Goal: Task Accomplishment & Management: Manage account settings

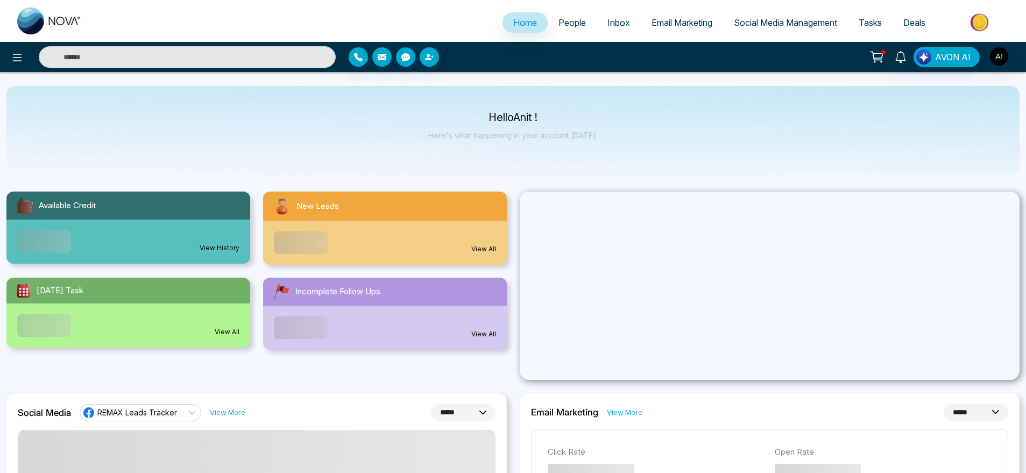
select select "*"
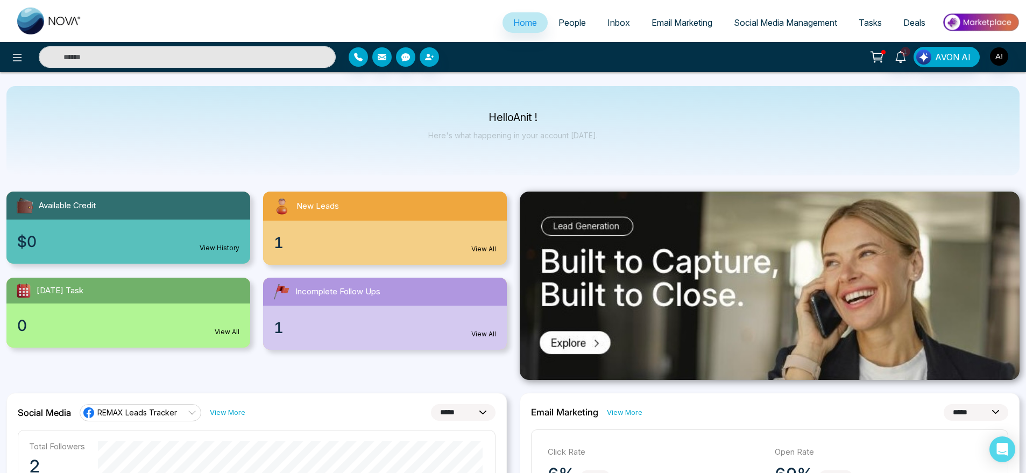
click at [562, 23] on span "People" at bounding box center [571, 22] width 27 height 11
click at [573, 15] on link "People" at bounding box center [572, 22] width 49 height 20
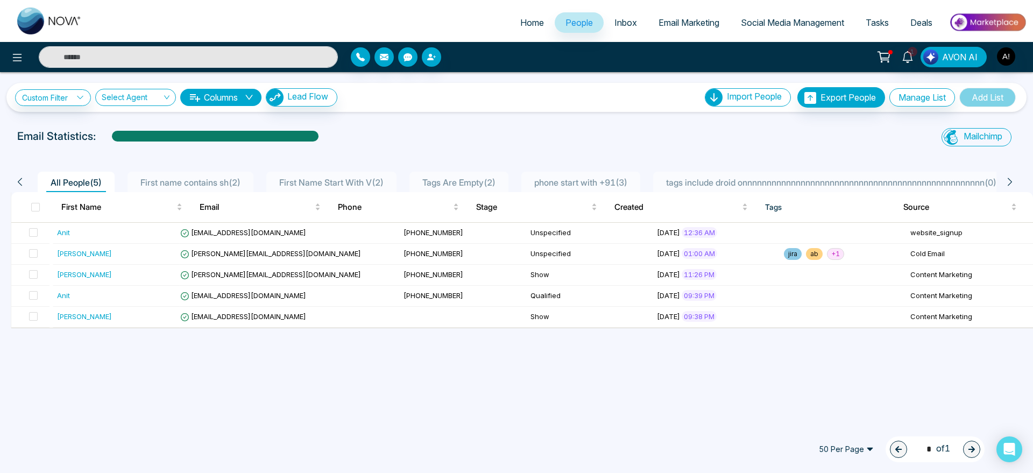
click at [627, 27] on span "Inbox" at bounding box center [625, 22] width 23 height 11
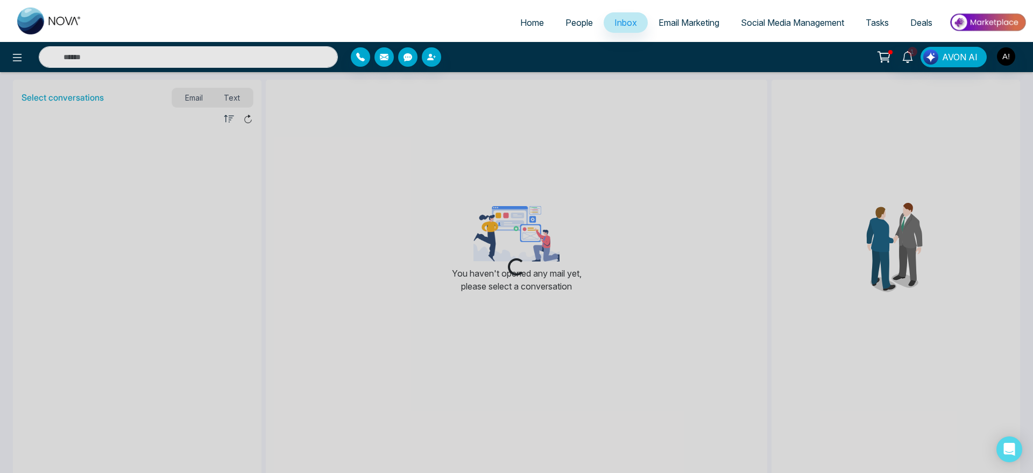
click at [676, 19] on span "Email Marketing" at bounding box center [688, 22] width 61 height 11
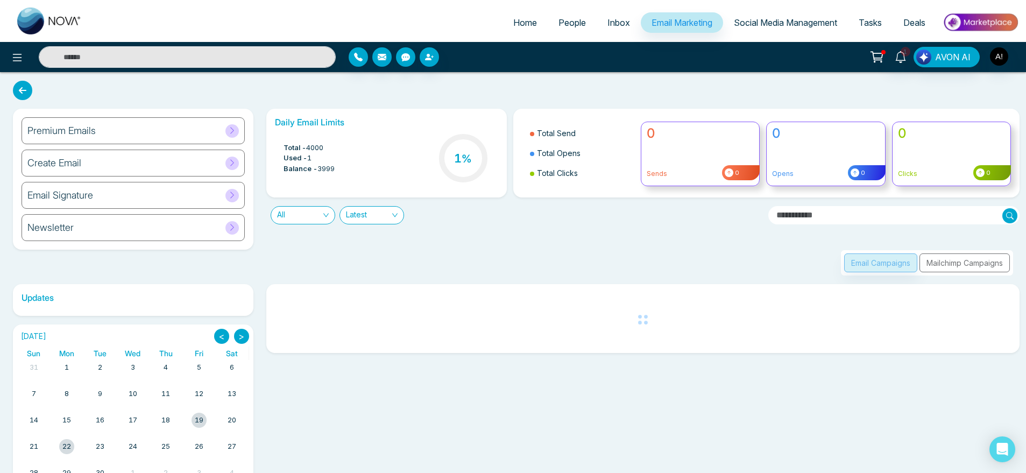
click at [775, 21] on span "Social Media Management" at bounding box center [785, 22] width 103 height 11
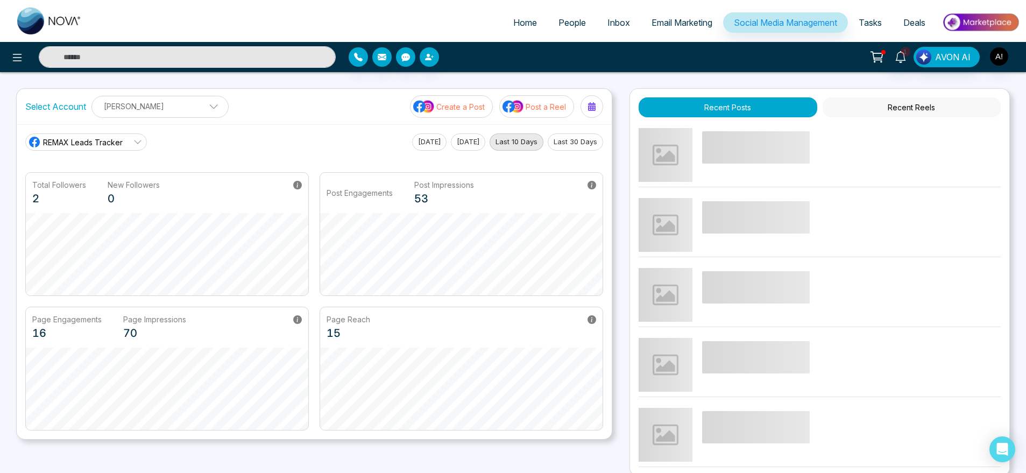
click at [875, 16] on link "Tasks" at bounding box center [870, 22] width 45 height 20
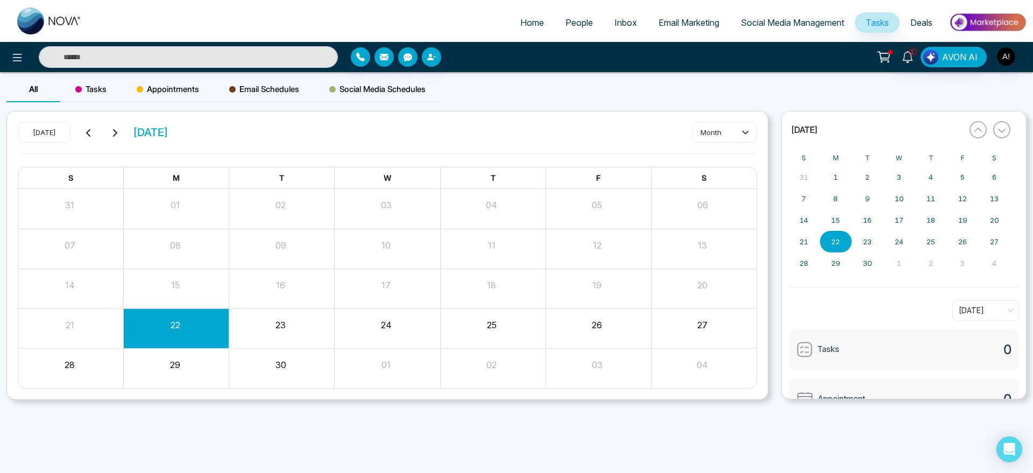
click at [913, 16] on link "Deals" at bounding box center [921, 22] width 44 height 20
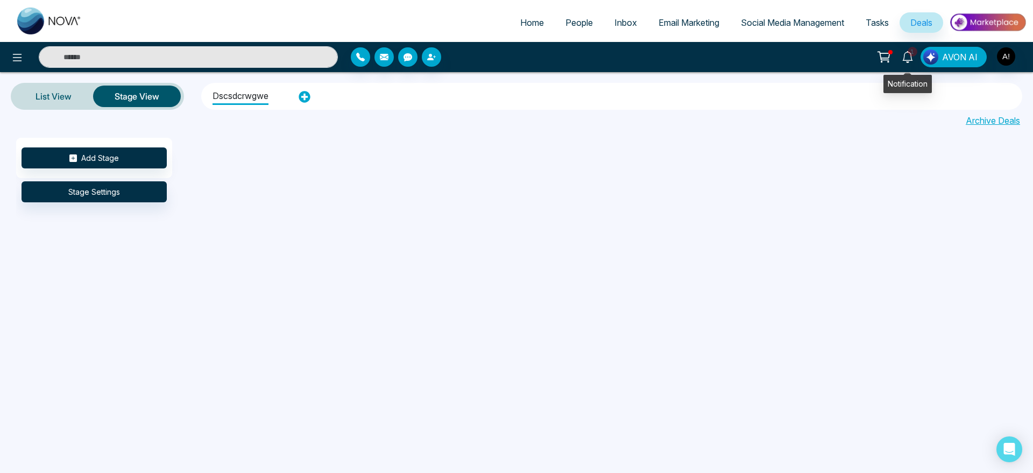
click at [917, 53] on span "1" at bounding box center [913, 52] width 10 height 10
click at [876, 56] on button at bounding box center [884, 57] width 22 height 20
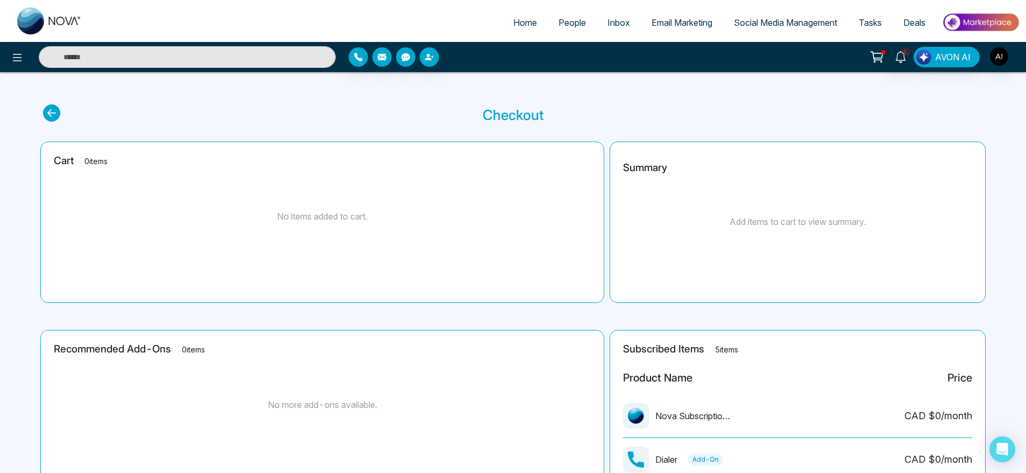
drag, startPoint x: 44, startPoint y: 117, endPoint x: 49, endPoint y: 110, distance: 9.3
click at [49, 110] on icon at bounding box center [51, 112] width 17 height 17
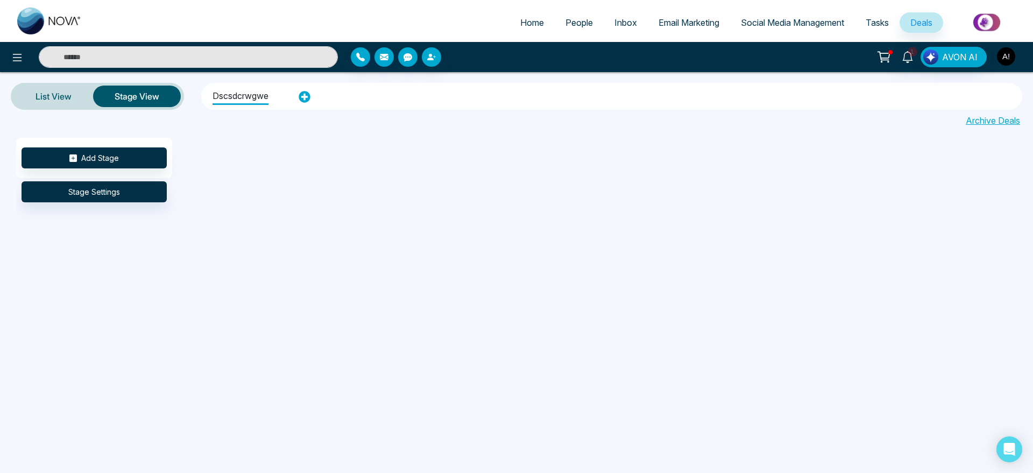
click at [1014, 59] on img "button" at bounding box center [1006, 56] width 18 height 18
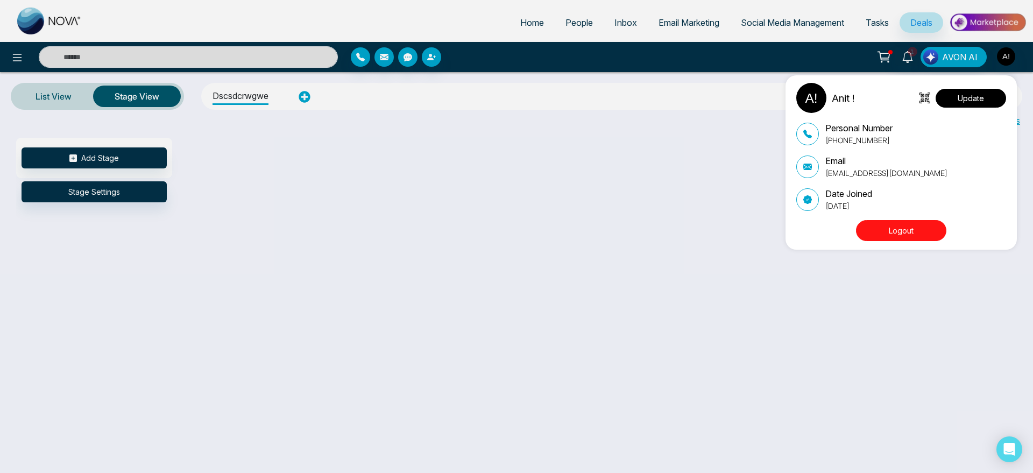
click at [988, 89] on button "Update" at bounding box center [971, 98] width 70 height 19
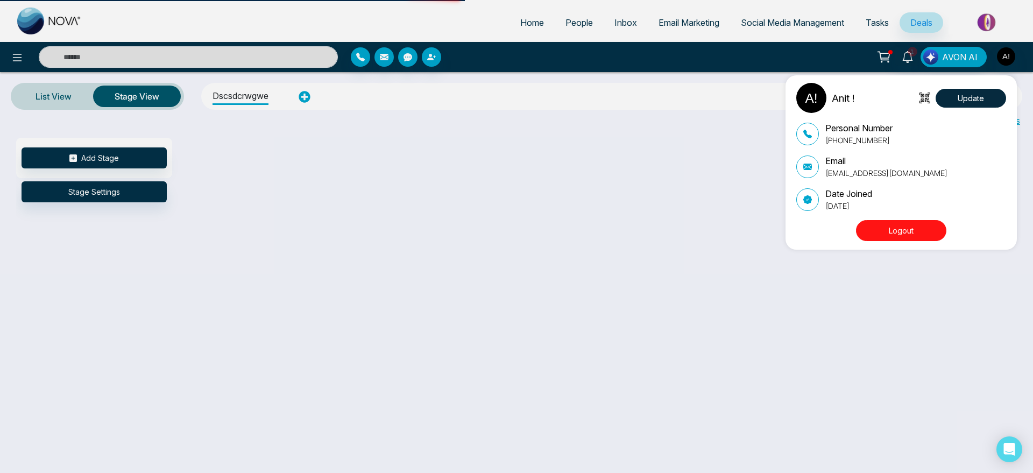
select select
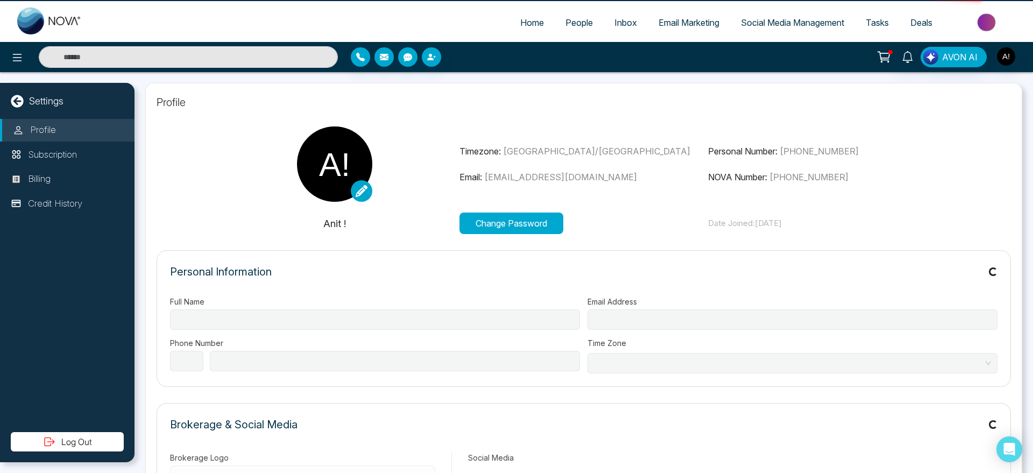
type input "******"
type input "**********"
select select "***"
type input "**********"
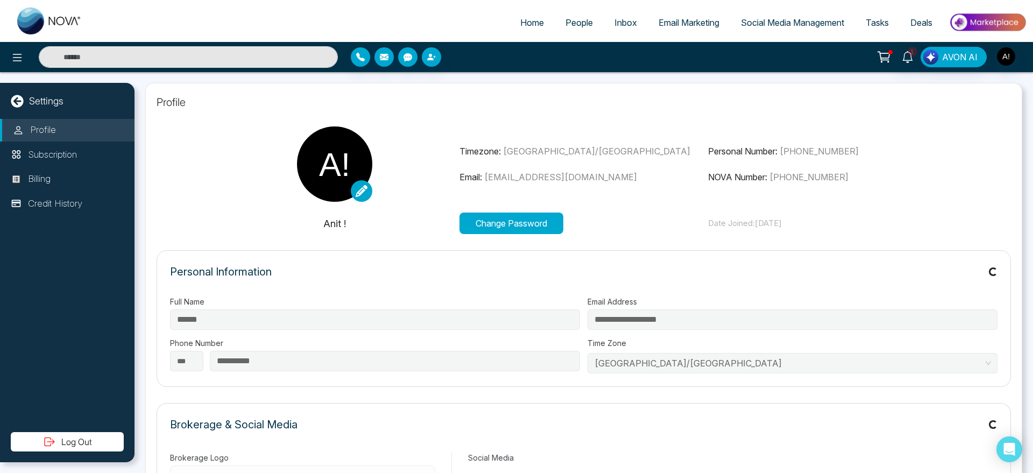
scroll to position [10, 0]
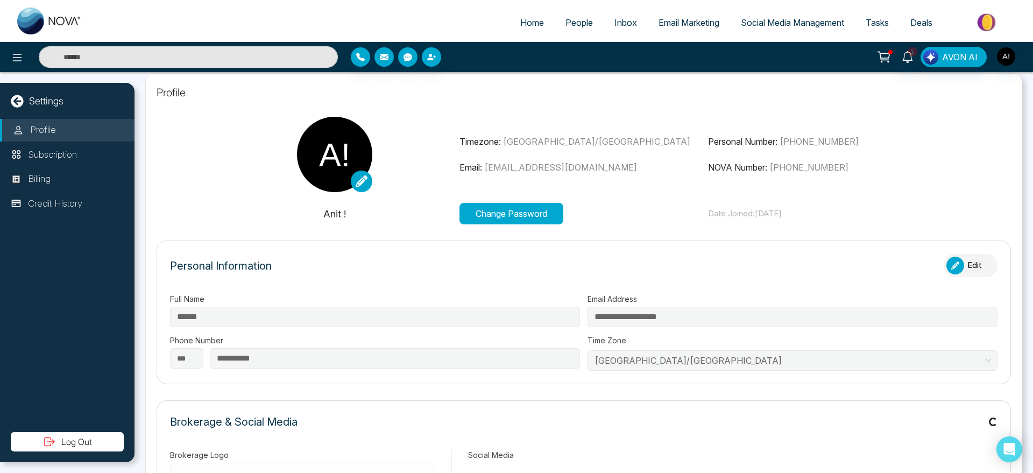
type input "**********"
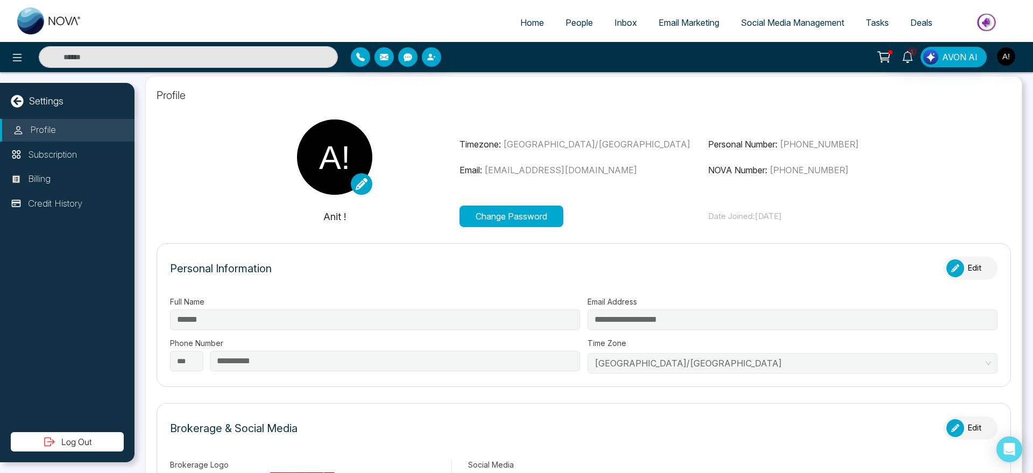
scroll to position [8, 0]
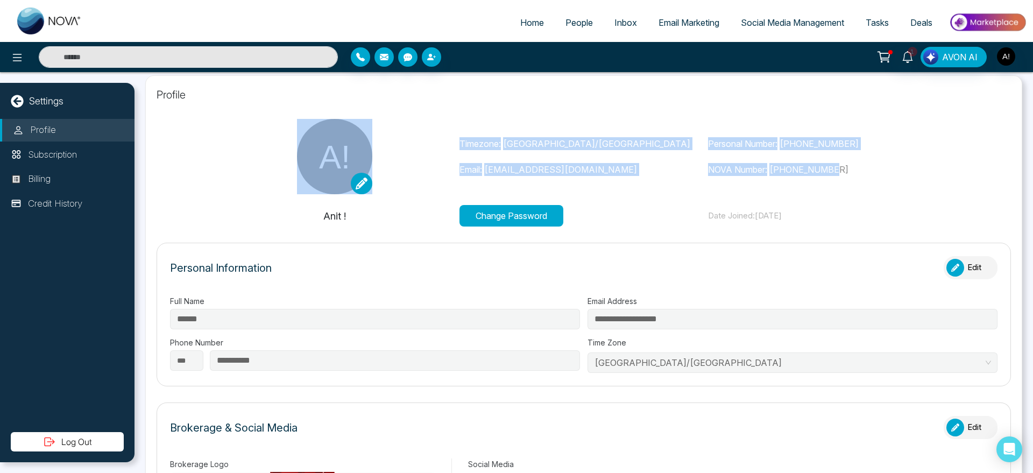
drag, startPoint x: 442, startPoint y: 135, endPoint x: 894, endPoint y: 188, distance: 455.0
click at [894, 188] on div "Timezone: [GEOGRAPHIC_DATA]/[GEOGRAPHIC_DATA] Email: [EMAIL_ADDRESS][DOMAIN_NAM…" at bounding box center [583, 156] width 747 height 75
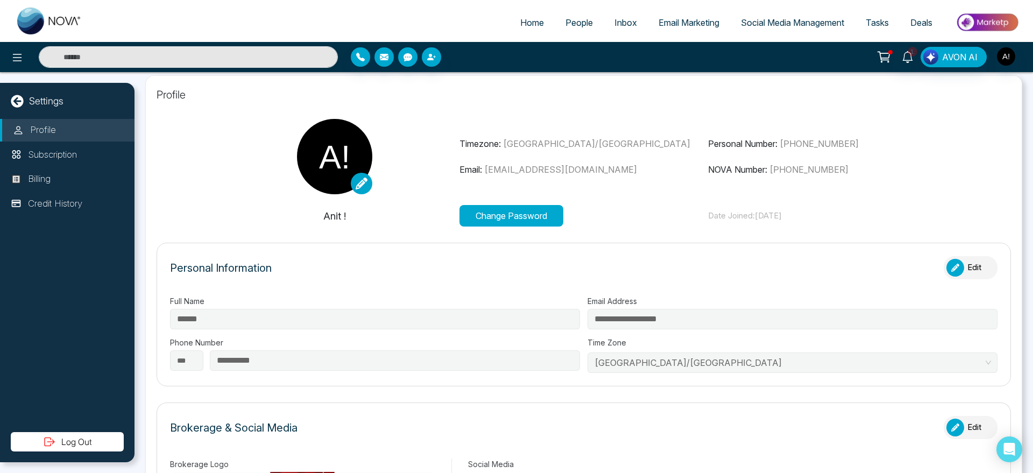
click at [951, 267] on icon "button" at bounding box center [955, 268] width 8 height 8
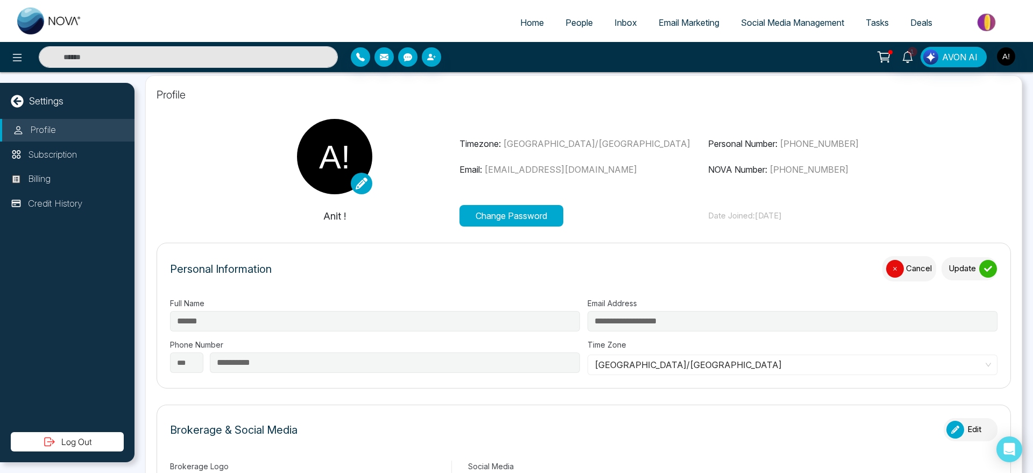
click at [947, 267] on button "Update" at bounding box center [969, 268] width 56 height 23
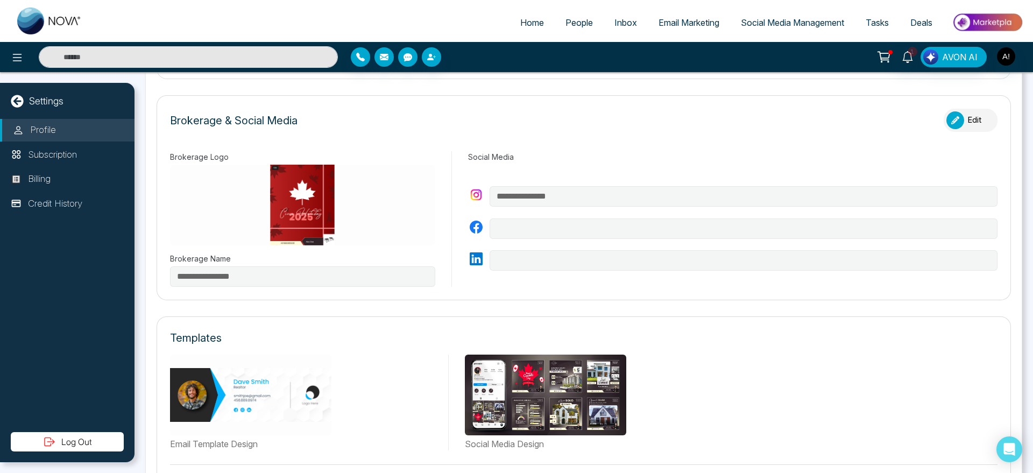
scroll to position [315, 0]
click at [960, 118] on button "Edit" at bounding box center [971, 119] width 54 height 23
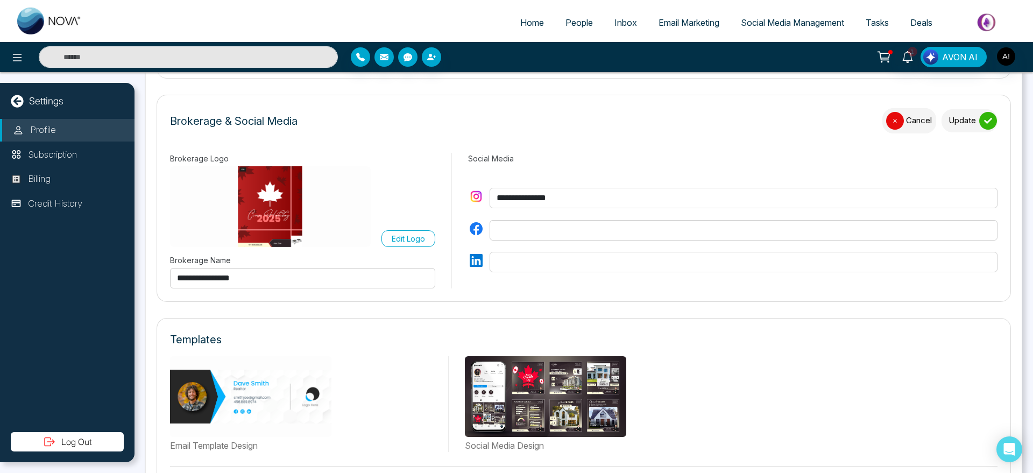
click at [988, 138] on div "Brokerage & Social Media Cancel Update" at bounding box center [583, 126] width 827 height 36
click at [984, 124] on icon "submit" at bounding box center [988, 121] width 8 height 8
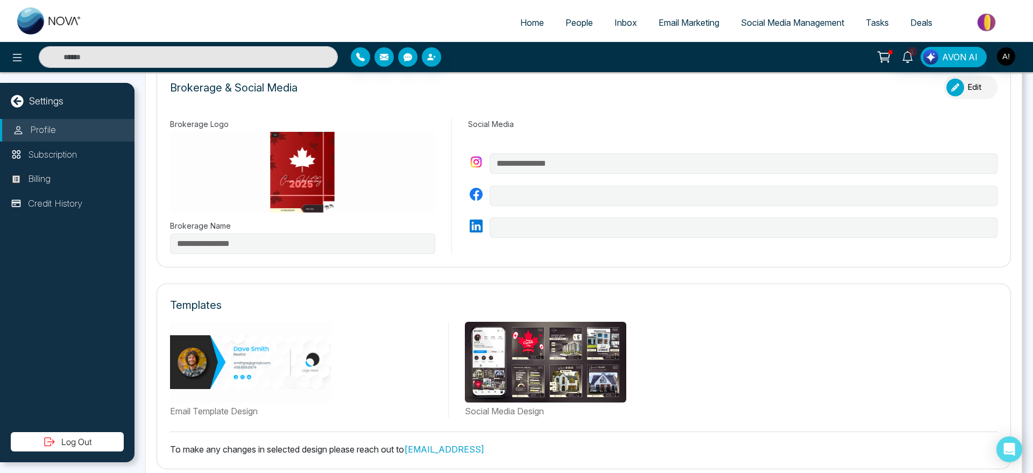
scroll to position [339, 0]
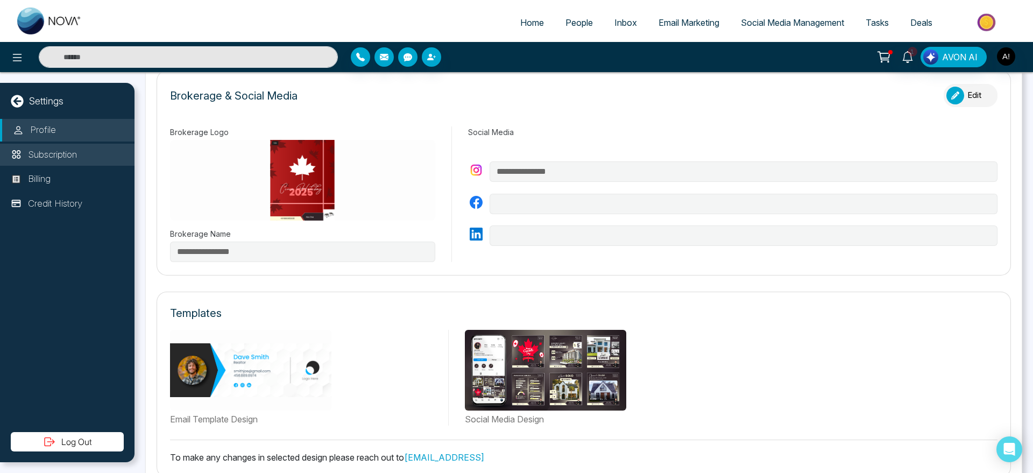
click at [110, 148] on li "Subscription" at bounding box center [67, 155] width 134 height 23
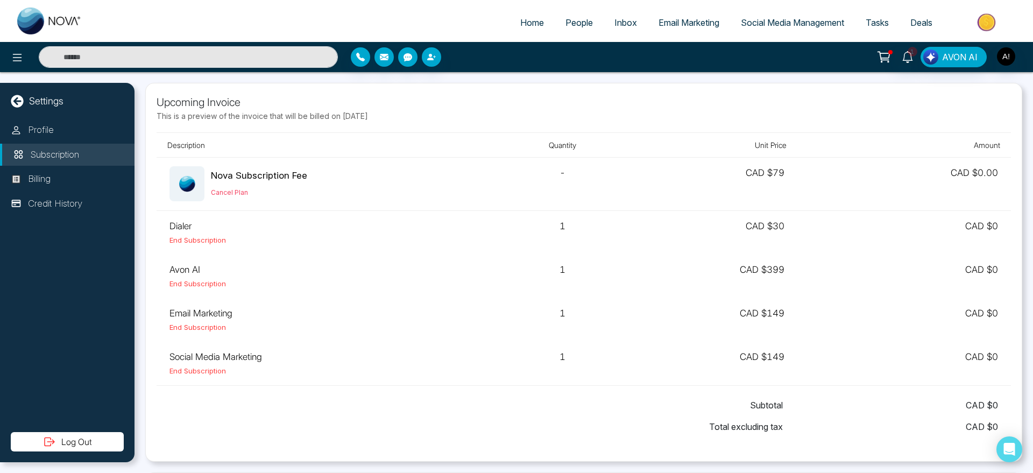
click at [99, 160] on li "Subscription" at bounding box center [67, 155] width 134 height 23
click at [100, 168] on li "Billing" at bounding box center [67, 179] width 134 height 23
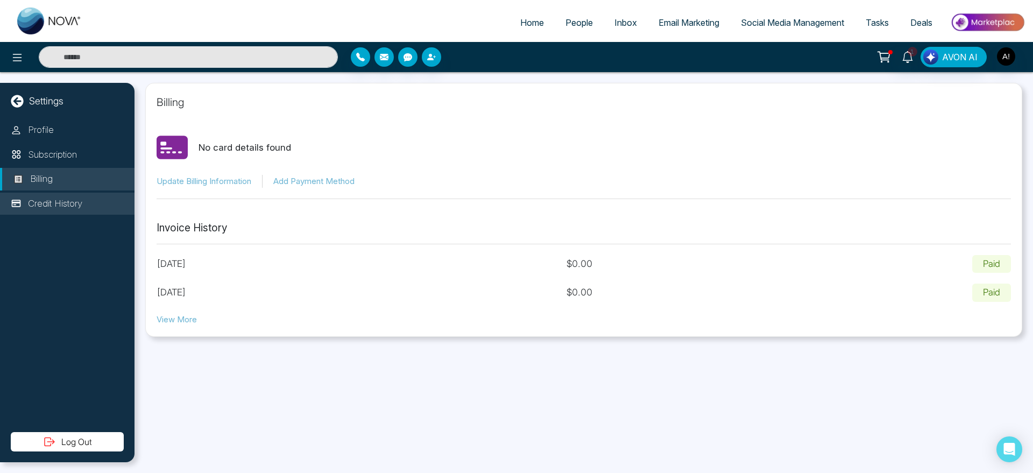
click at [95, 194] on li "Credit History" at bounding box center [67, 204] width 134 height 23
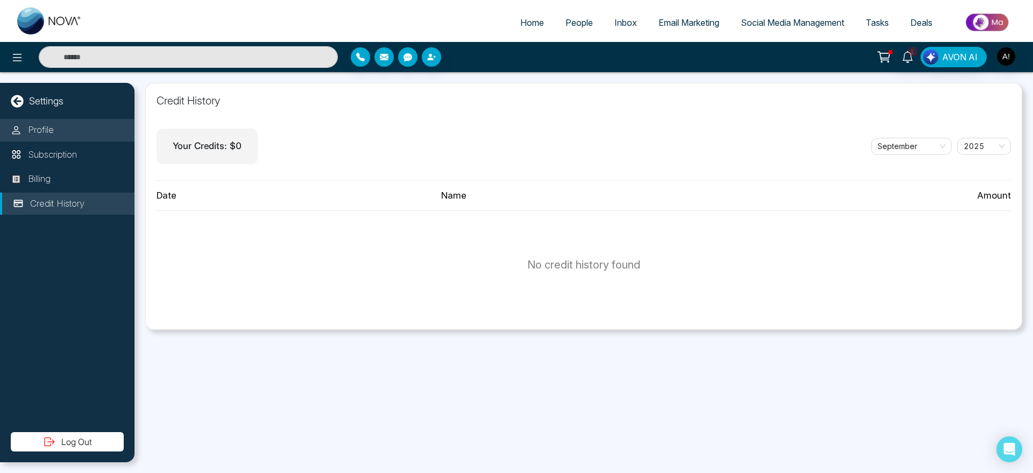
click at [65, 121] on li "Profile" at bounding box center [67, 130] width 134 height 23
select select "***"
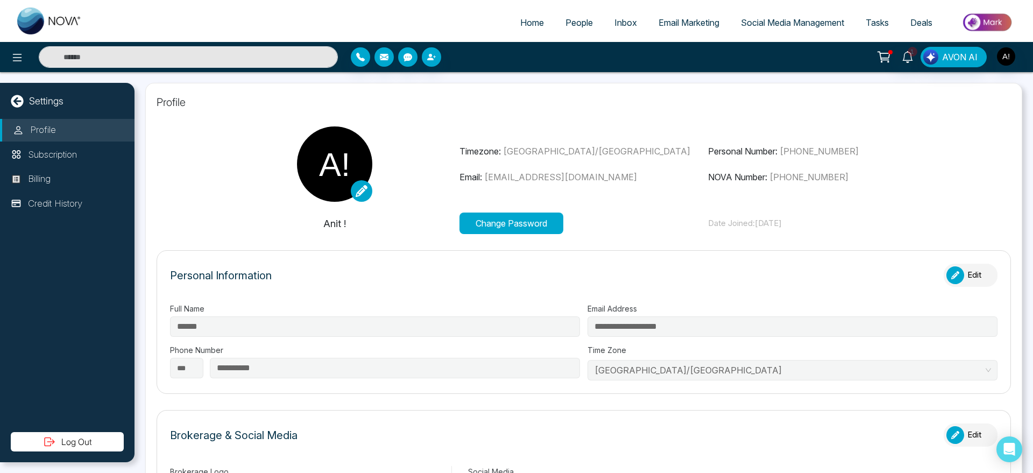
type input "**********"
click at [515, 33] on li "Home" at bounding box center [531, 23] width 45 height 22
click at [525, 24] on span "Home" at bounding box center [532, 22] width 24 height 11
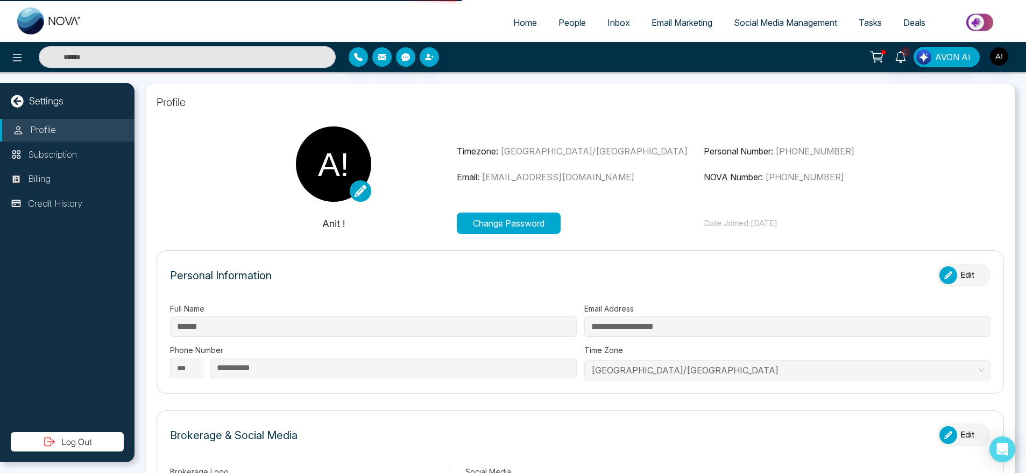
select select "*"
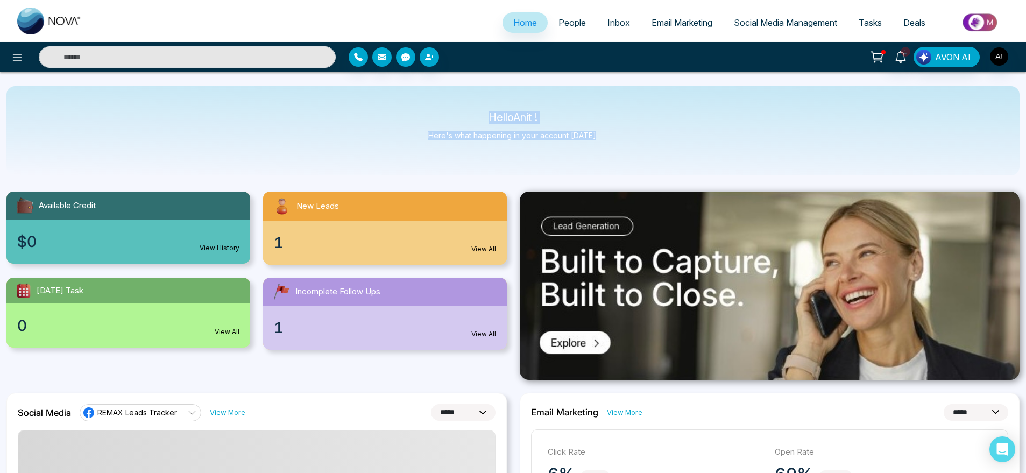
drag, startPoint x: 472, startPoint y: 111, endPoint x: 628, endPoint y: 138, distance: 158.3
click at [628, 138] on div "Hello Anit ! Here's what happening in your account [DATE]." at bounding box center [512, 130] width 1013 height 89
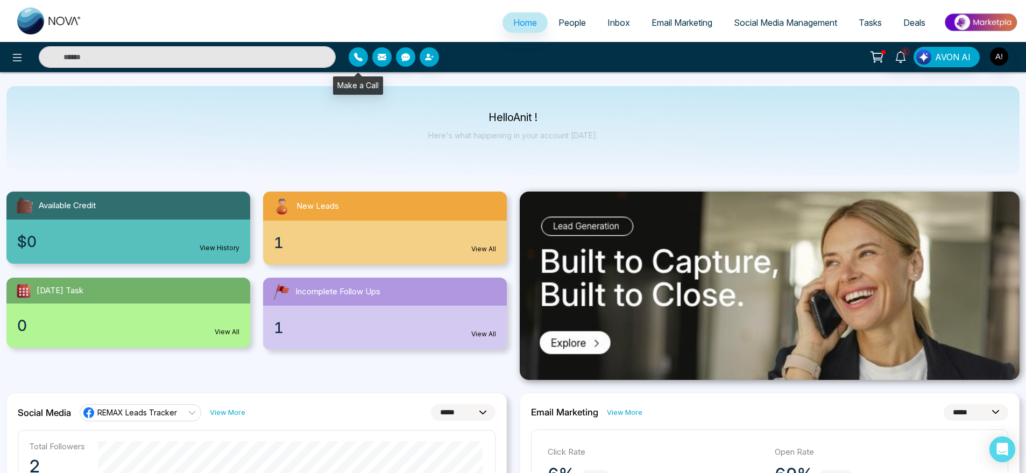
click at [358, 54] on icon "button" at bounding box center [358, 57] width 9 height 9
drag, startPoint x: 165, startPoint y: 48, endPoint x: 0, endPoint y: 59, distance: 165.0
click at [165, 48] on input "text" at bounding box center [187, 57] width 297 height 22
click at [14, 59] on icon at bounding box center [17, 57] width 13 height 13
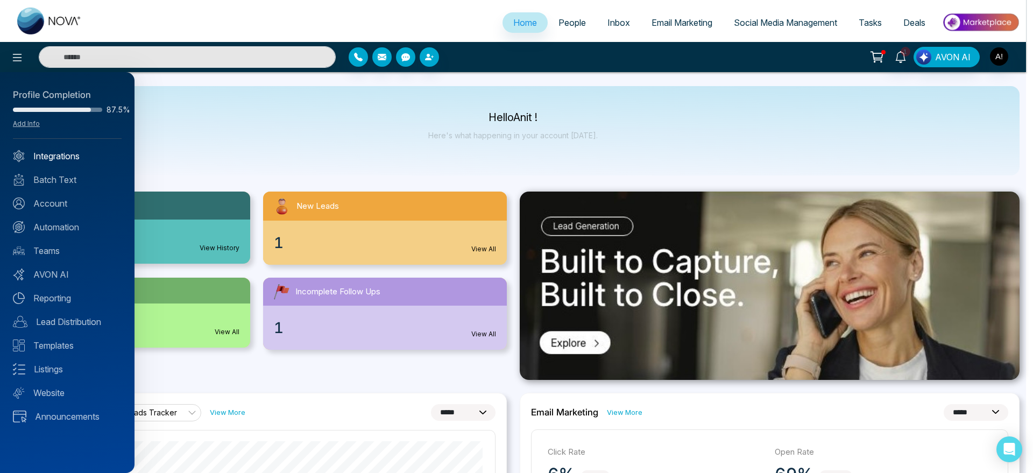
click at [81, 158] on link "Integrations" at bounding box center [67, 156] width 109 height 13
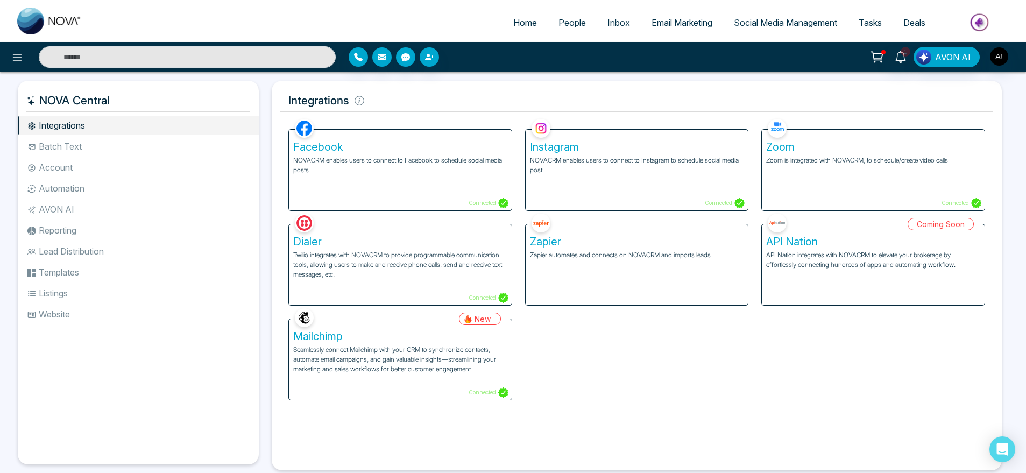
click at [15, 67] on button at bounding box center [17, 57] width 22 height 22
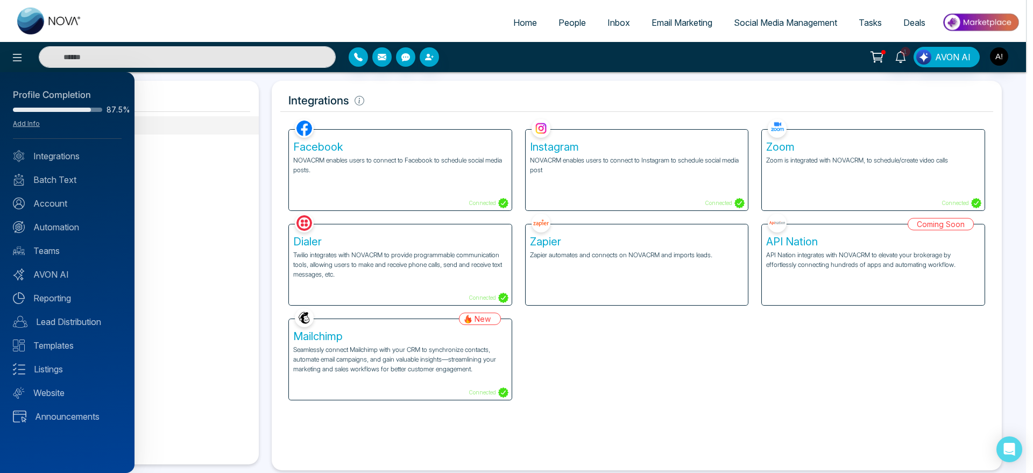
click at [15, 67] on div at bounding box center [516, 236] width 1033 height 473
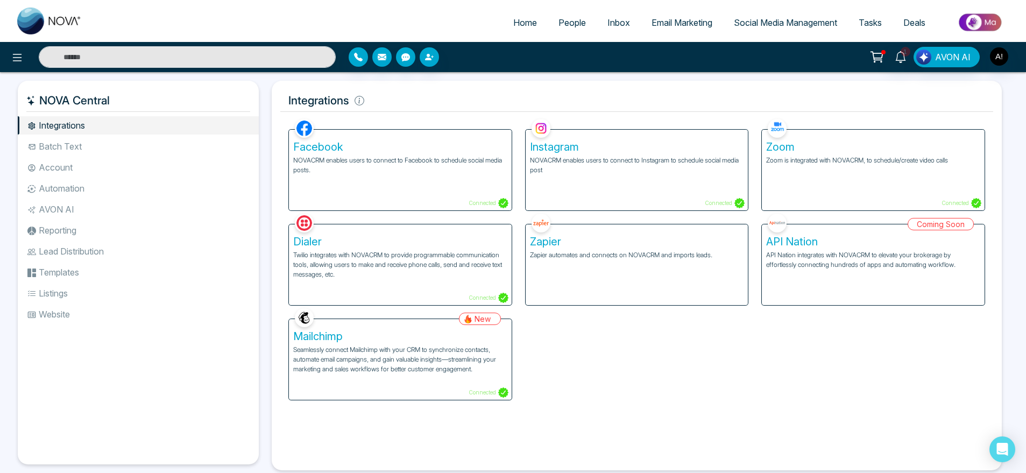
click at [62, 156] on ul "Integrations Batch Text Account Automation AVON AI Reporting Lead Distribution …" at bounding box center [138, 281] width 241 height 331
click at [89, 139] on li "Batch Text" at bounding box center [138, 146] width 241 height 18
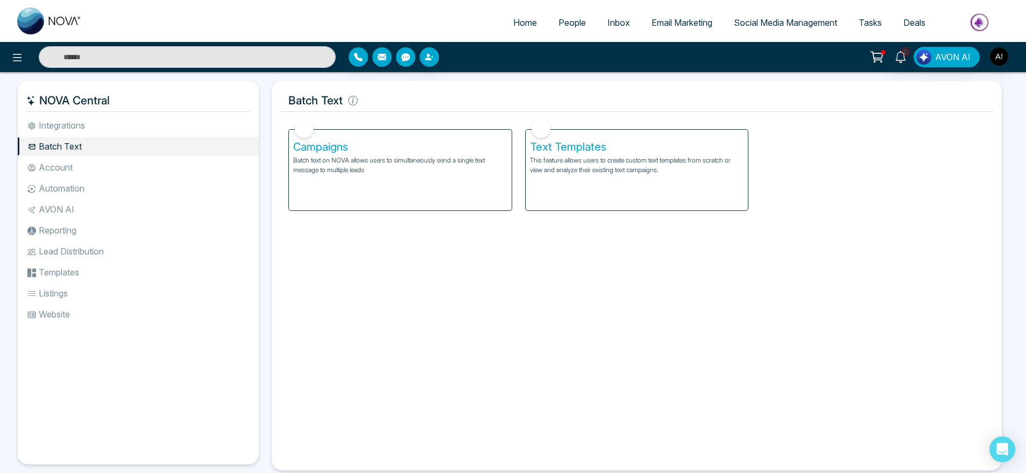
click at [104, 160] on li "Account" at bounding box center [138, 167] width 241 height 18
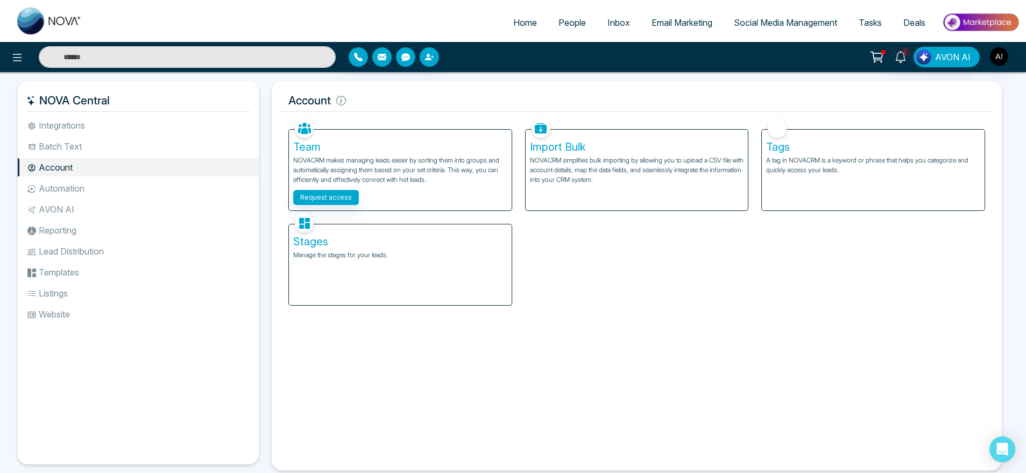
click at [104, 132] on li "Integrations" at bounding box center [138, 125] width 241 height 18
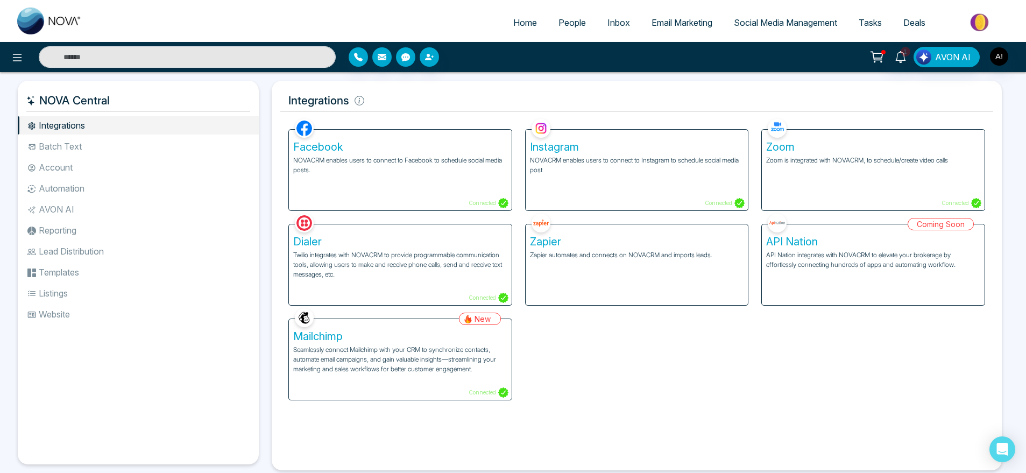
click at [126, 323] on li "Website" at bounding box center [138, 314] width 241 height 18
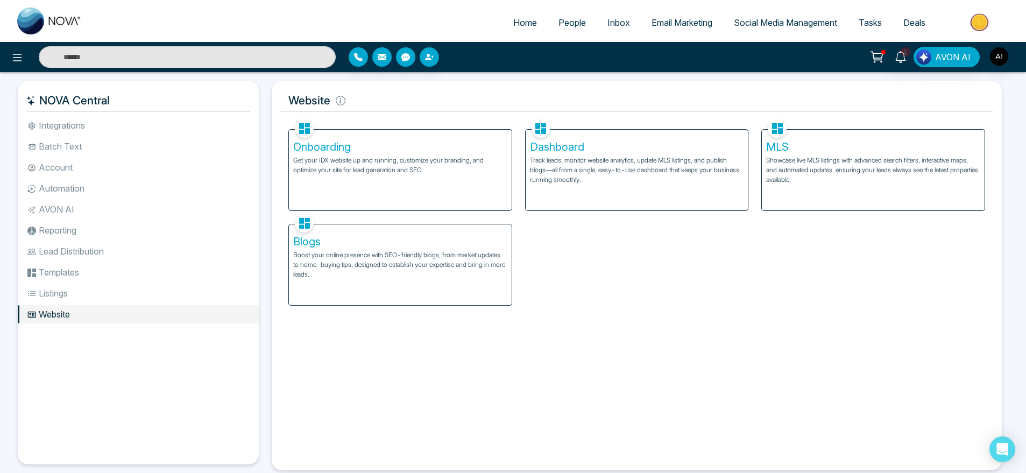
click at [122, 301] on li "Listings" at bounding box center [138, 293] width 241 height 18
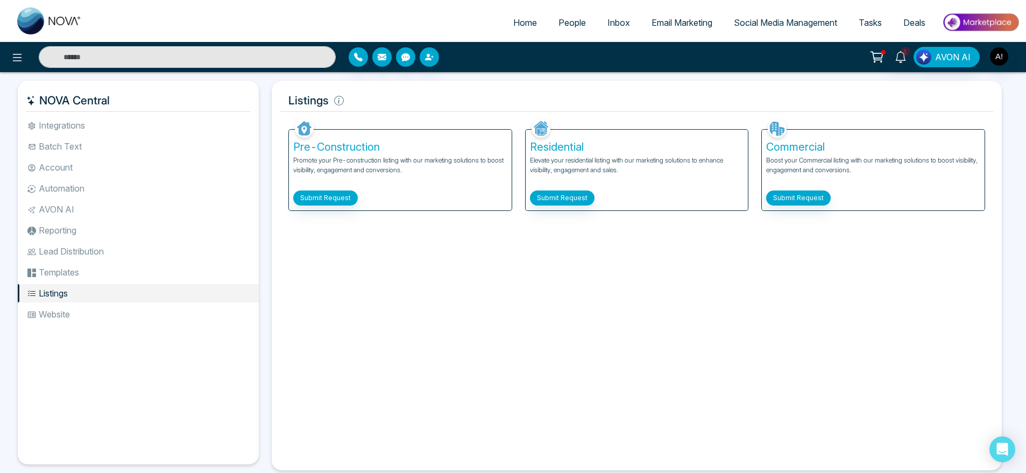
click at [121, 277] on li "Templates" at bounding box center [138, 272] width 241 height 18
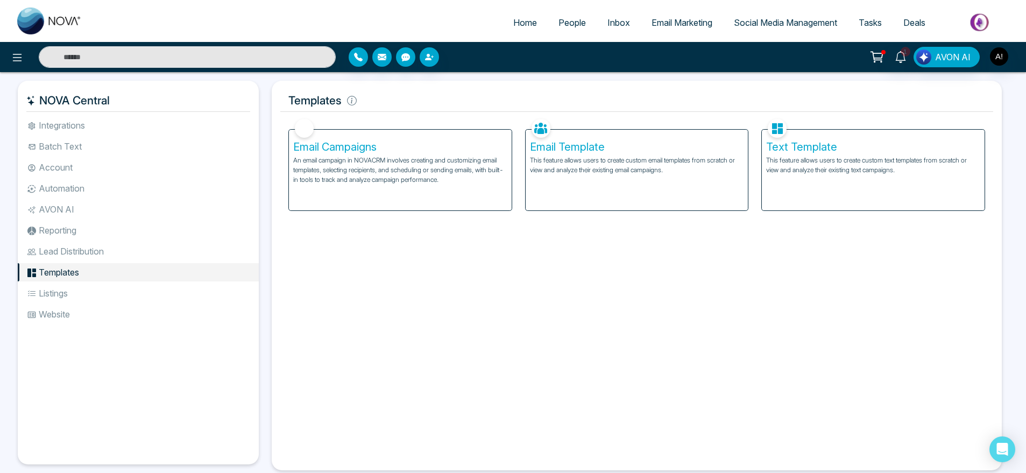
click at [121, 258] on li "Lead Distribution" at bounding box center [138, 251] width 241 height 18
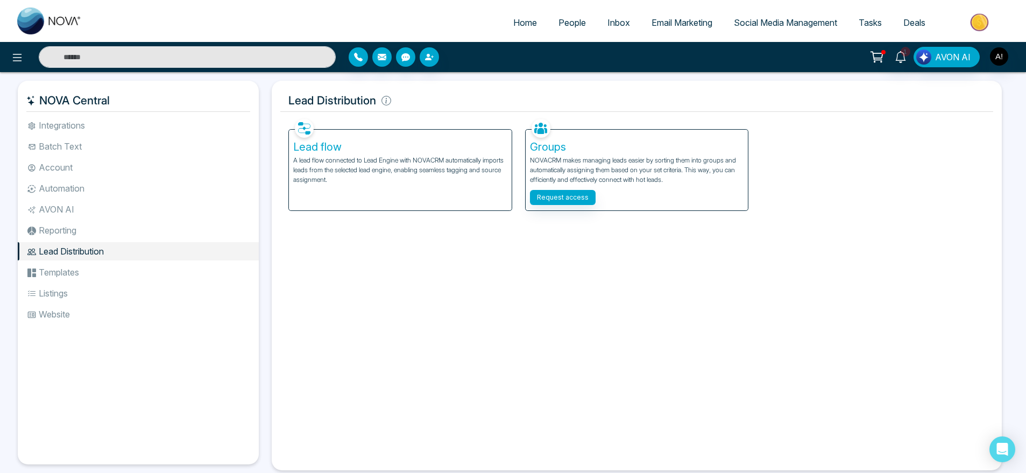
click at [91, 230] on li "Reporting" at bounding box center [138, 230] width 241 height 18
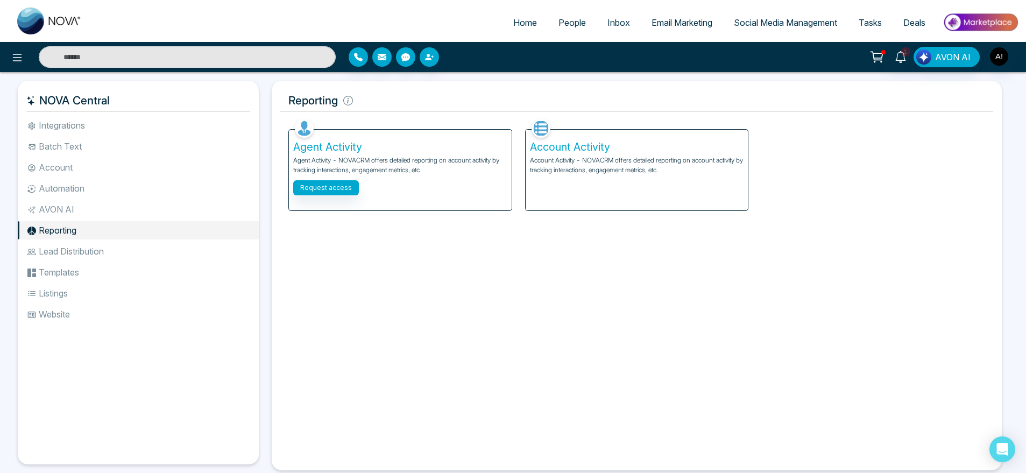
click at [90, 200] on li "AVON AI" at bounding box center [138, 209] width 241 height 18
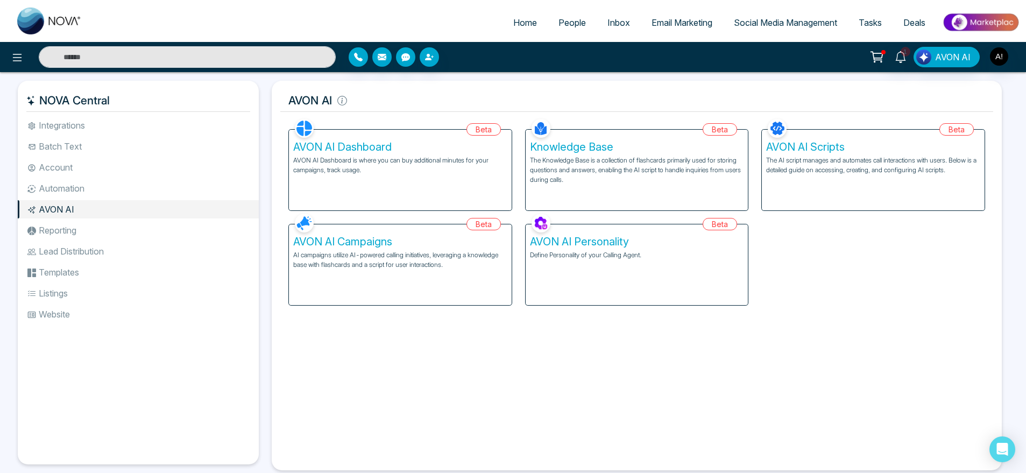
click at [90, 200] on li "AVON AI" at bounding box center [138, 209] width 241 height 18
click at [86, 194] on li "Automation" at bounding box center [138, 188] width 241 height 18
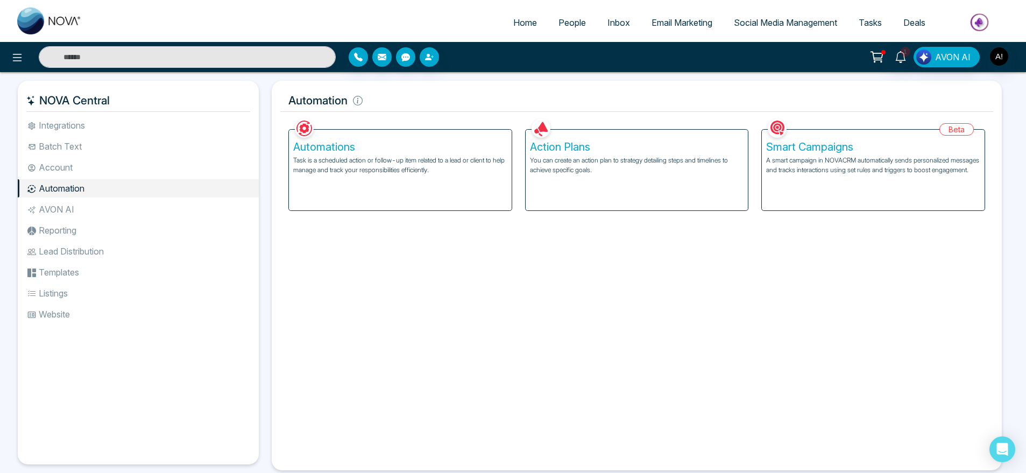
click at [86, 155] on li "Batch Text" at bounding box center [138, 146] width 241 height 18
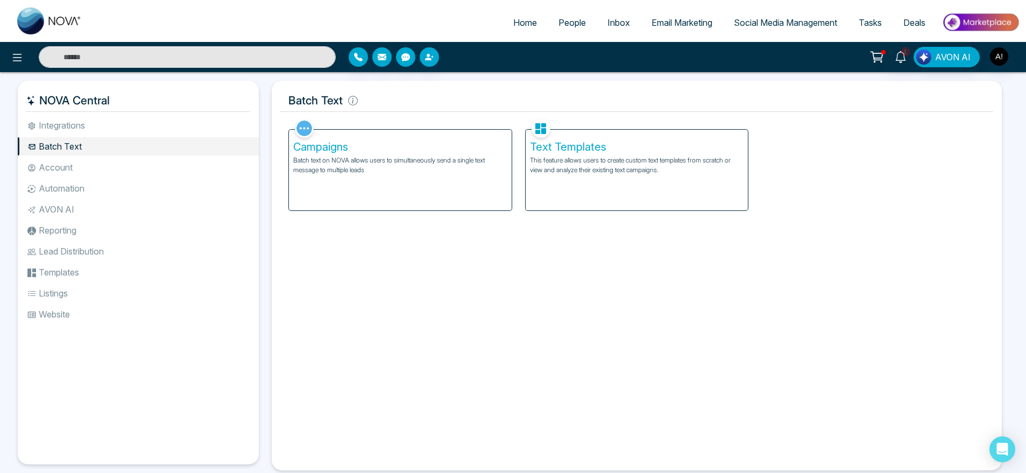
click at [86, 155] on li "Batch Text" at bounding box center [138, 146] width 241 height 18
click at [90, 175] on li "Account" at bounding box center [138, 167] width 241 height 18
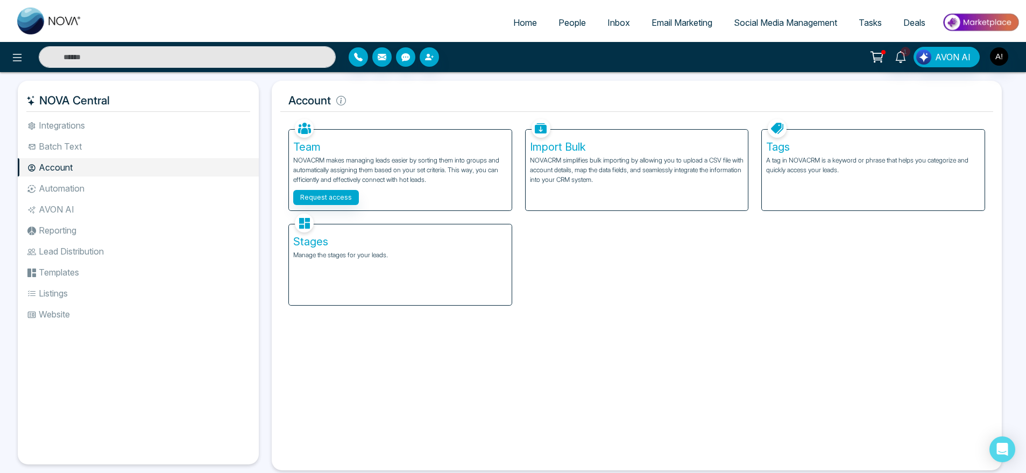
click at [621, 337] on div "Facebook NOVACRM enables users to connect to Facebook to schedule social media …" at bounding box center [636, 288] width 713 height 345
click at [521, 20] on span "Home" at bounding box center [525, 22] width 24 height 11
select select "*"
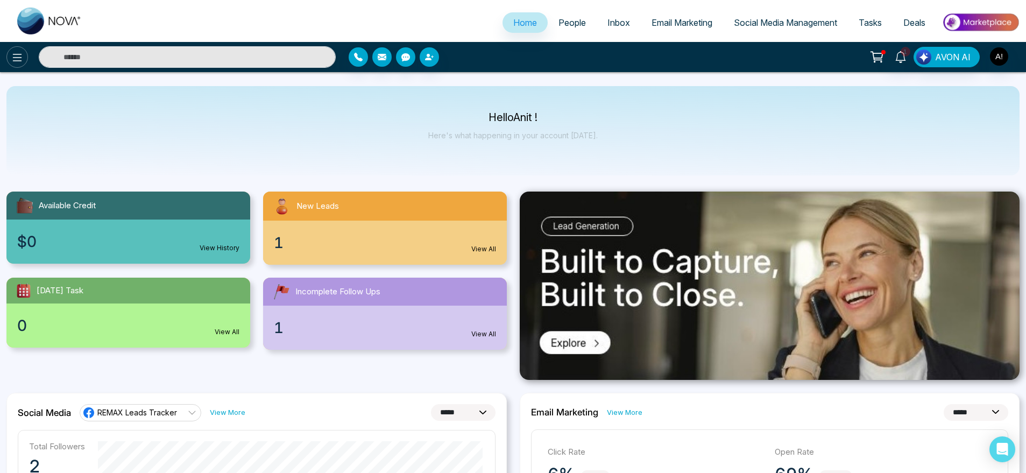
click at [10, 56] on button at bounding box center [17, 57] width 22 height 22
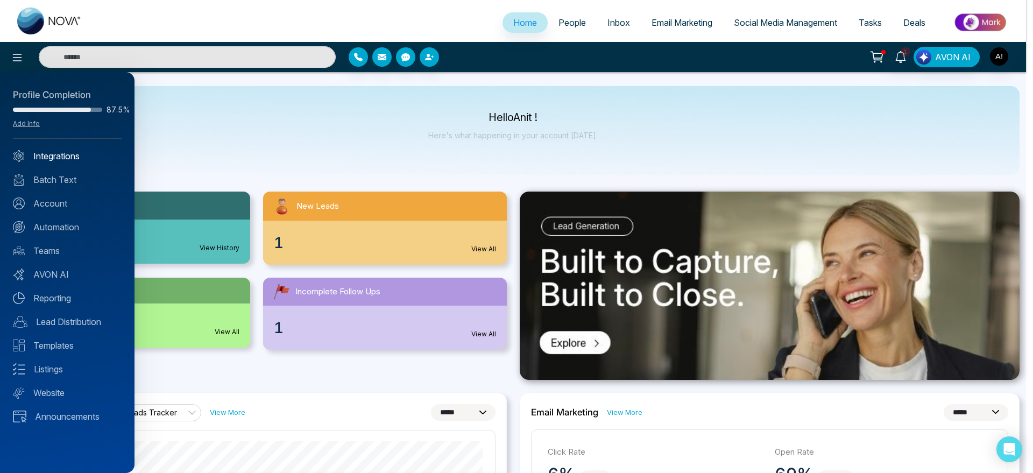
click at [46, 161] on link "Integrations" at bounding box center [67, 156] width 109 height 13
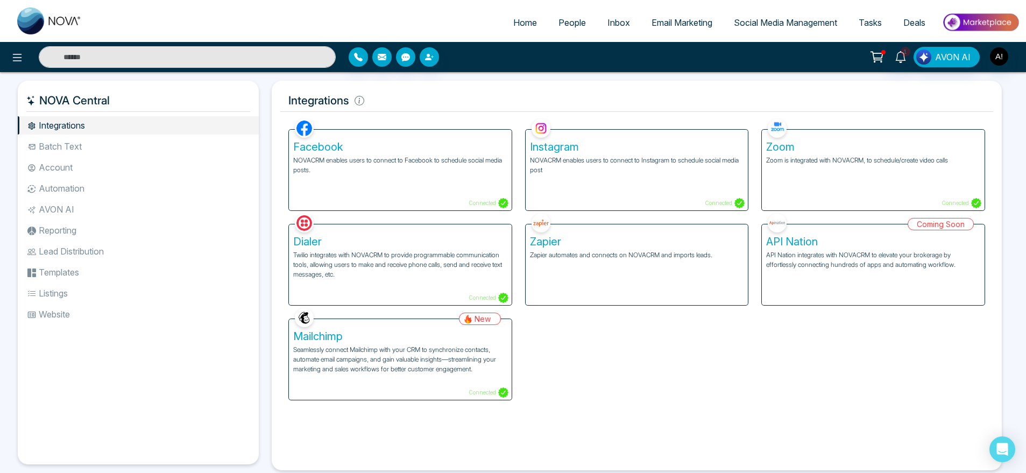
click at [812, 366] on div "Facebook NOVACRM enables users to connect to Facebook to schedule social media …" at bounding box center [637, 258] width 710 height 284
click at [73, 139] on li "Batch Text" at bounding box center [138, 146] width 241 height 18
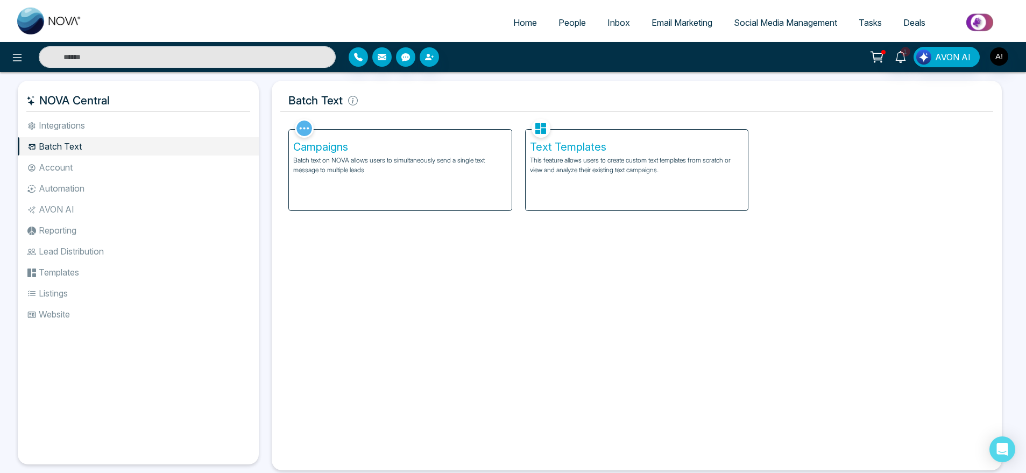
click at [122, 119] on li "Integrations" at bounding box center [138, 125] width 241 height 18
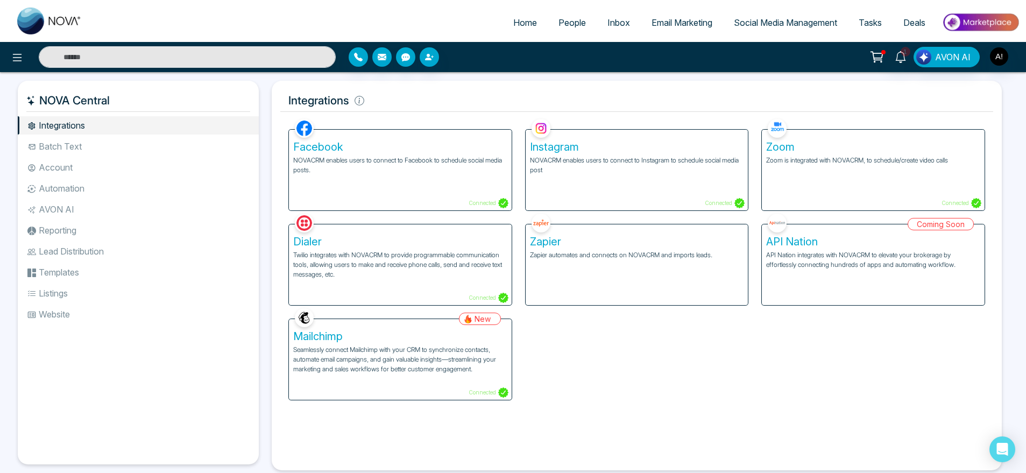
click at [97, 154] on li "Batch Text" at bounding box center [138, 146] width 241 height 18
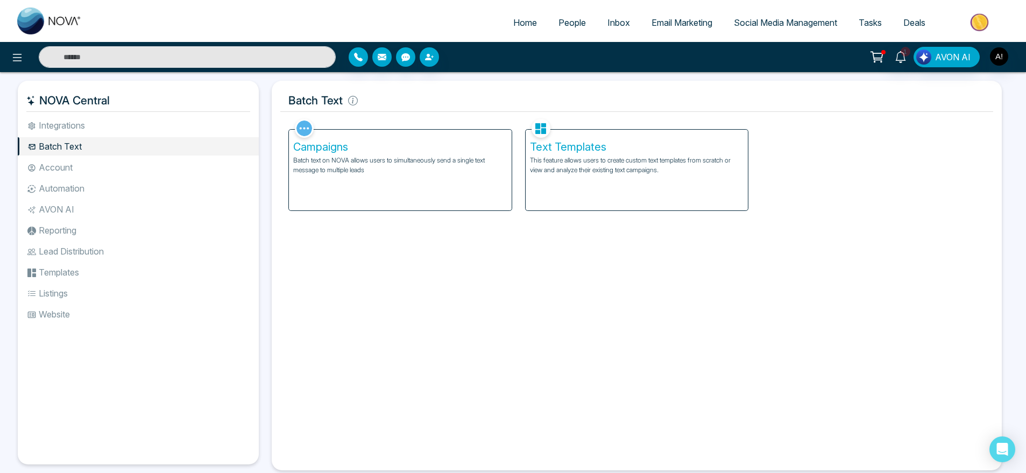
click at [96, 187] on li "Automation" at bounding box center [138, 188] width 241 height 18
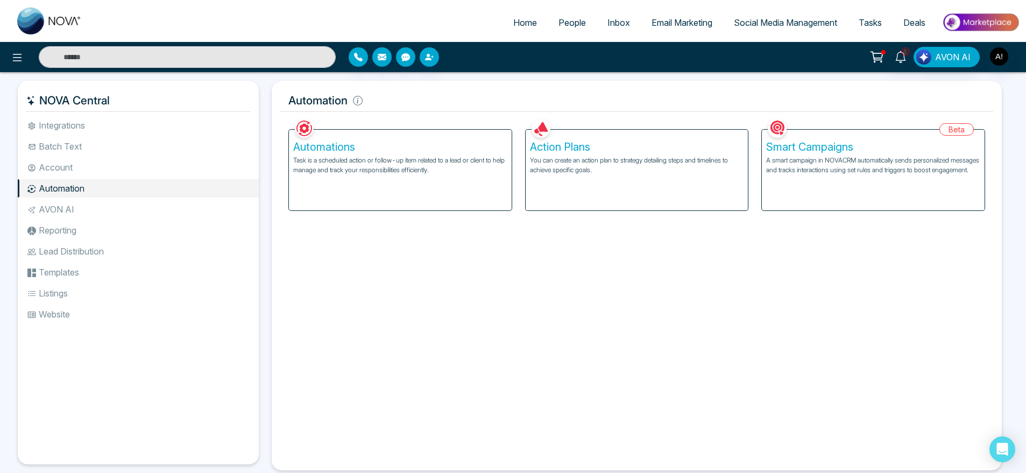
click at [93, 169] on li "Account" at bounding box center [138, 167] width 241 height 18
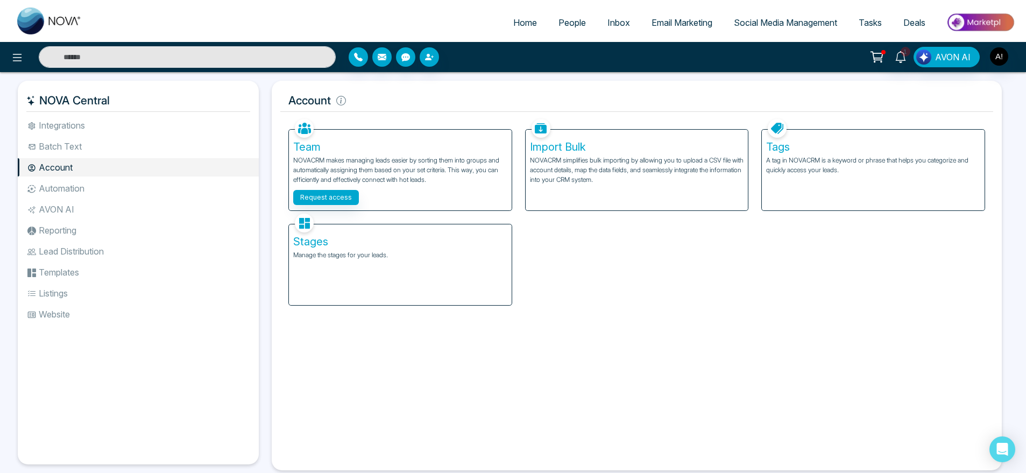
click at [505, 35] on ul "Home People Inbox Email Marketing Social Media Management Tasks Deals" at bounding box center [556, 24] width 927 height 30
click at [519, 22] on span "Home" at bounding box center [525, 22] width 24 height 11
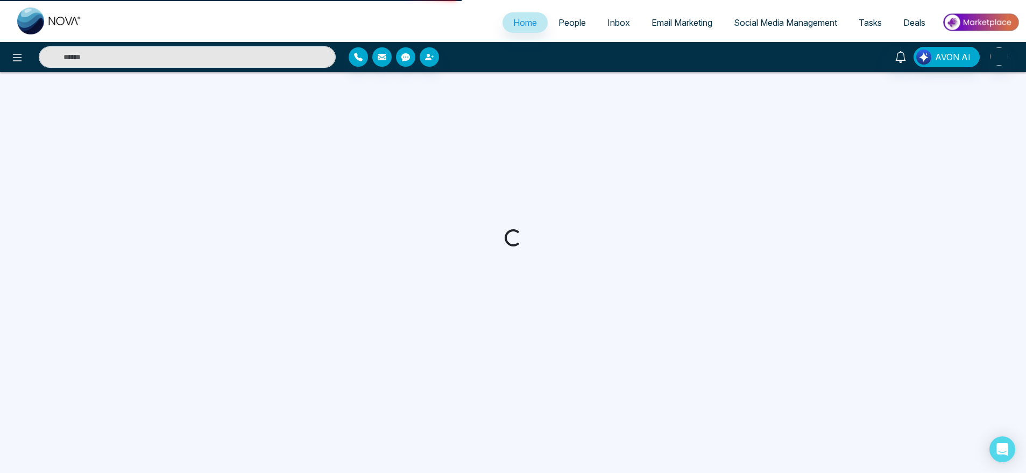
select select "*"
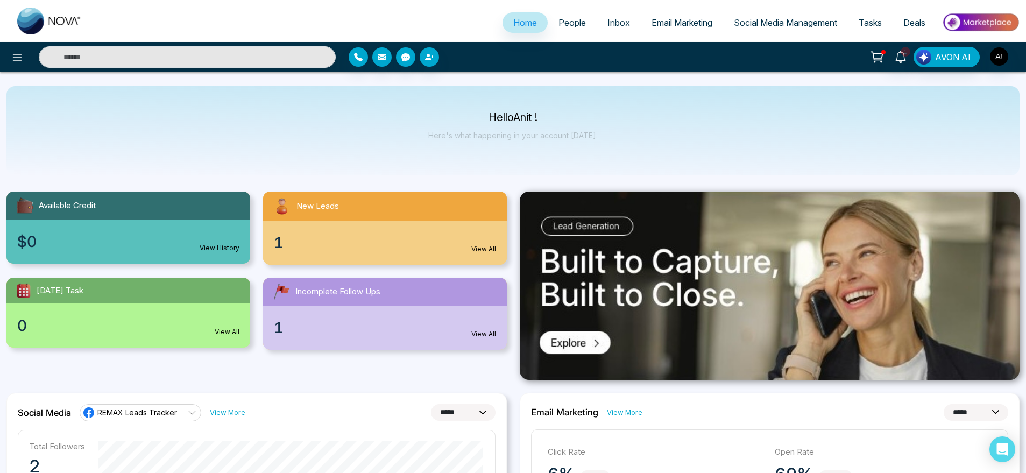
click at [558, 26] on span "People" at bounding box center [571, 22] width 27 height 11
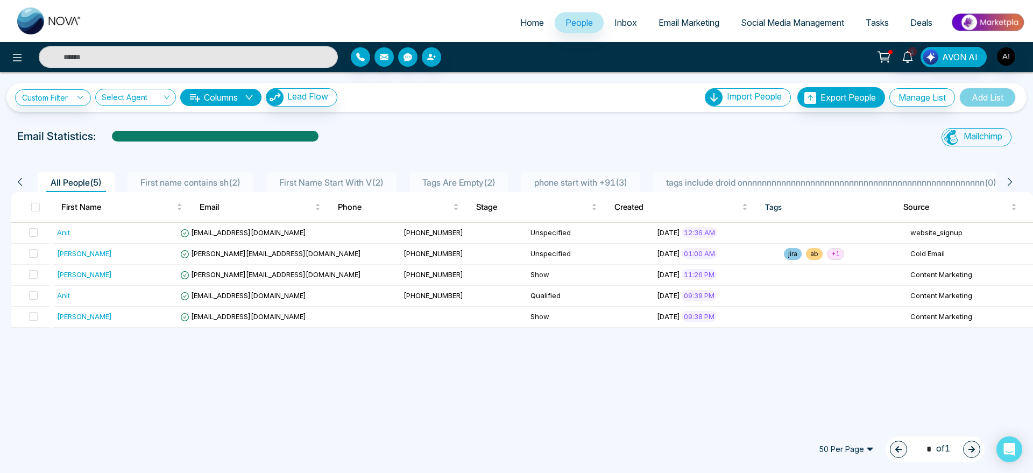
click at [604, 22] on link "Inbox" at bounding box center [626, 22] width 44 height 20
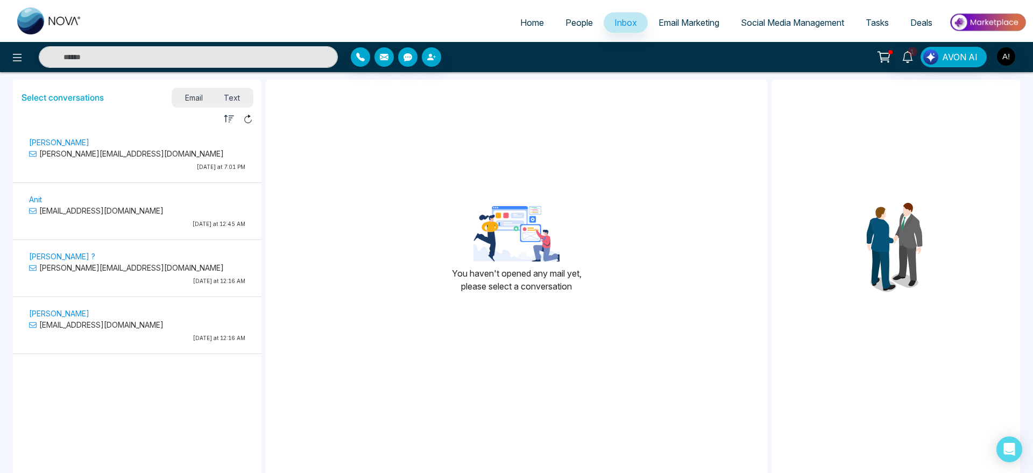
click at [527, 15] on link "Home" at bounding box center [531, 22] width 45 height 20
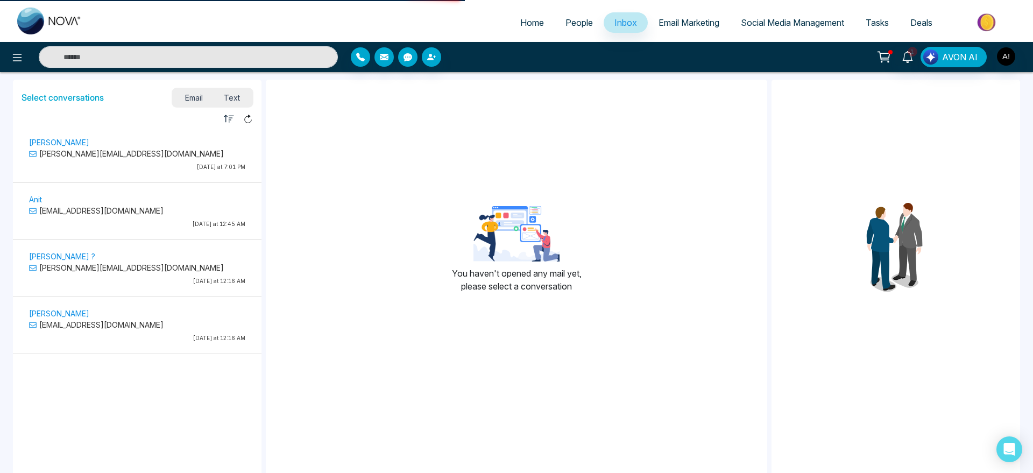
select select "*"
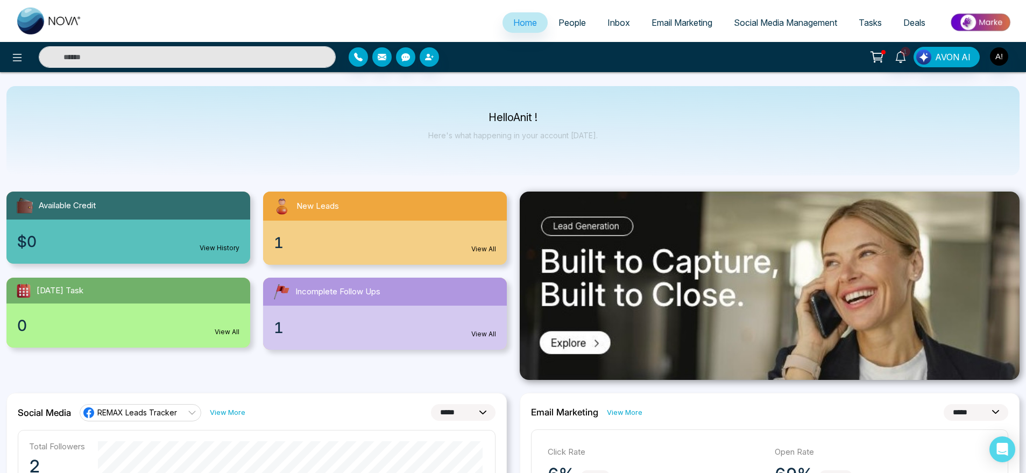
click at [23, 67] on div at bounding box center [171, 57] width 342 height 22
click at [14, 59] on icon at bounding box center [17, 57] width 13 height 13
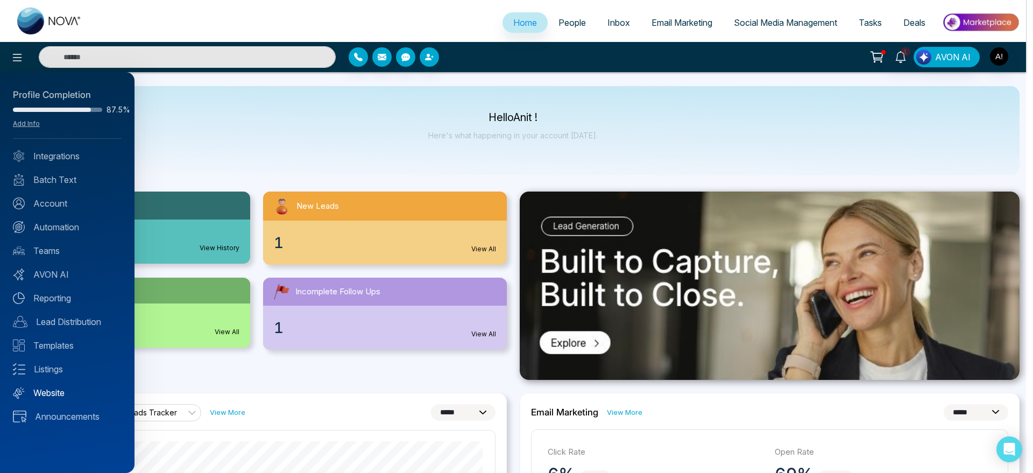
click at [45, 395] on link "Website" at bounding box center [67, 392] width 109 height 13
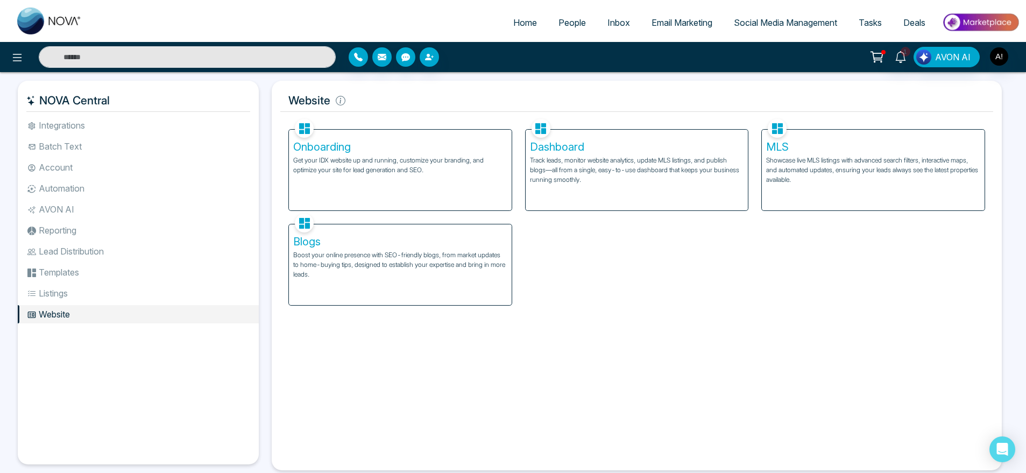
click at [410, 146] on h5 "Onboarding" at bounding box center [400, 146] width 214 height 13
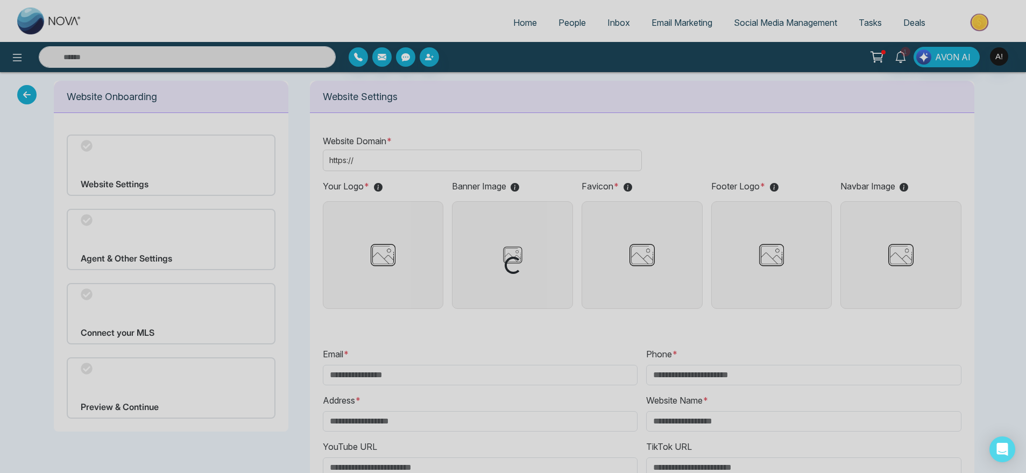
click at [456, 129] on div "Loading..." at bounding box center [513, 236] width 1026 height 473
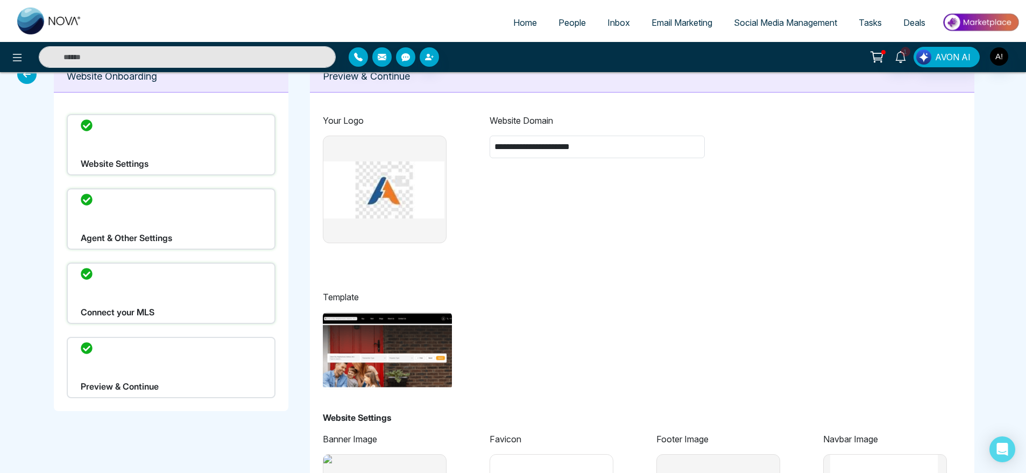
scroll to position [21, 0]
type input "**********"
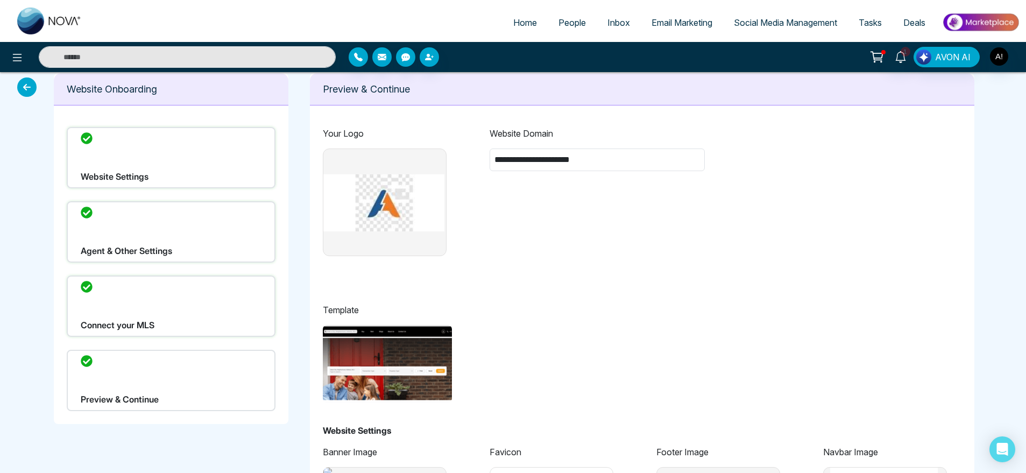
scroll to position [0, 0]
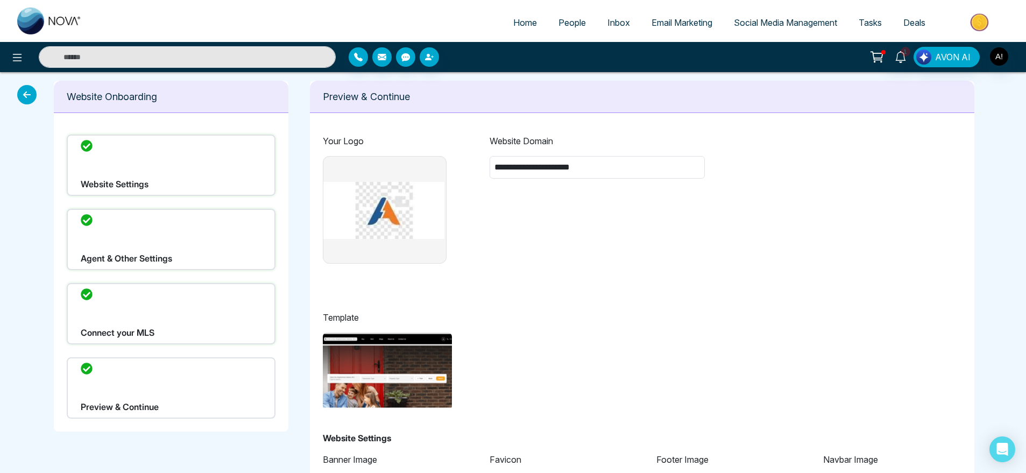
click at [142, 384] on div "Preview & Continue" at bounding box center [171, 387] width 209 height 61
click at [150, 334] on div "Connect your MLS" at bounding box center [171, 313] width 209 height 61
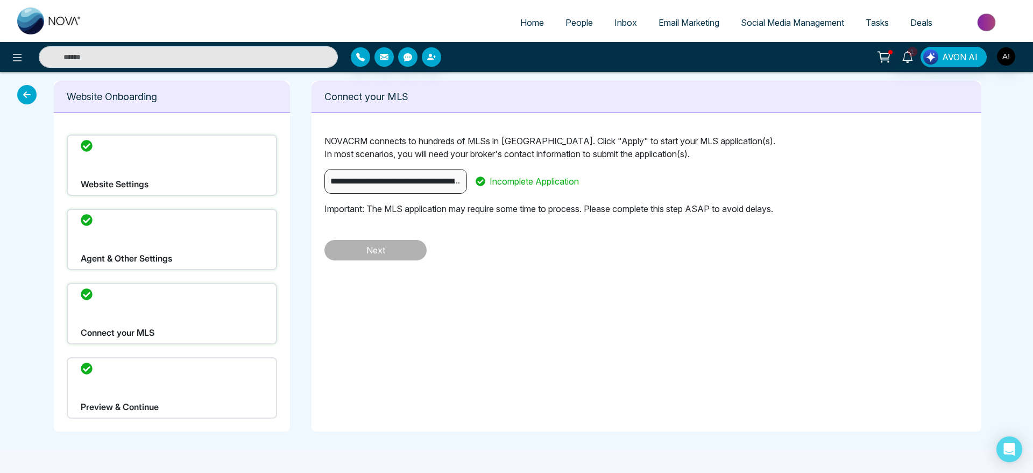
click at [158, 251] on div "Agent & Other Settings" at bounding box center [172, 239] width 210 height 61
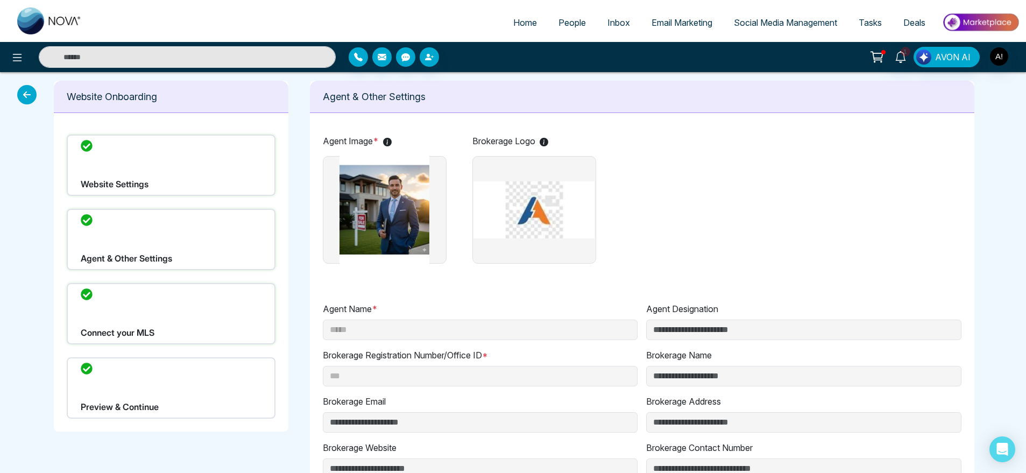
click at [154, 159] on div "Website Settings" at bounding box center [171, 164] width 209 height 61
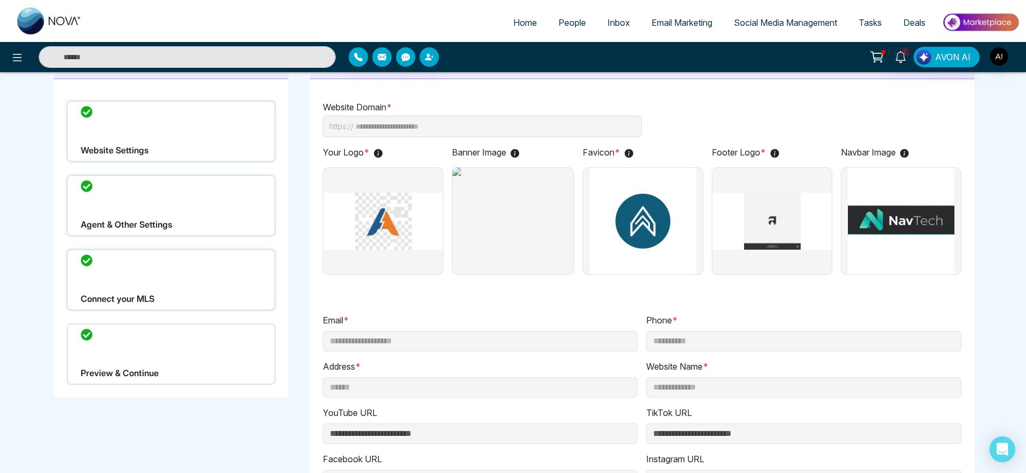
scroll to position [38, 0]
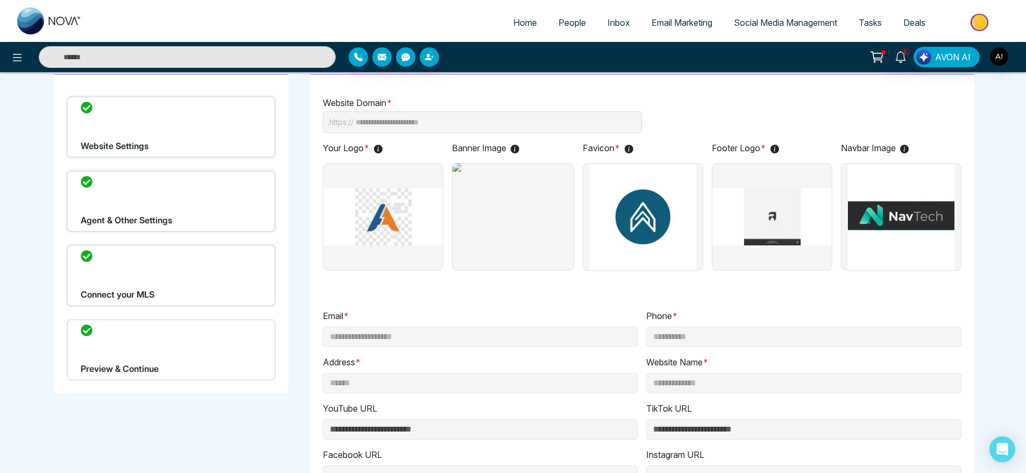
click at [127, 199] on div "Agent & Other Settings" at bounding box center [171, 201] width 209 height 61
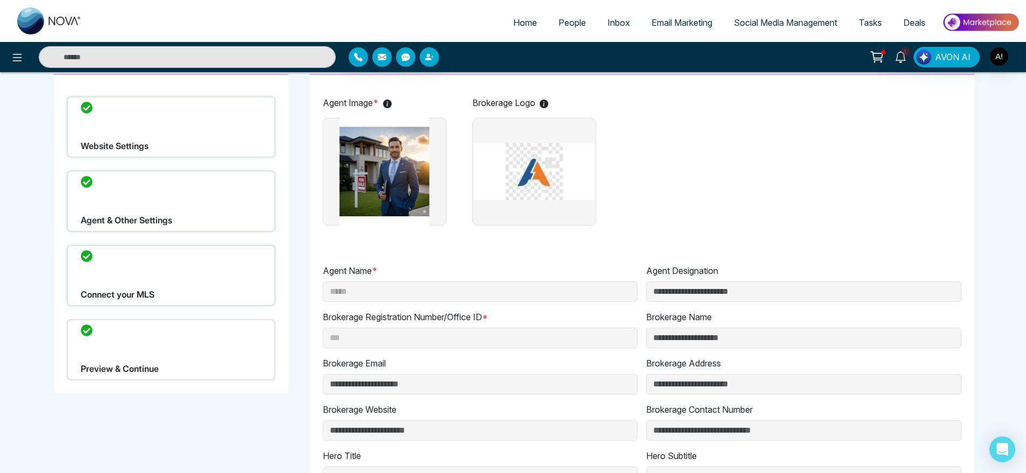
click at [175, 126] on div "Website Settings" at bounding box center [171, 126] width 209 height 61
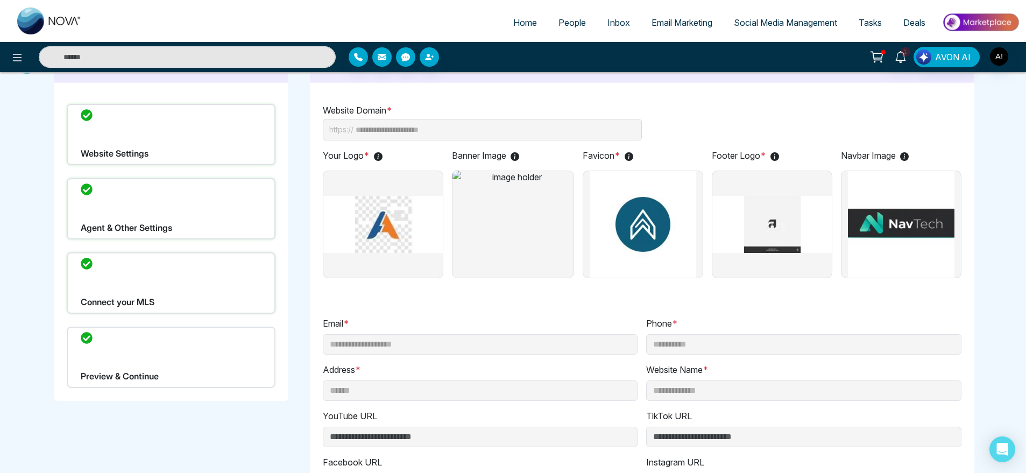
scroll to position [30, 0]
click at [165, 211] on div "Agent & Other Settings" at bounding box center [171, 209] width 209 height 61
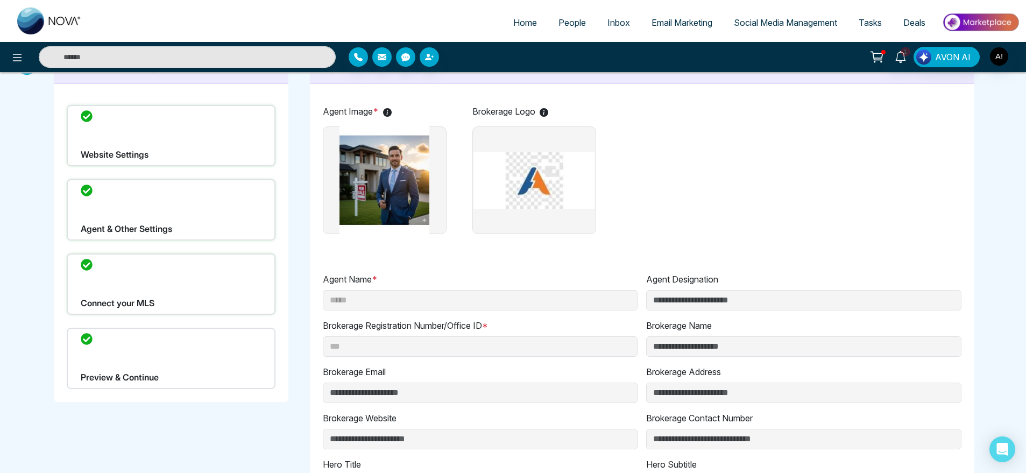
click at [200, 139] on div "Website Settings" at bounding box center [171, 135] width 209 height 61
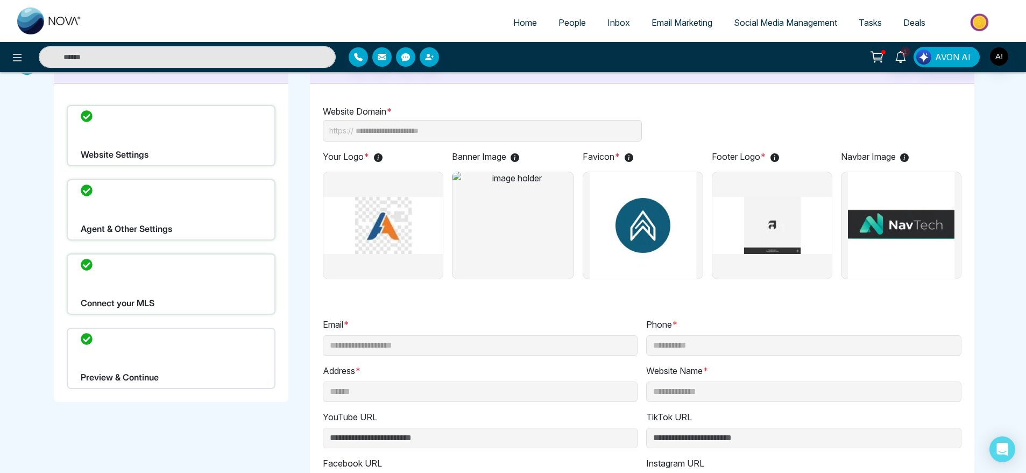
click at [508, 237] on img at bounding box center [512, 226] width 121 height 108
click at [507, 201] on img at bounding box center [512, 226] width 121 height 108
drag, startPoint x: 507, startPoint y: 201, endPoint x: 454, endPoint y: 175, distance: 58.7
click at [454, 175] on img at bounding box center [512, 226] width 121 height 108
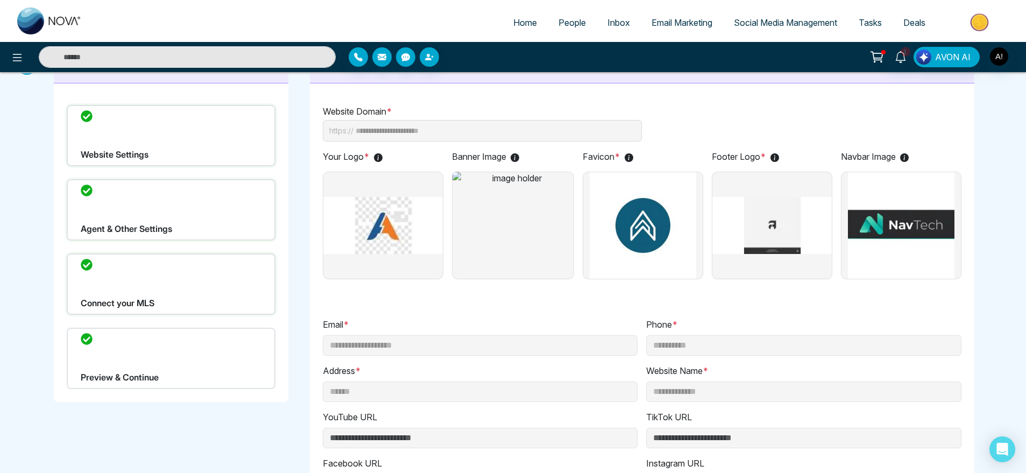
click at [454, 175] on img at bounding box center [512, 226] width 121 height 108
click at [143, 216] on div "Agent & Other Settings" at bounding box center [171, 209] width 209 height 61
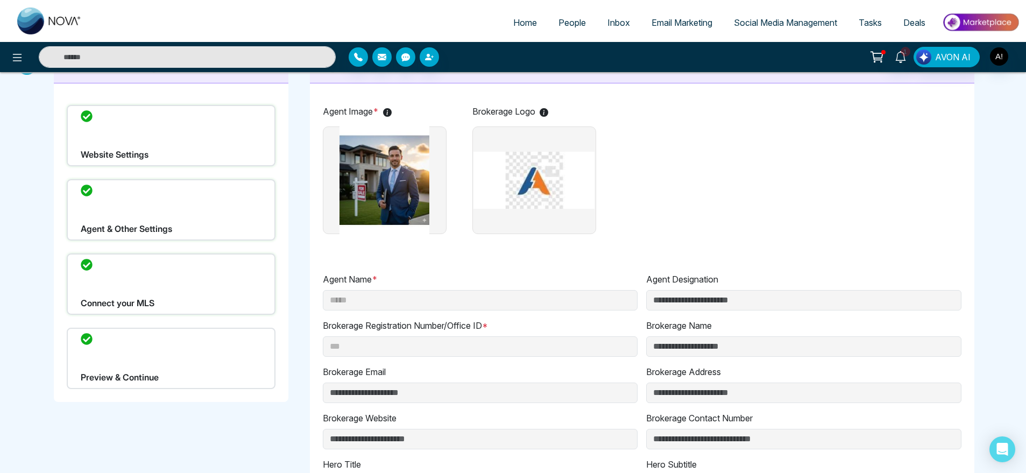
click at [147, 236] on div "Agent & Other Settings" at bounding box center [171, 209] width 209 height 61
click at [152, 275] on div "Connect your MLS" at bounding box center [171, 283] width 209 height 61
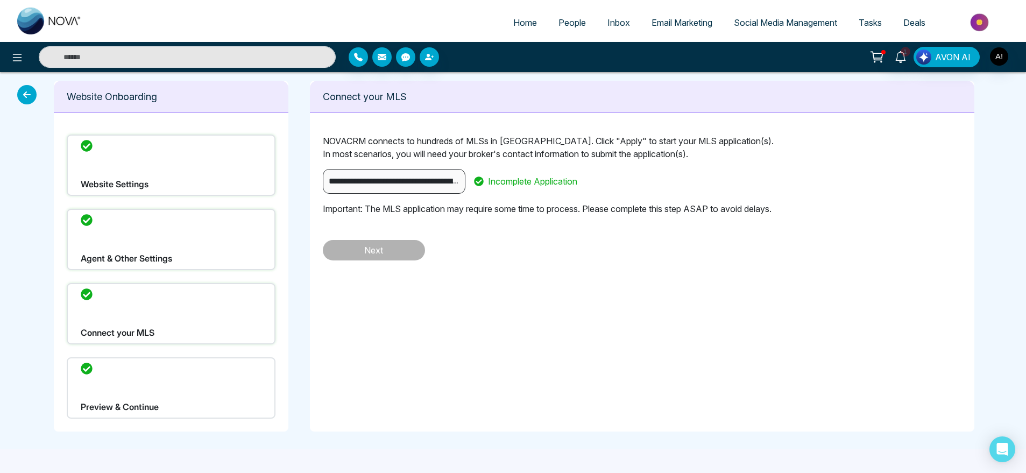
scroll to position [0, 0]
click at [492, 185] on span "Incomplete Application" at bounding box center [534, 181] width 89 height 13
click at [97, 399] on div "Preview & Continue" at bounding box center [172, 387] width 210 height 61
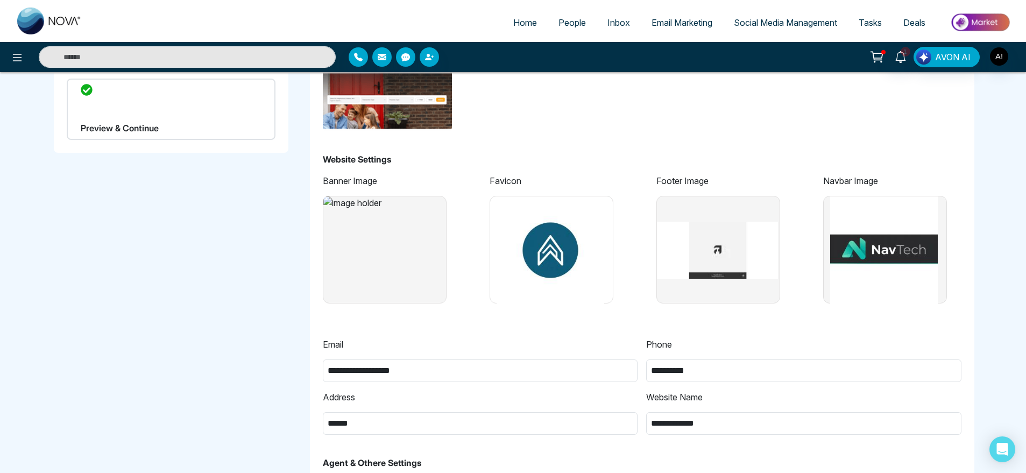
scroll to position [279, 0]
click at [351, 215] on img at bounding box center [383, 250] width 121 height 108
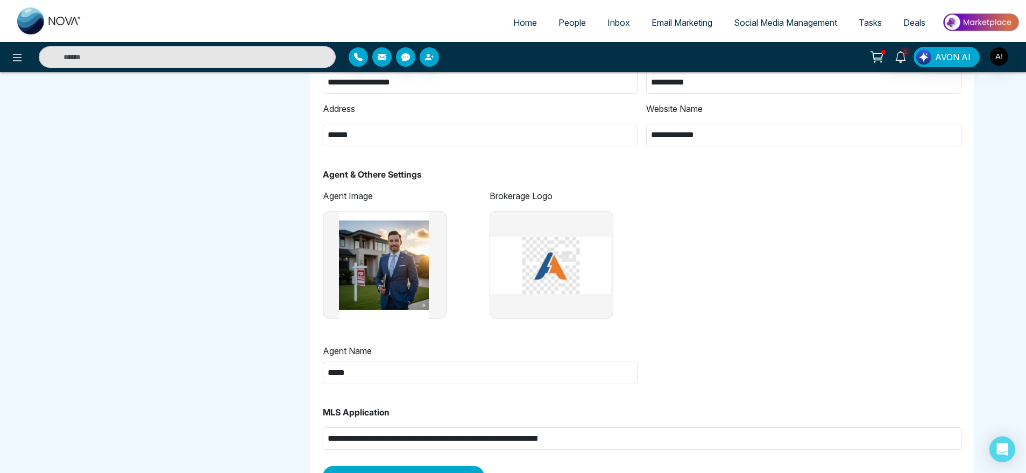
scroll to position [611, 0]
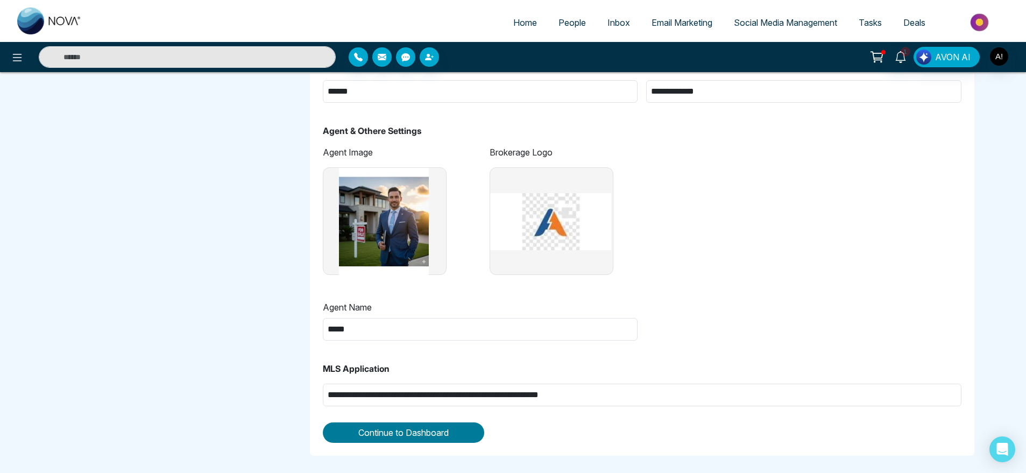
click at [399, 430] on span "Continue to Dashboard" at bounding box center [403, 432] width 90 height 13
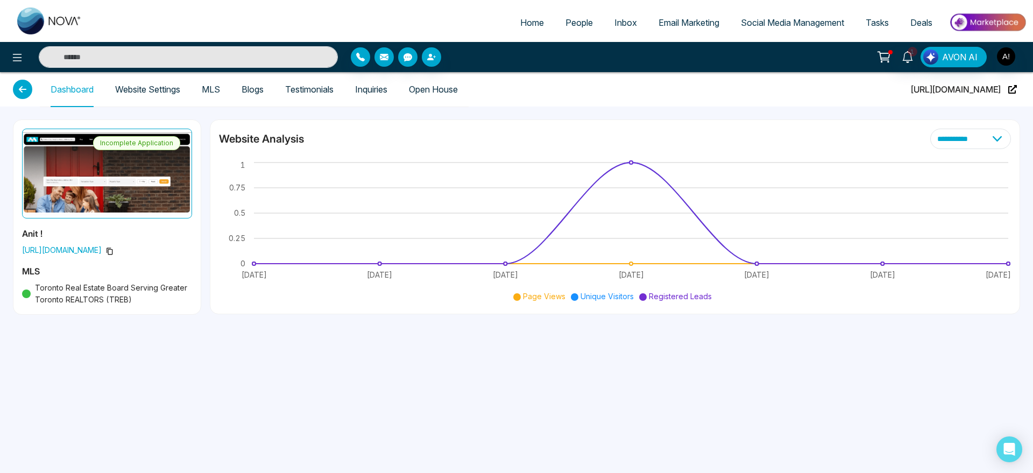
click at [143, 144] on span "Incomplete Application" at bounding box center [136, 143] width 87 height 14
click at [167, 87] on link "Website Settings" at bounding box center [147, 89] width 65 height 9
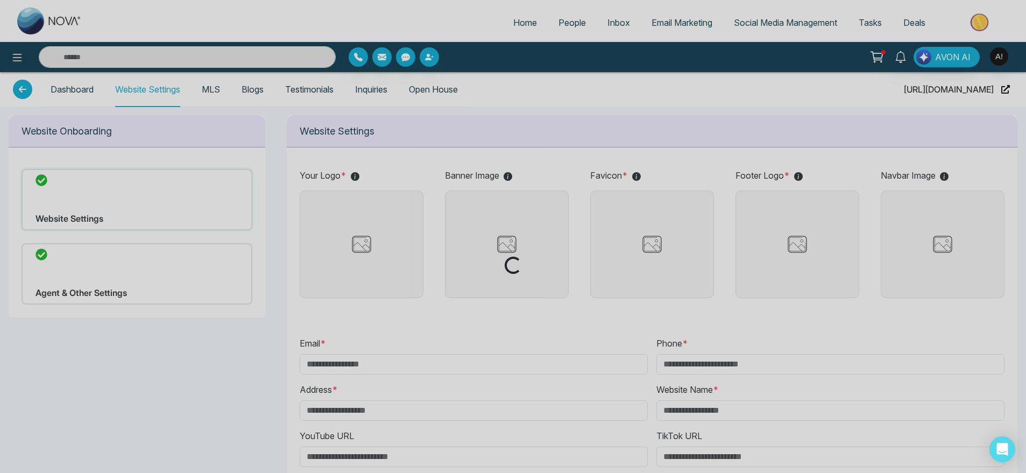
type input "**********"
type input "******"
type input "**********"
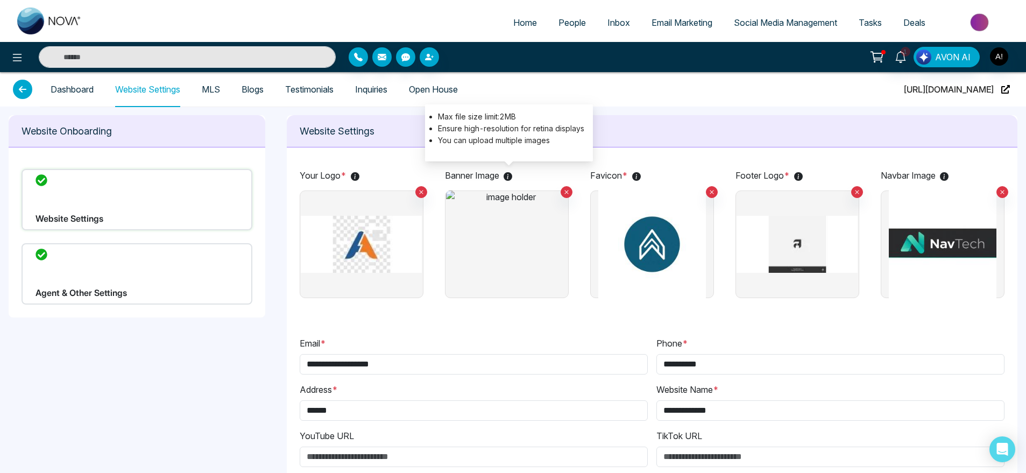
click at [508, 176] on icon at bounding box center [508, 176] width 9 height 9
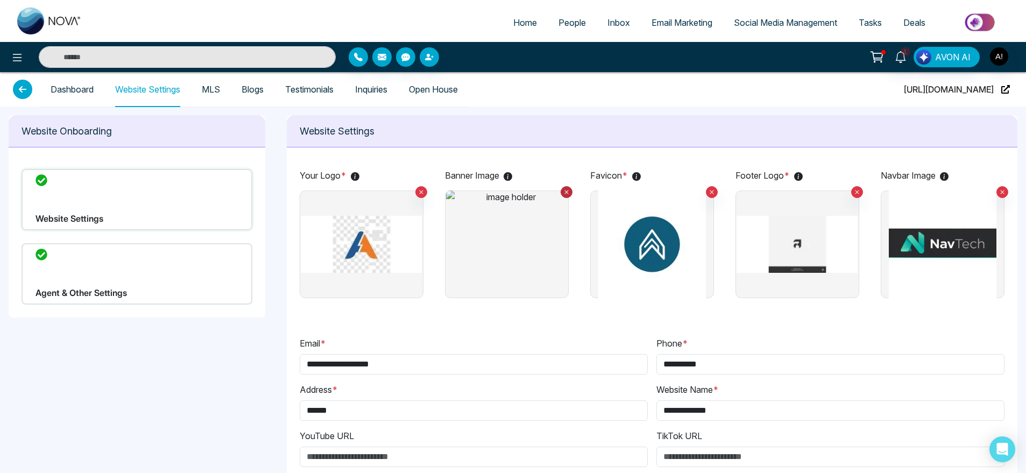
click at [568, 192] on icon at bounding box center [566, 192] width 6 height 8
click at [490, 249] on img at bounding box center [507, 244] width 54 height 27
click at [0, 0] on input "file" at bounding box center [0, 0] width 0 height 0
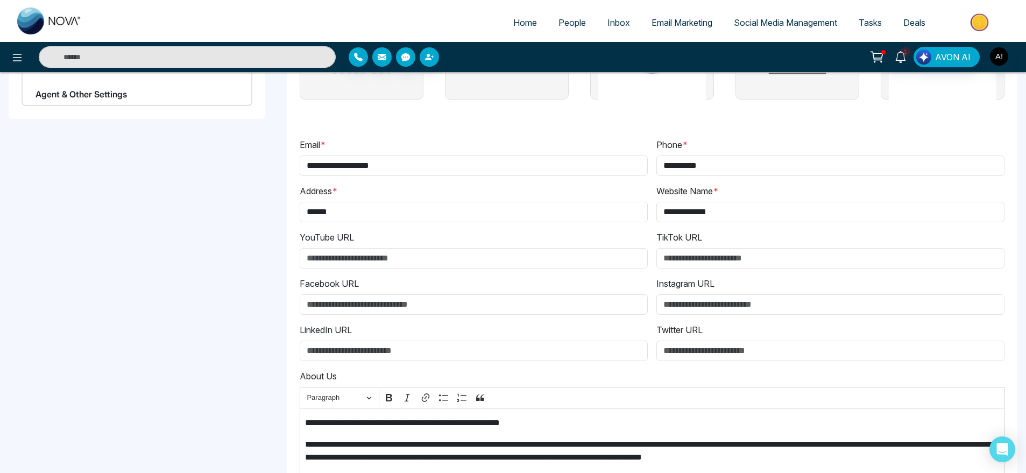
scroll to position [443, 0]
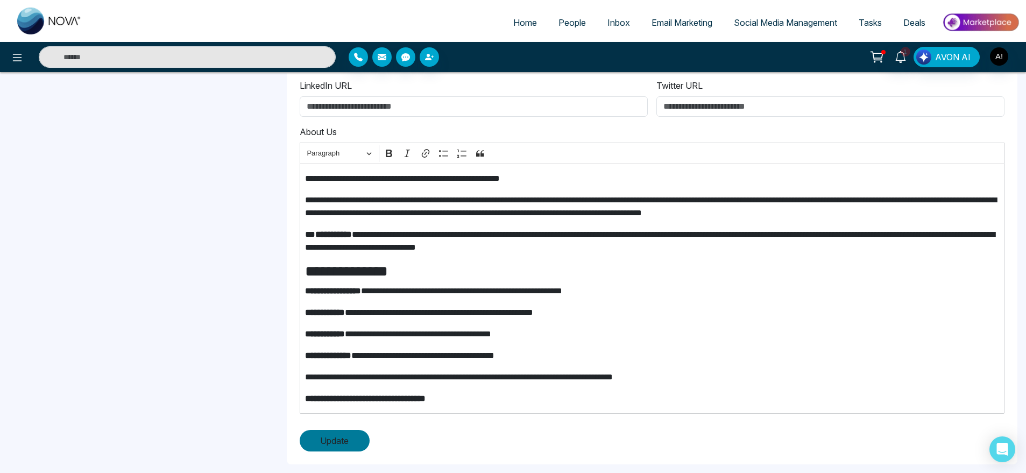
click at [342, 446] on span "Update" at bounding box center [334, 440] width 29 height 13
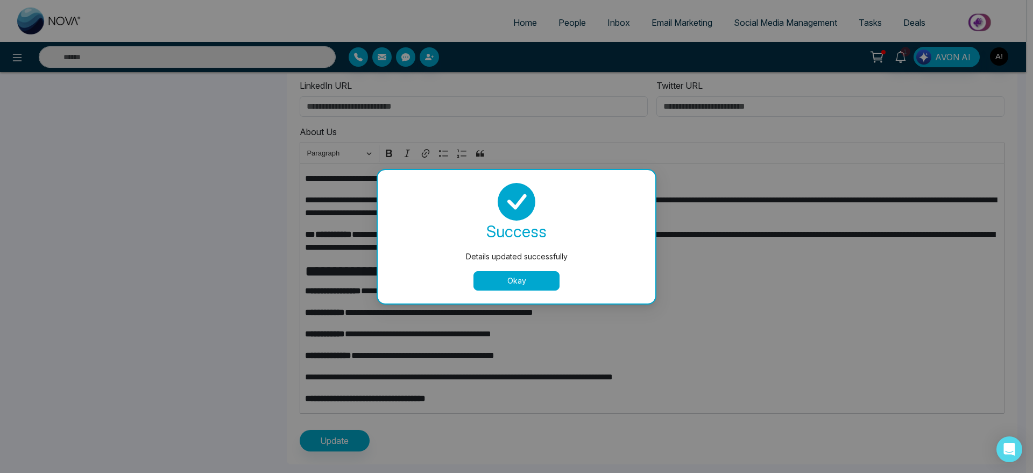
click at [547, 273] on button "Okay" at bounding box center [516, 280] width 86 height 19
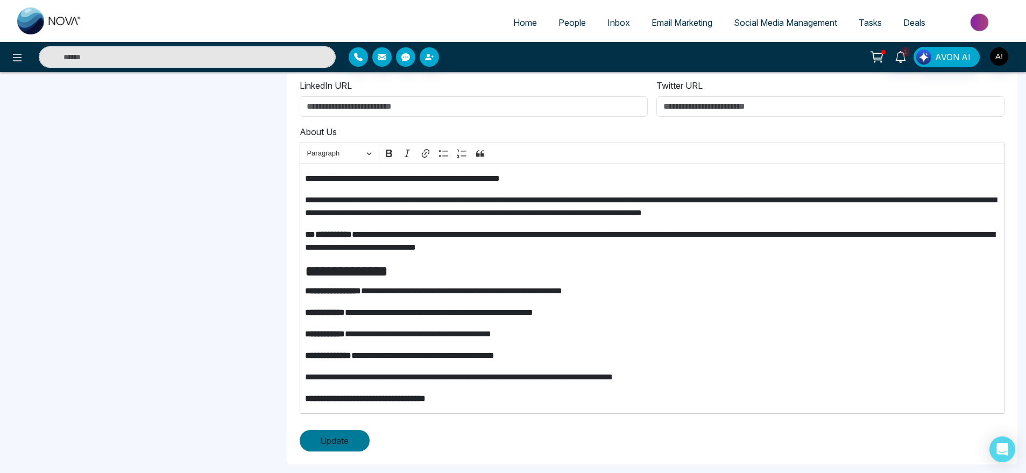
click at [322, 449] on button "Update" at bounding box center [335, 441] width 70 height 22
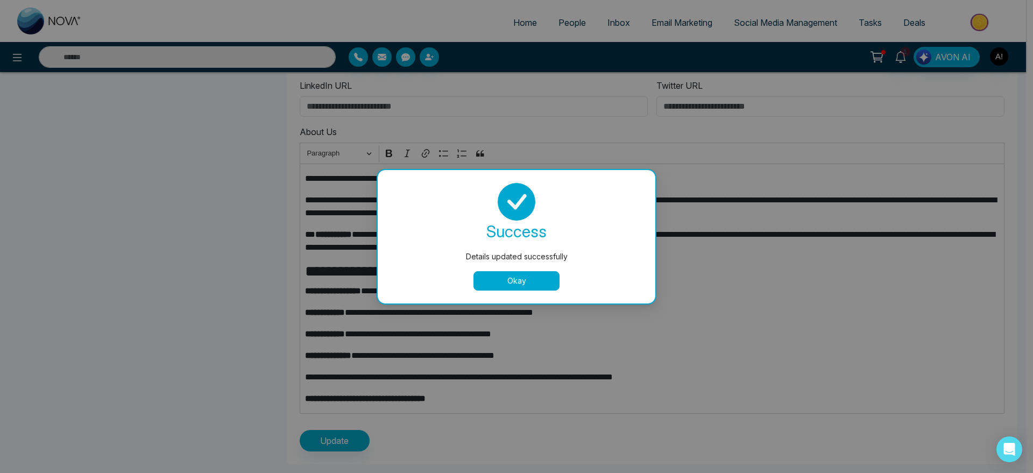
click at [526, 280] on button "Okay" at bounding box center [516, 280] width 86 height 19
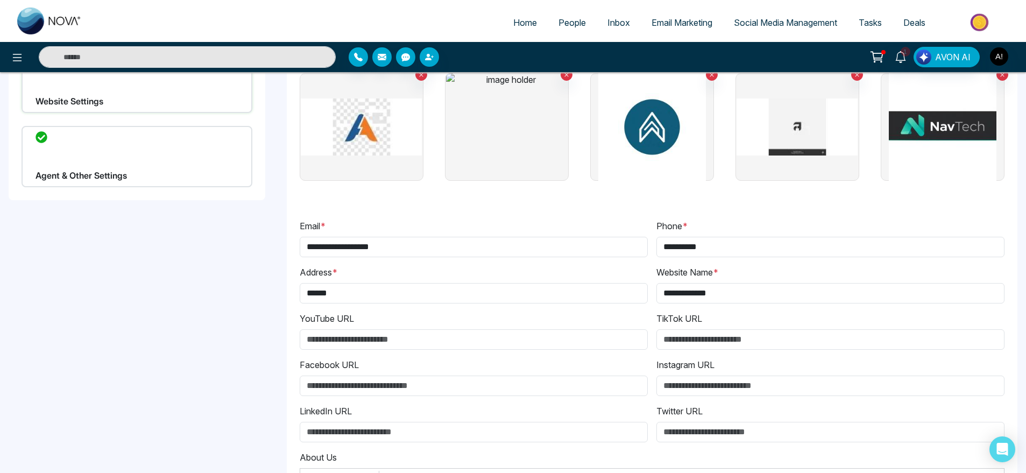
scroll to position [0, 0]
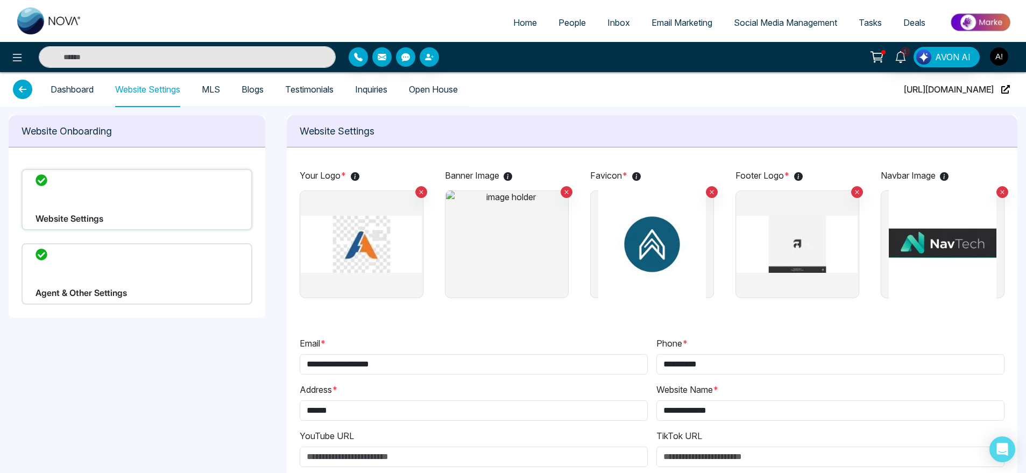
click at [220, 94] on link "MLS" at bounding box center [211, 89] width 18 height 9
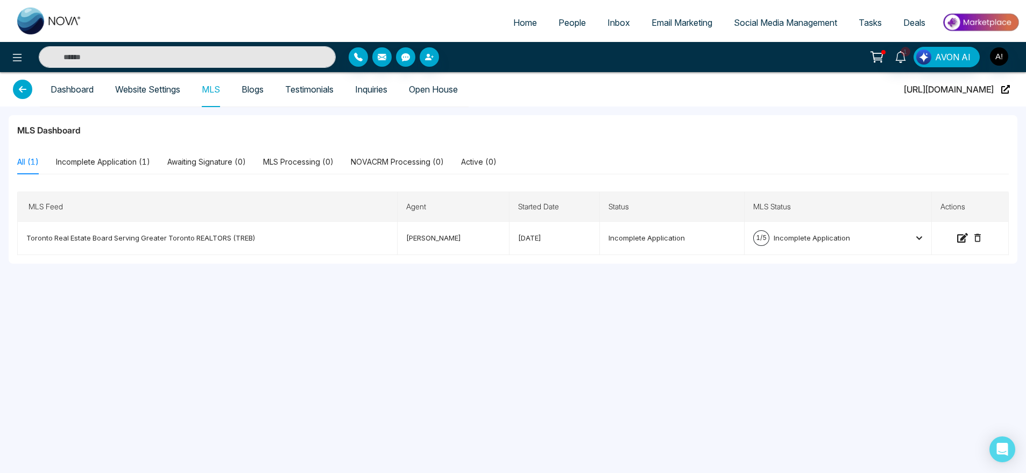
click at [242, 89] on link "Blogs" at bounding box center [253, 89] width 22 height 9
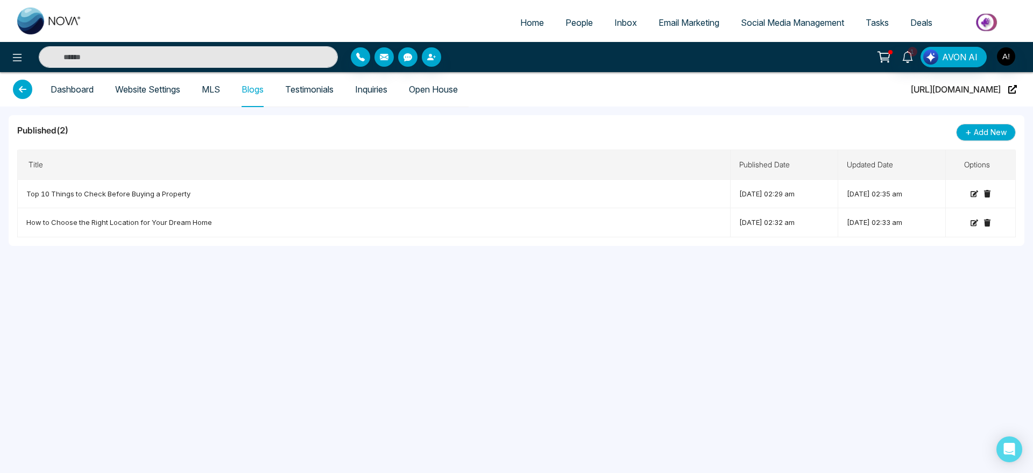
click at [310, 90] on link "Testimonials" at bounding box center [309, 89] width 48 height 9
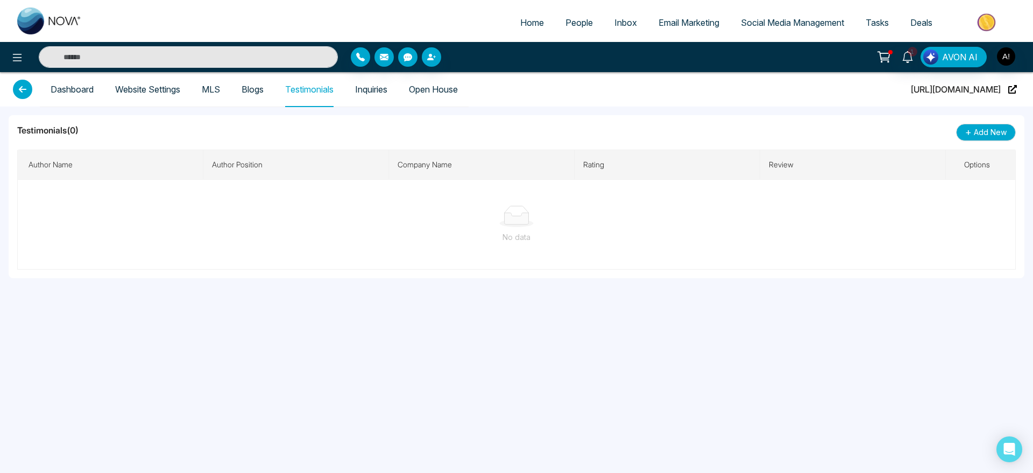
click at [364, 94] on link "Inquiries" at bounding box center [371, 89] width 32 height 9
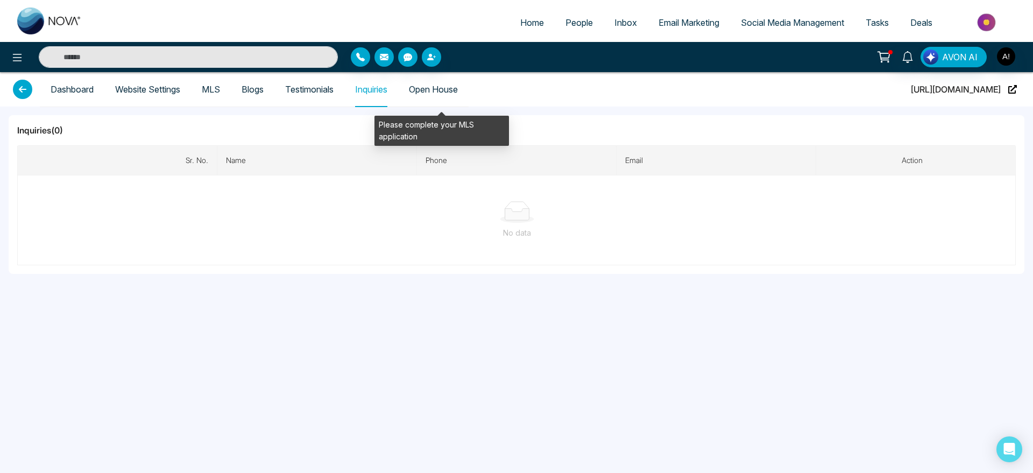
click at [422, 97] on span "Open House" at bounding box center [433, 89] width 49 height 34
click at [458, 102] on span "Open House" at bounding box center [433, 89] width 49 height 34
click at [443, 80] on span "Open House" at bounding box center [433, 89] width 49 height 34
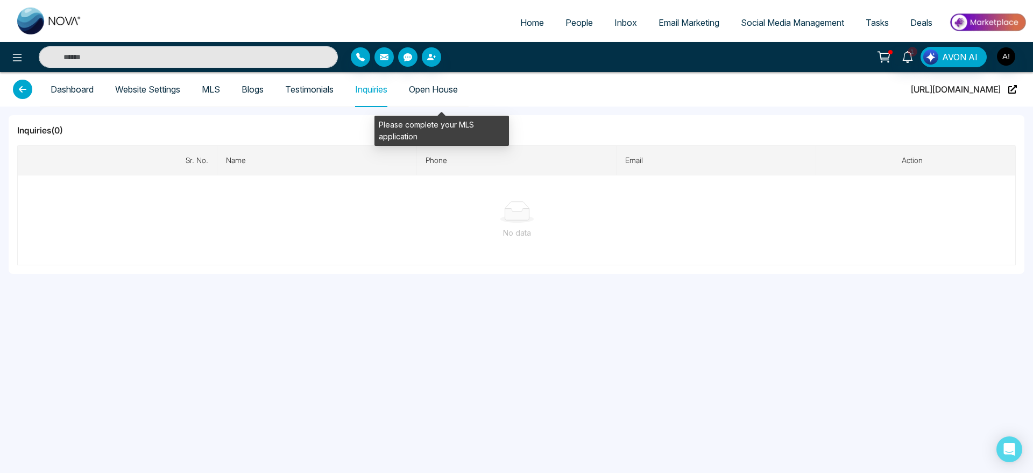
click at [450, 86] on span "Open House" at bounding box center [433, 89] width 49 height 34
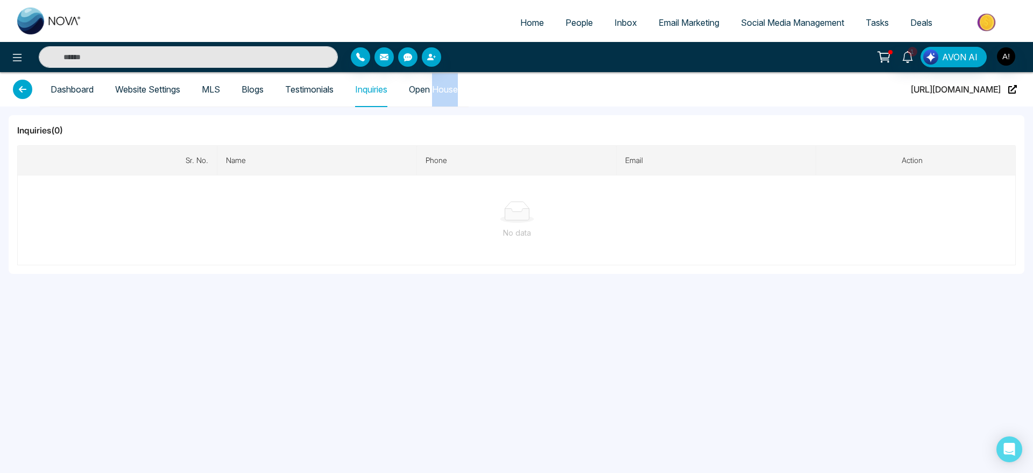
click at [302, 91] on link "Testimonials" at bounding box center [309, 89] width 48 height 9
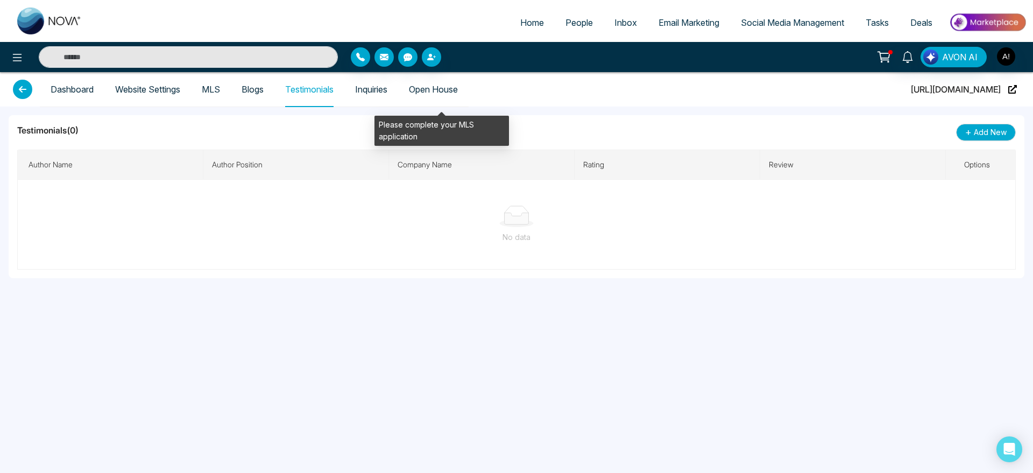
click at [441, 88] on span "Open House" at bounding box center [433, 89] width 49 height 34
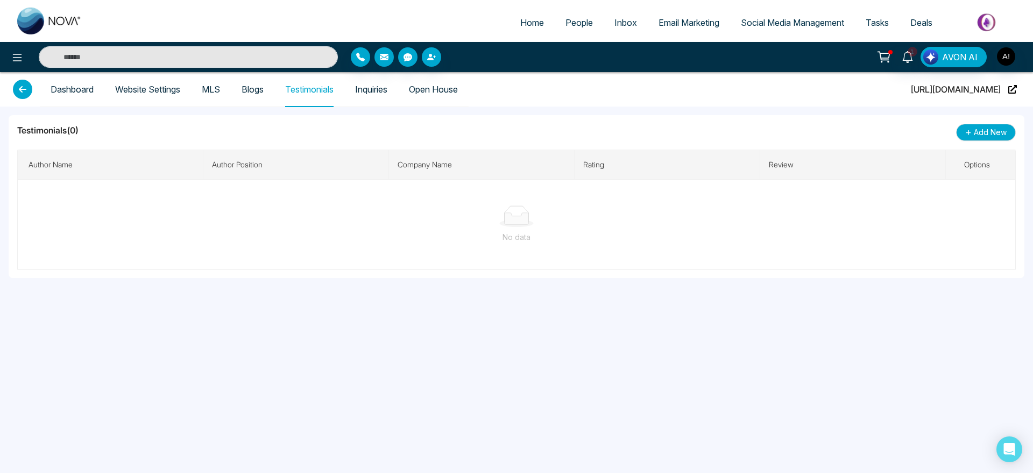
click at [81, 94] on link "Dashboard" at bounding box center [72, 89] width 43 height 9
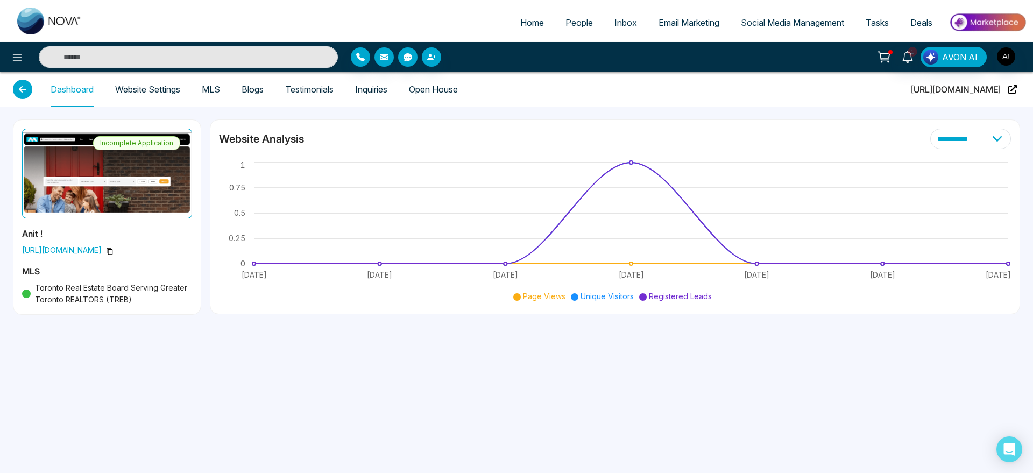
drag, startPoint x: 26, startPoint y: 283, endPoint x: 222, endPoint y: 299, distance: 196.4
click at [222, 299] on div "**********" at bounding box center [516, 217] width 1033 height 221
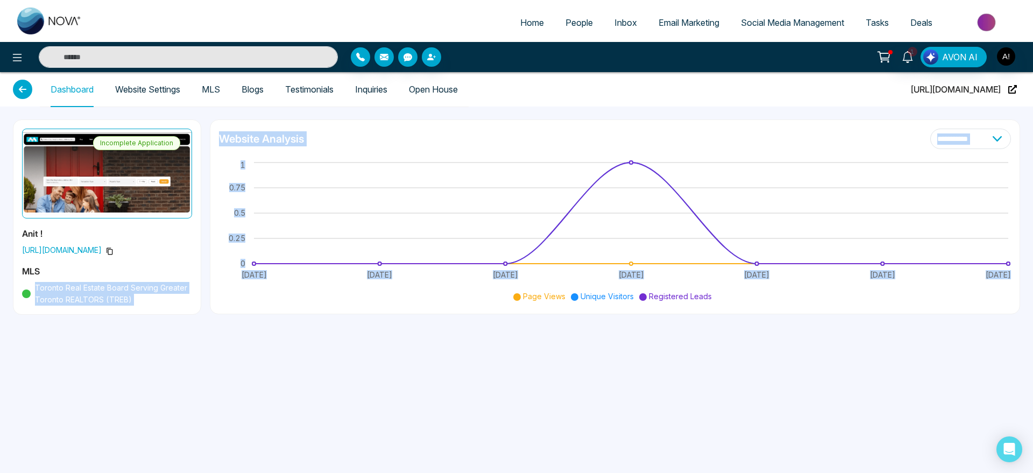
click at [222, 299] on ul "Page Views Unique Visitors Registered Leads" at bounding box center [615, 296] width 786 height 12
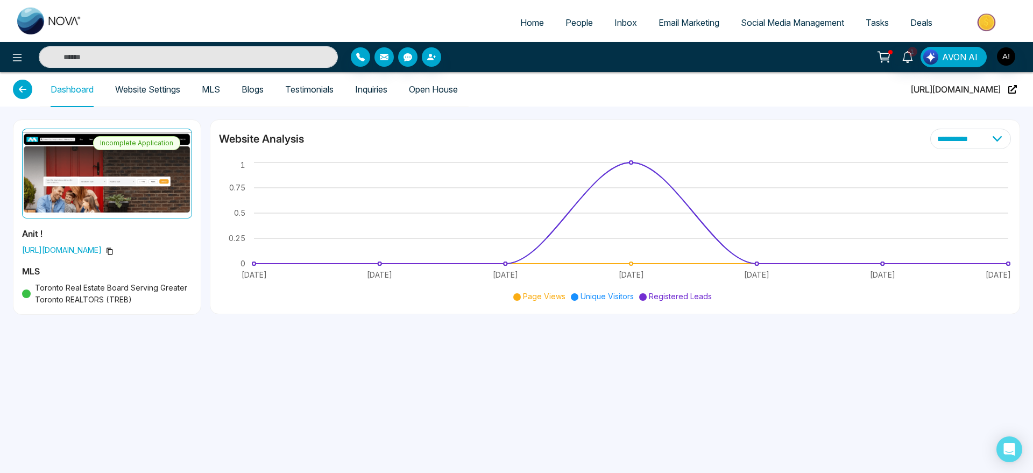
click at [114, 250] on icon at bounding box center [110, 251] width 8 height 8
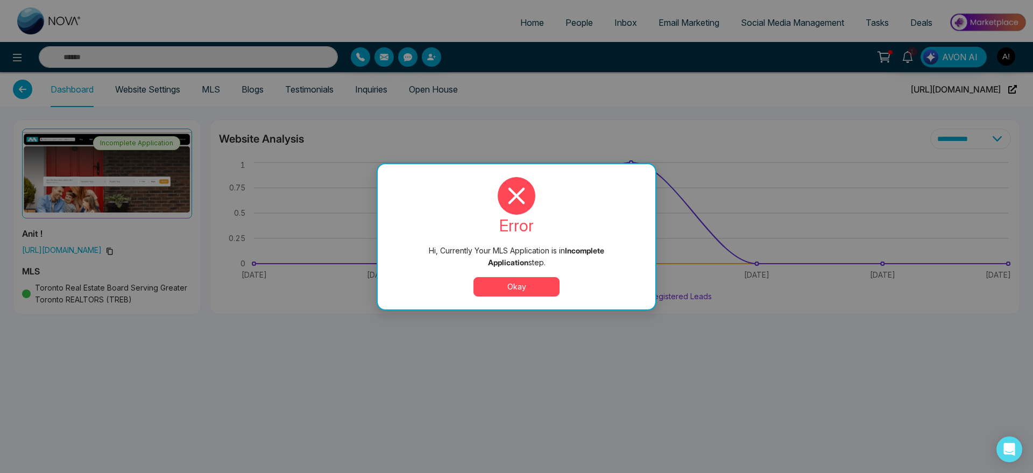
click at [485, 290] on button "Okay" at bounding box center [516, 286] width 86 height 19
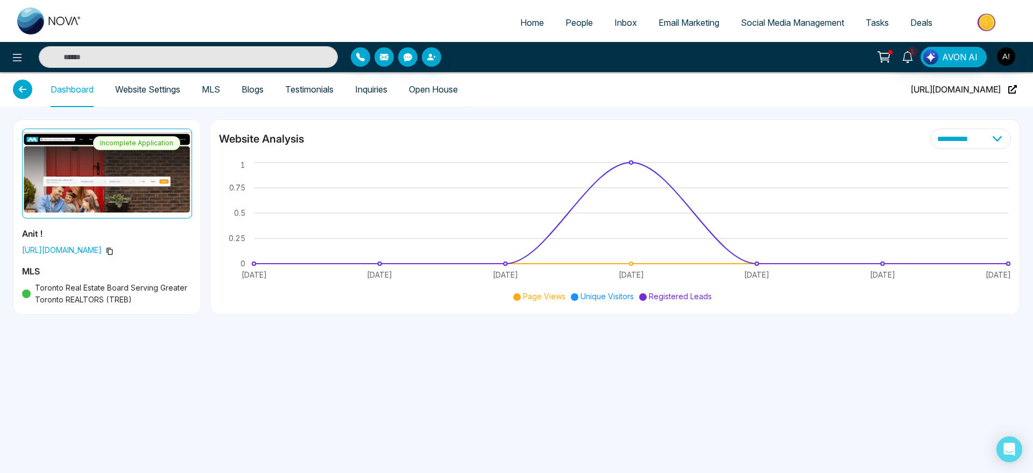
drag, startPoint x: 19, startPoint y: 254, endPoint x: 136, endPoint y: 249, distance: 117.4
click at [136, 249] on div "Incomplete Application Anit ! [URL][DOMAIN_NAME] MLS Toronto Real Estate Board …" at bounding box center [106, 217] width 187 height 194
copy span "[URL][DOMAIN_NAME]"
click at [555, 14] on link "People" at bounding box center [579, 22] width 49 height 20
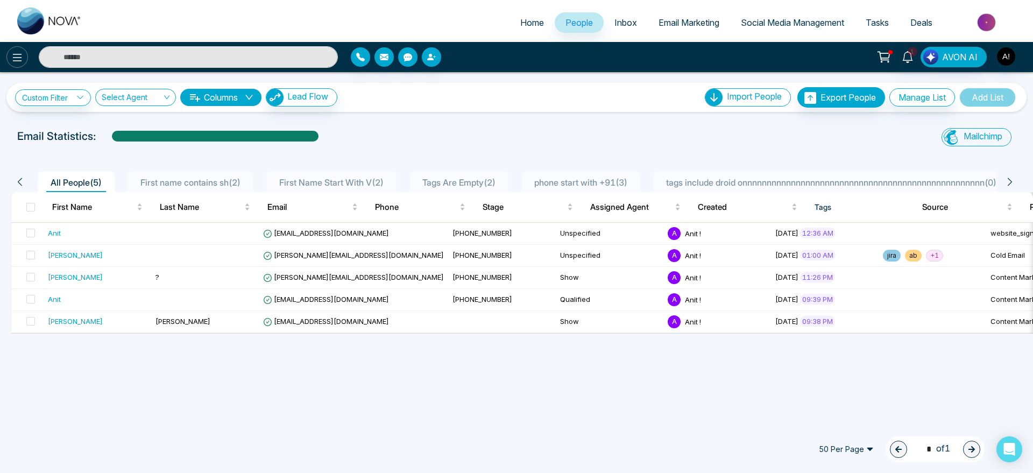
click at [16, 58] on icon at bounding box center [17, 57] width 13 height 13
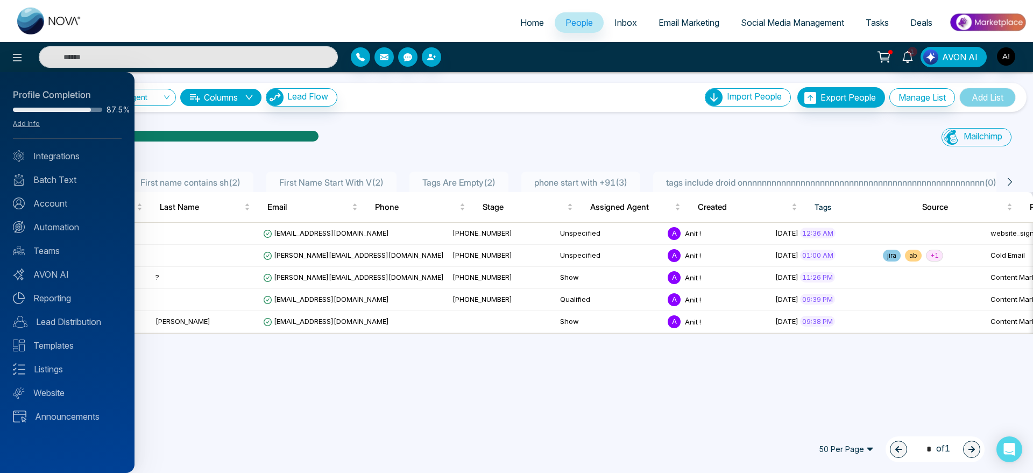
click at [500, 136] on div at bounding box center [516, 236] width 1033 height 473
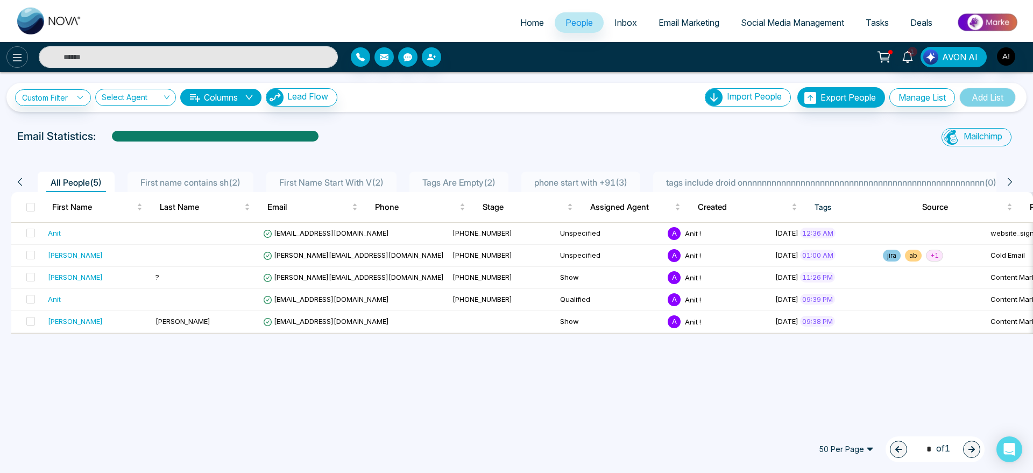
click at [14, 63] on icon at bounding box center [17, 57] width 13 height 13
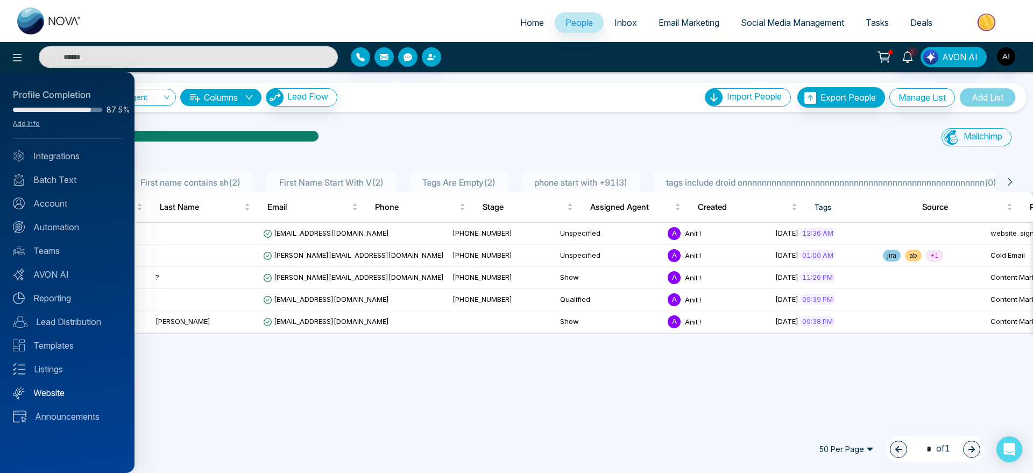
click at [72, 392] on link "Website" at bounding box center [67, 392] width 109 height 13
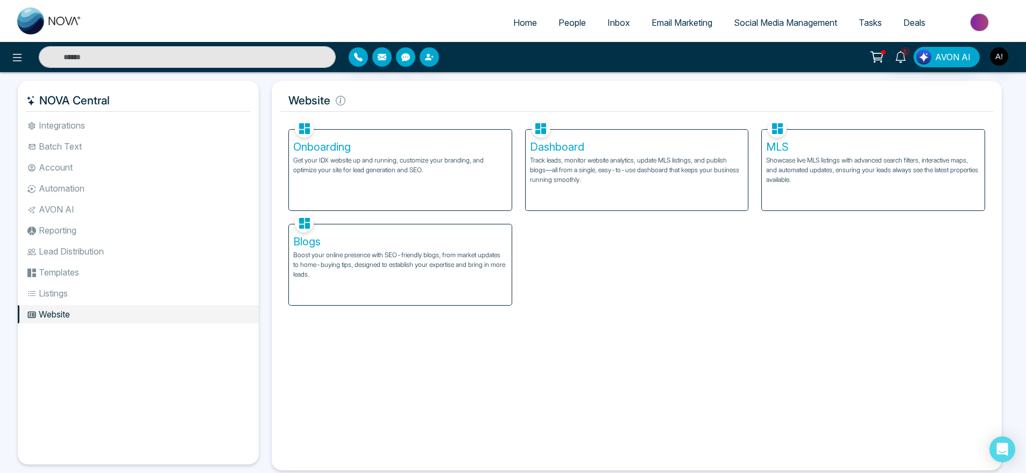
click at [457, 200] on div "Onboarding Get your IDX website up and running, customize your branding, and op…" at bounding box center [400, 170] width 223 height 81
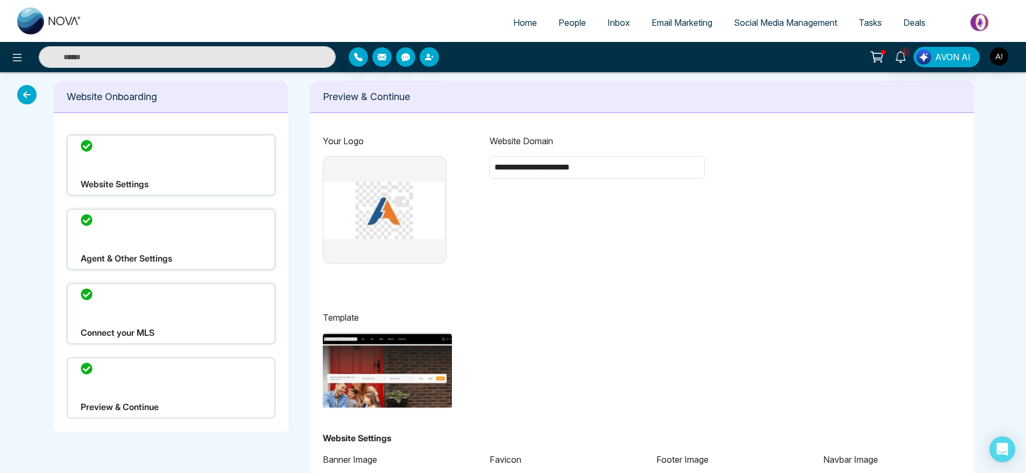
type input "**********"
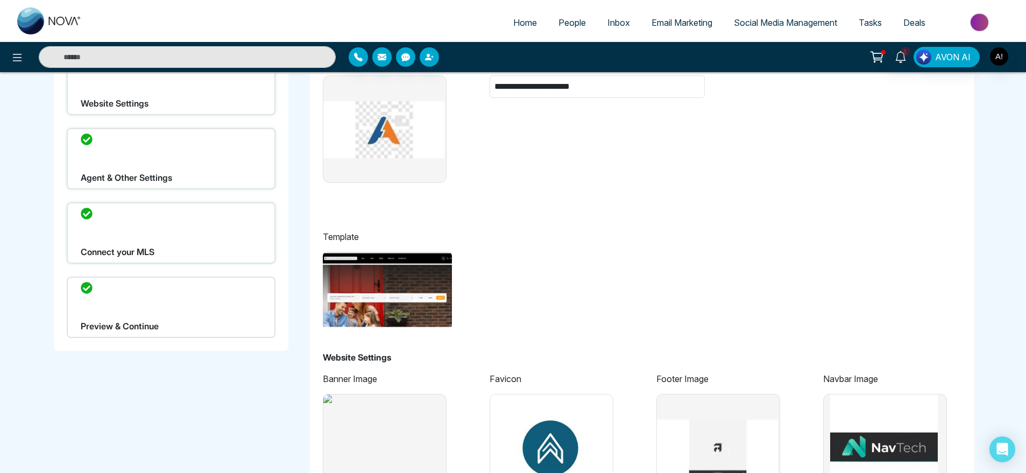
scroll to position [80, 0]
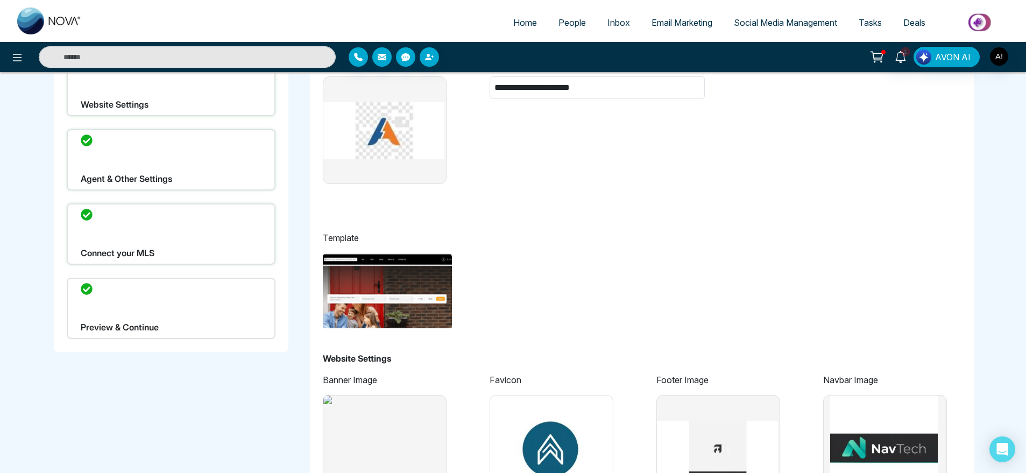
drag, startPoint x: 405, startPoint y: 251, endPoint x: 109, endPoint y: 325, distance: 305.2
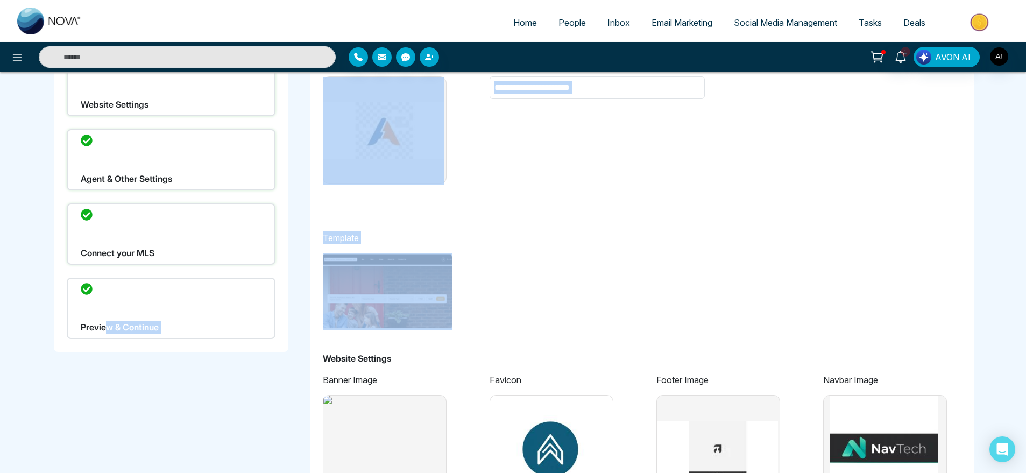
click at [109, 325] on div "Preview & Continue" at bounding box center [171, 308] width 209 height 61
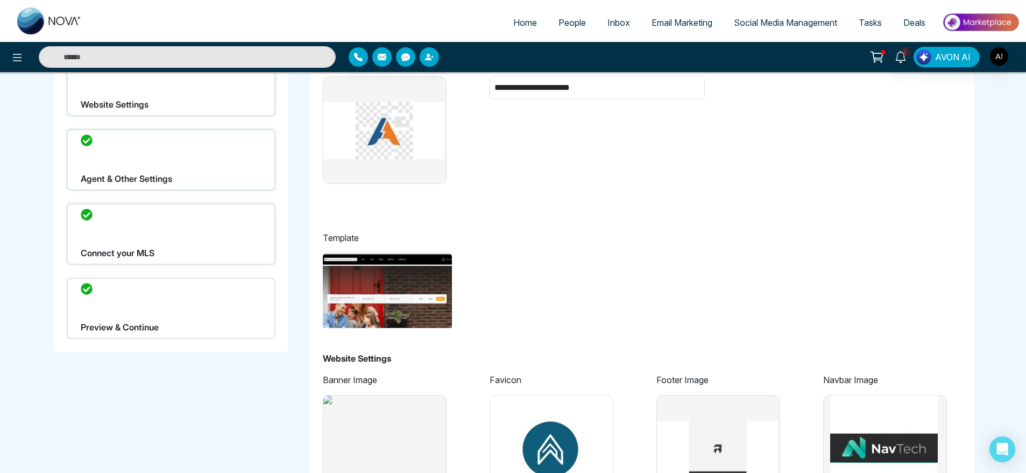
click at [153, 308] on div "Preview & Continue" at bounding box center [171, 308] width 209 height 61
click at [187, 206] on div "Connect your MLS" at bounding box center [171, 233] width 209 height 61
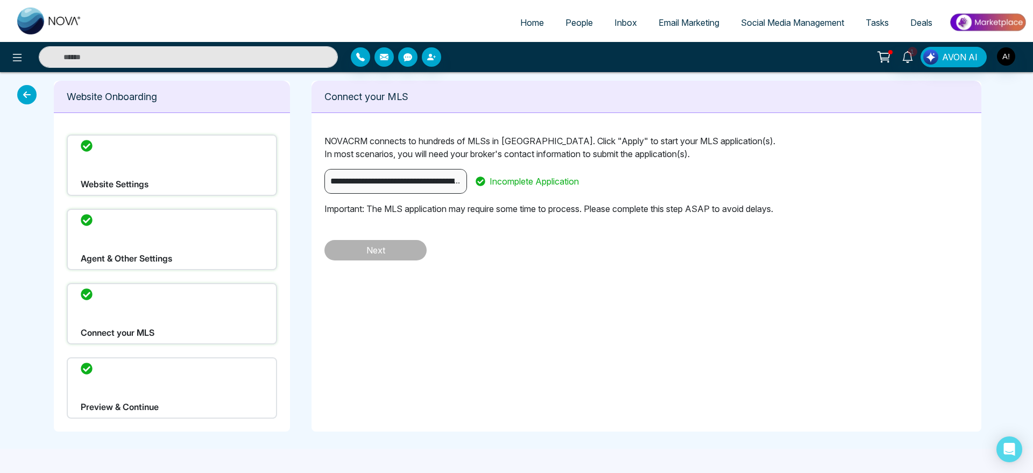
click at [188, 167] on div "Website Settings" at bounding box center [172, 164] width 210 height 61
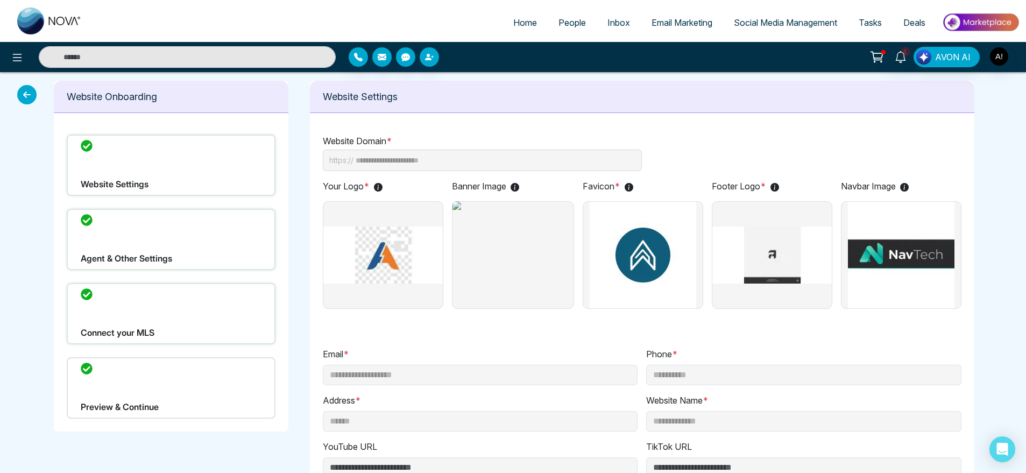
click at [160, 243] on div "Agent & Other Settings" at bounding box center [171, 239] width 209 height 61
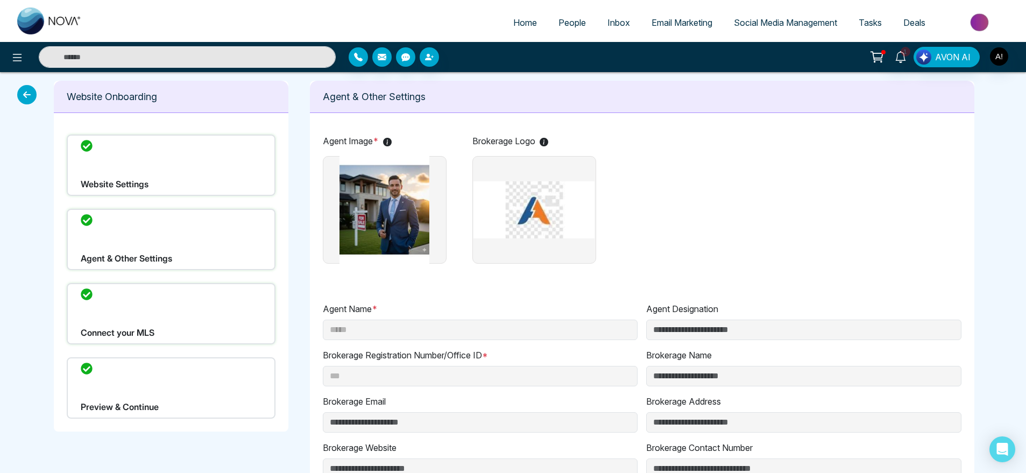
click at [186, 310] on div "Connect your MLS" at bounding box center [171, 313] width 209 height 61
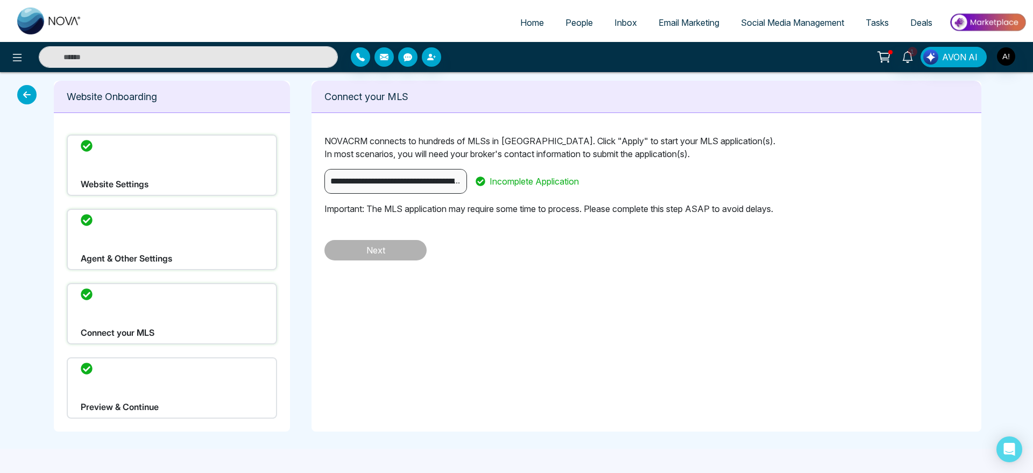
click at [182, 395] on div "Preview & Continue" at bounding box center [172, 387] width 210 height 61
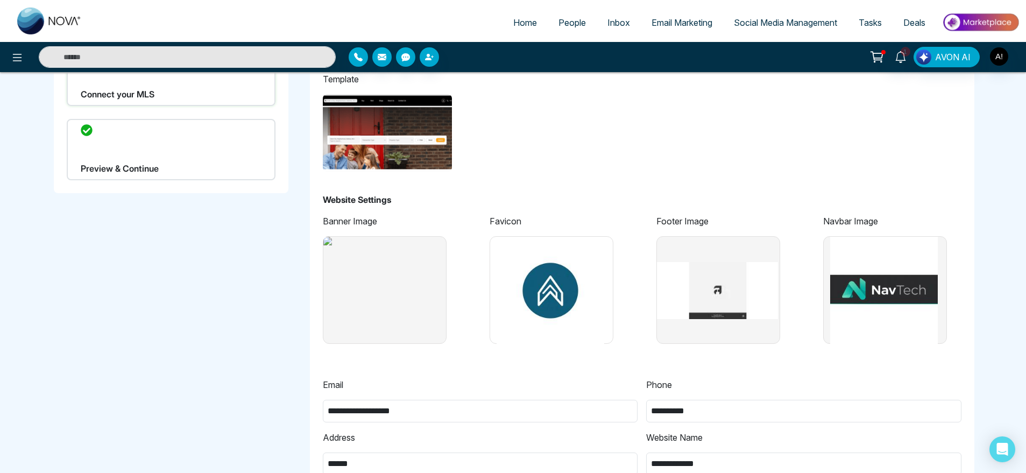
scroll to position [611, 0]
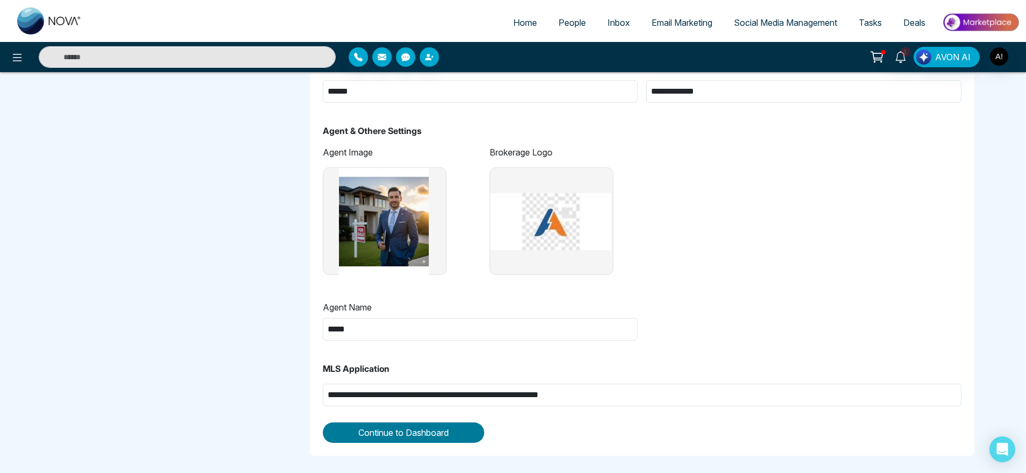
click at [404, 430] on span "Continue to Dashboard" at bounding box center [403, 432] width 90 height 13
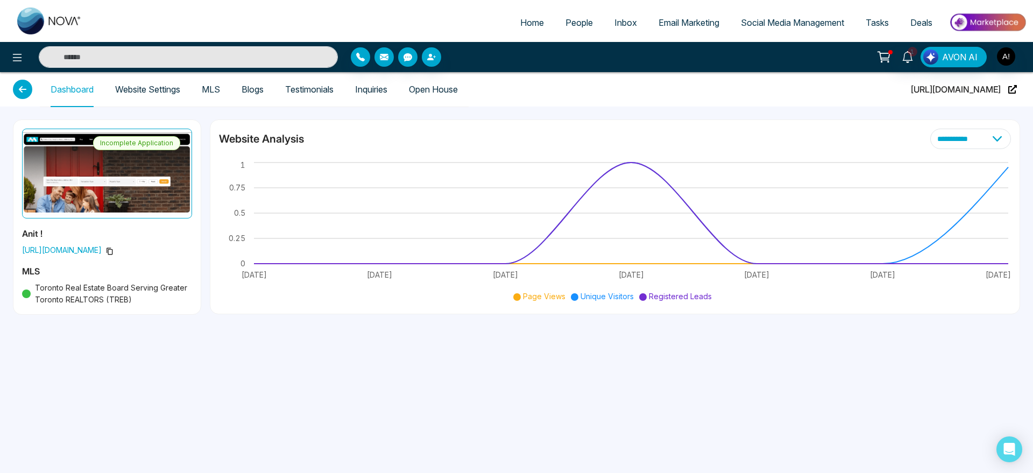
click at [180, 93] on link "Website Settings" at bounding box center [147, 89] width 65 height 9
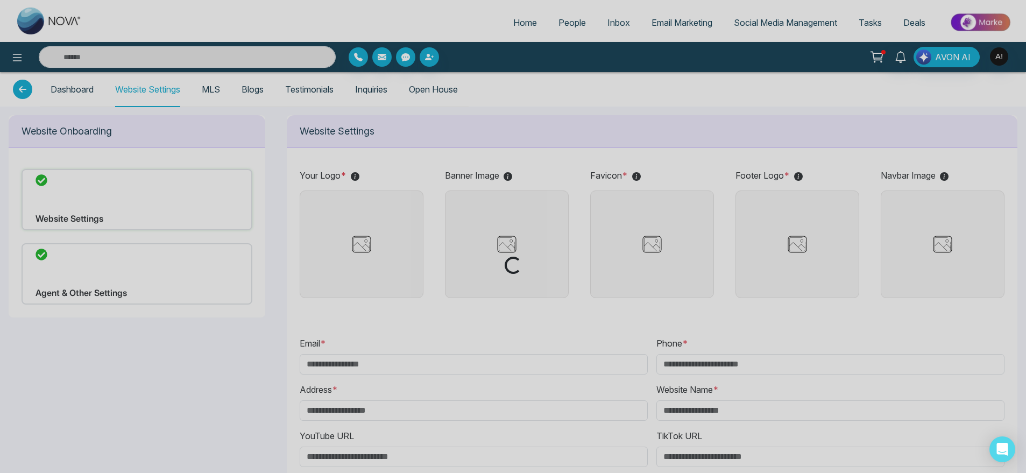
type input "**********"
type input "******"
type input "**********"
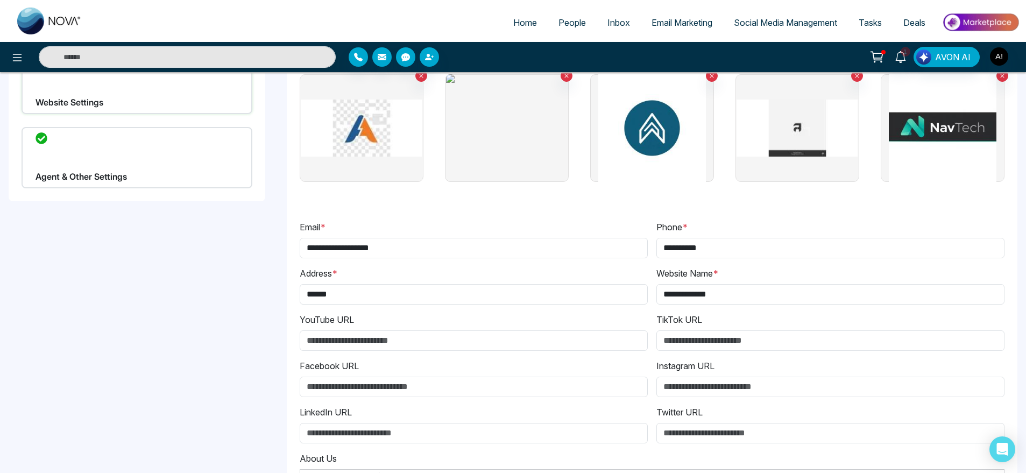
scroll to position [99, 0]
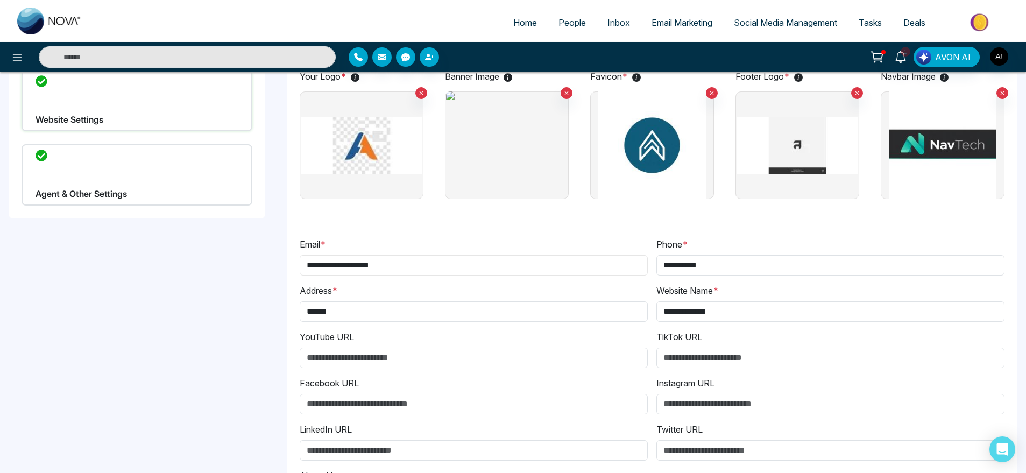
click at [425, 268] on input "**********" at bounding box center [474, 265] width 348 height 20
click at [500, 243] on div "**********" at bounding box center [473, 257] width 357 height 38
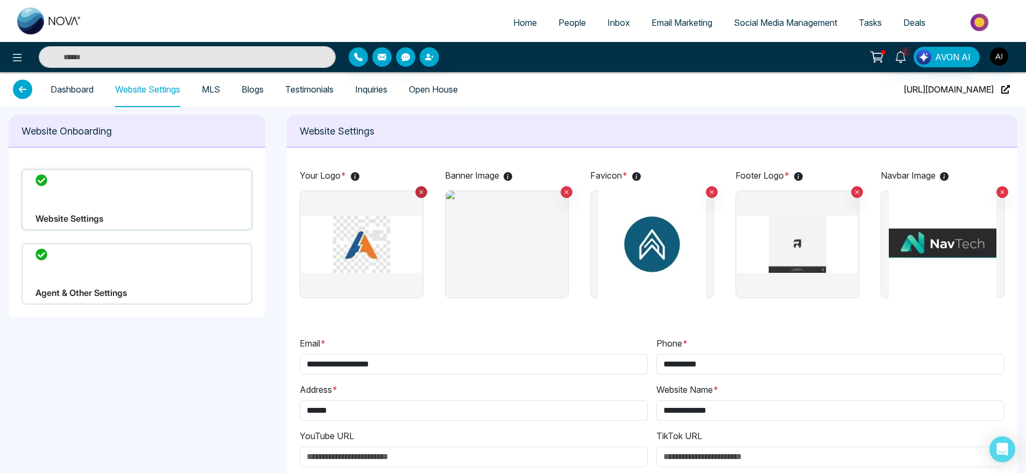
click at [422, 196] on button at bounding box center [421, 192] width 12 height 12
click at [359, 219] on label at bounding box center [362, 244] width 124 height 108
click at [0, 0] on input "file" at bounding box center [0, 0] width 0 height 0
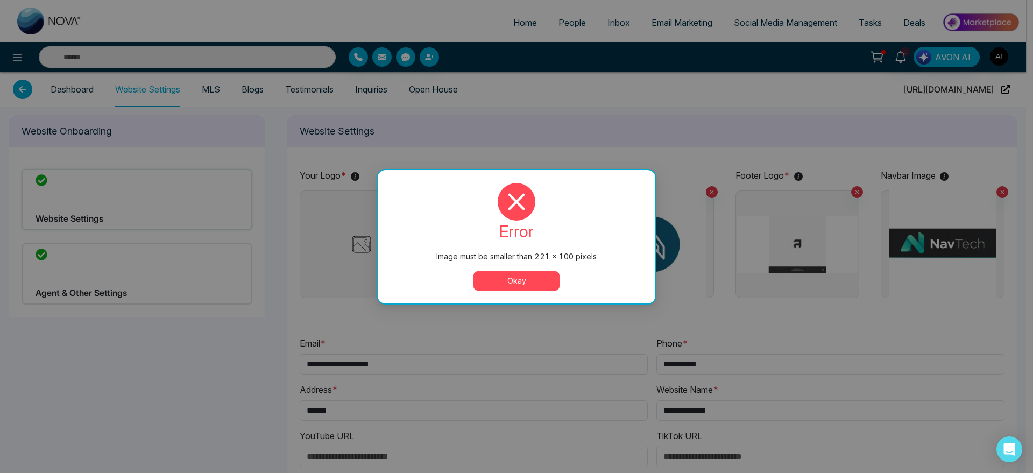
click at [532, 280] on button "Okay" at bounding box center [516, 280] width 86 height 19
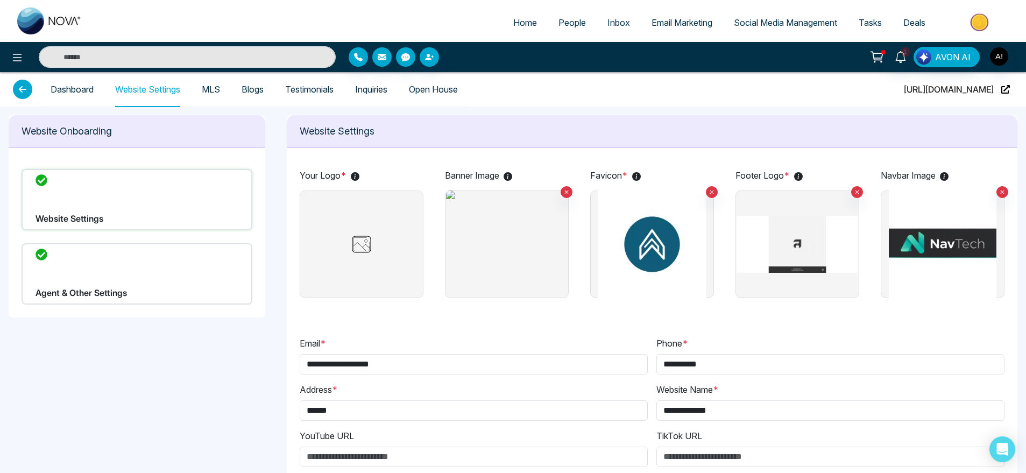
click at [367, 280] on label at bounding box center [362, 244] width 124 height 108
click at [0, 0] on input "file" at bounding box center [0, 0] width 0 height 0
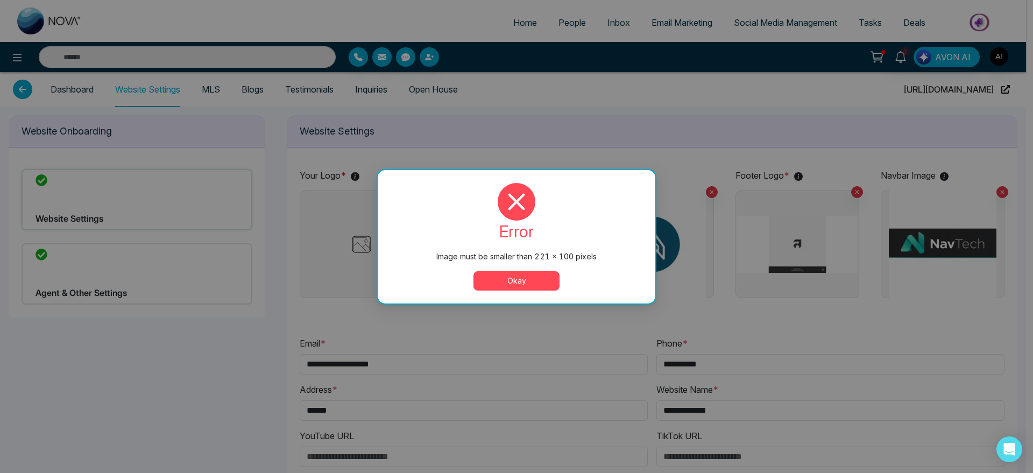
click at [533, 282] on button "Okay" at bounding box center [516, 280] width 86 height 19
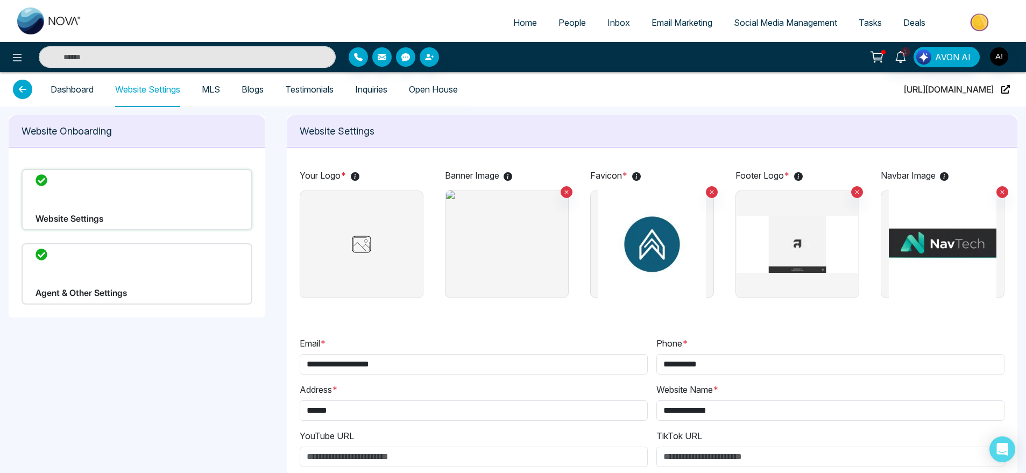
click at [376, 286] on label at bounding box center [362, 244] width 124 height 108
click at [0, 0] on input "file" at bounding box center [0, 0] width 0 height 0
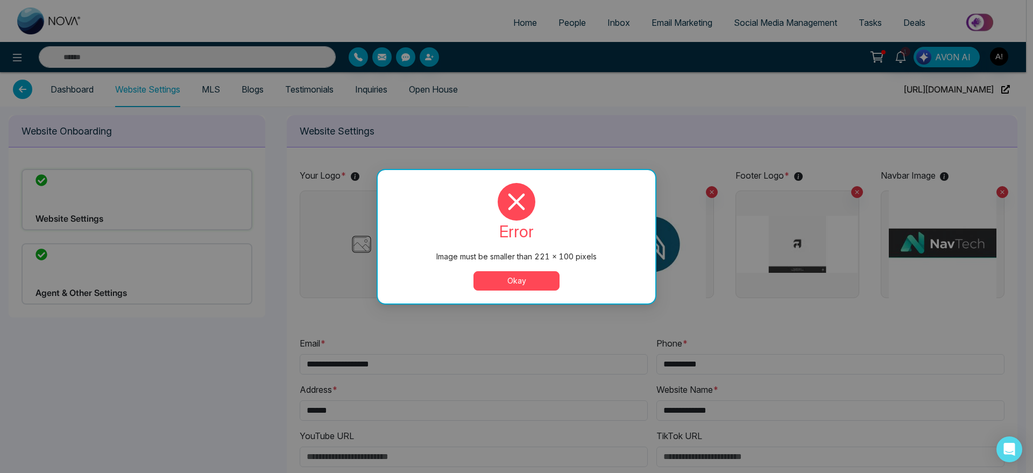
click at [347, 102] on div "Image must be smaller than 221 × 100 pixels error Image must be smaller than 22…" at bounding box center [516, 236] width 1033 height 473
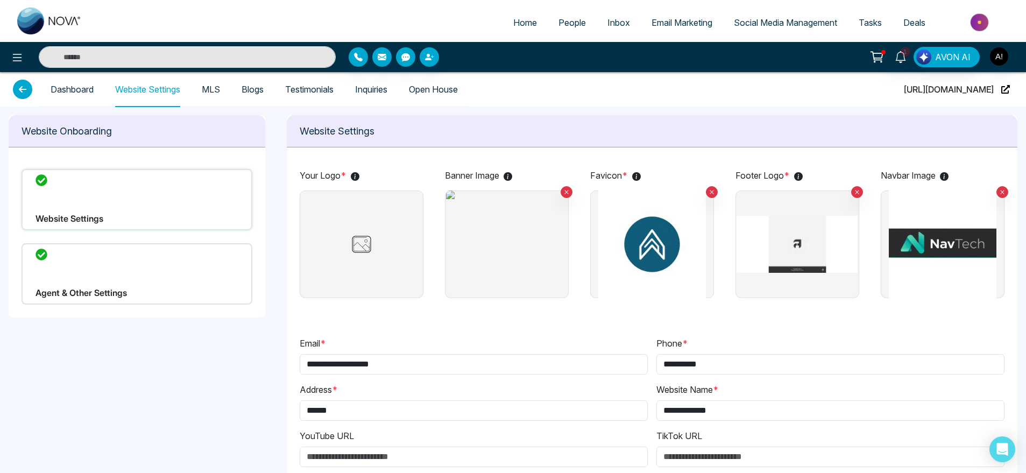
click at [351, 238] on img at bounding box center [362, 244] width 54 height 27
click at [0, 0] on input "file" at bounding box center [0, 0] width 0 height 0
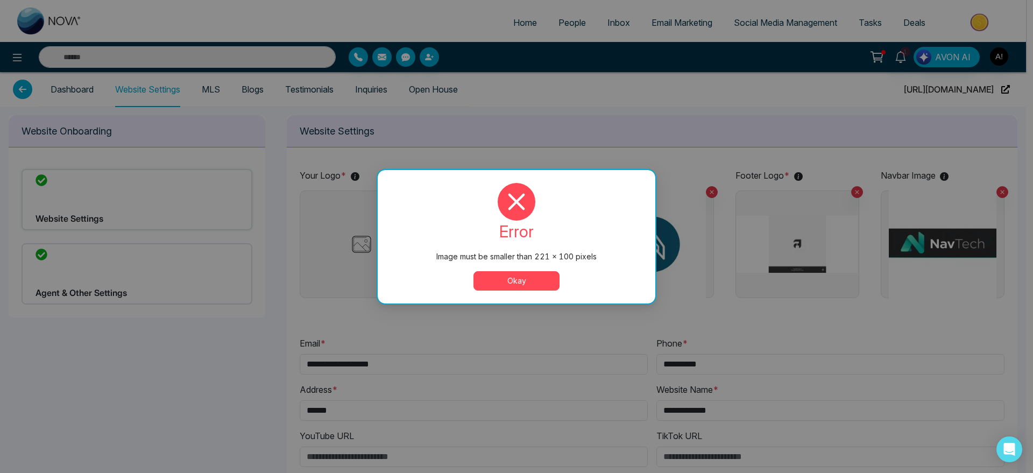
click at [247, 110] on div "Image must be smaller than 221 × 100 pixels error Image must be smaller than 22…" at bounding box center [516, 236] width 1033 height 473
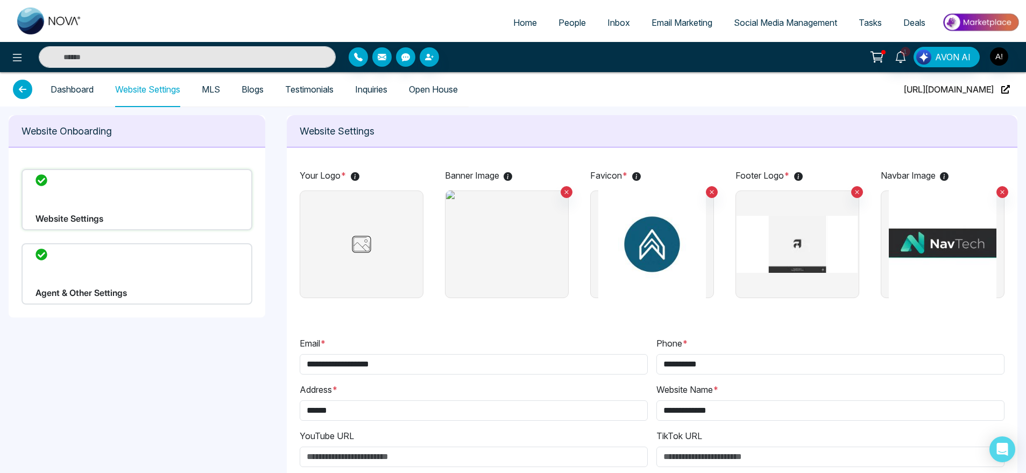
click at [346, 209] on label at bounding box center [362, 244] width 124 height 108
click at [0, 0] on input "file" at bounding box center [0, 0] width 0 height 0
click at [370, 218] on label at bounding box center [362, 244] width 124 height 108
click at [0, 0] on input "file" at bounding box center [0, 0] width 0 height 0
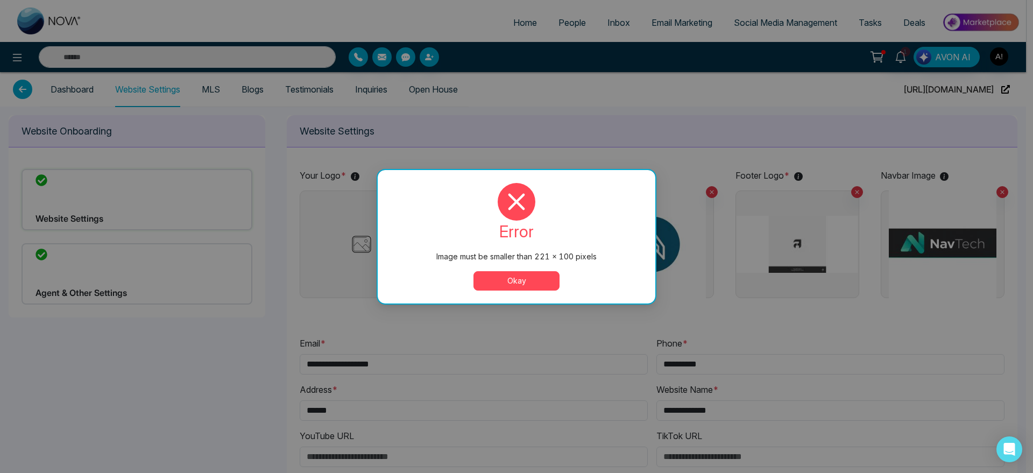
click at [532, 280] on button "Okay" at bounding box center [516, 280] width 86 height 19
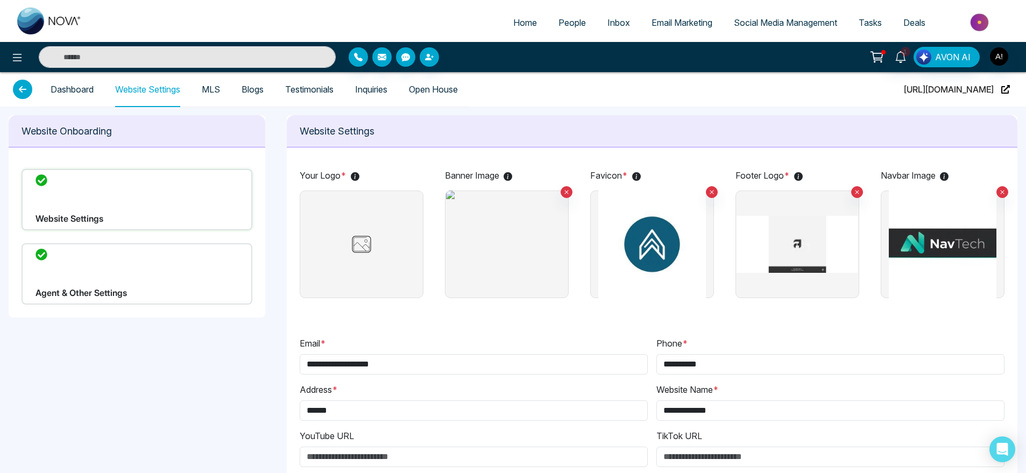
click at [331, 245] on label at bounding box center [362, 244] width 124 height 108
click at [0, 0] on input "file" at bounding box center [0, 0] width 0 height 0
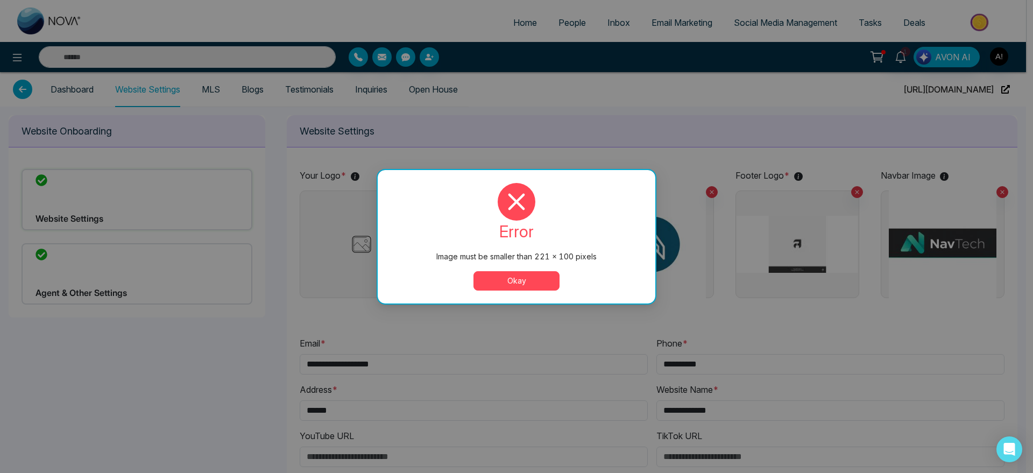
click at [520, 288] on button "Okay" at bounding box center [516, 280] width 86 height 19
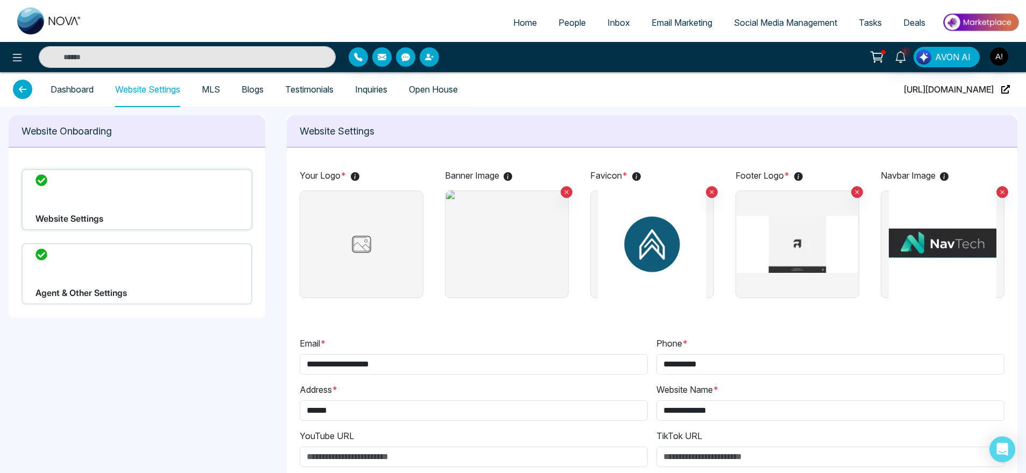
click at [374, 259] on label at bounding box center [362, 244] width 124 height 108
click at [0, 0] on input "file" at bounding box center [0, 0] width 0 height 0
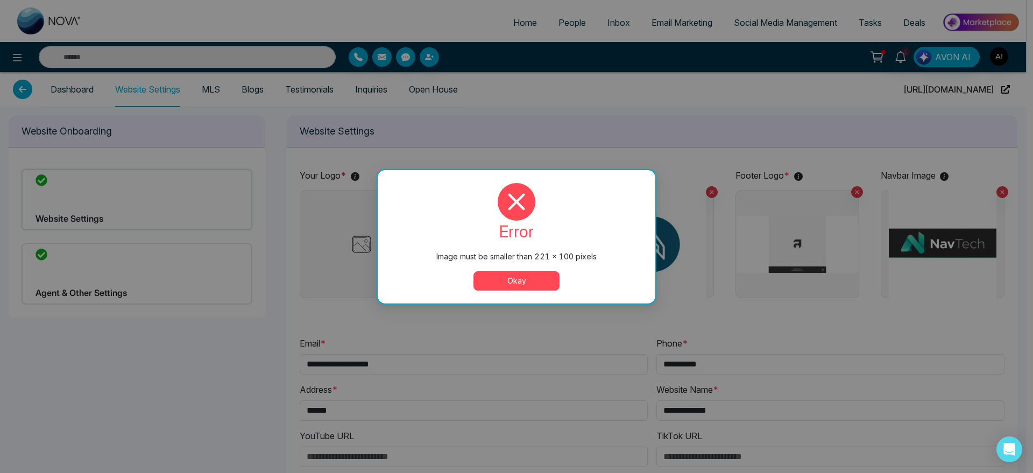
click at [540, 281] on button "Okay" at bounding box center [516, 280] width 86 height 19
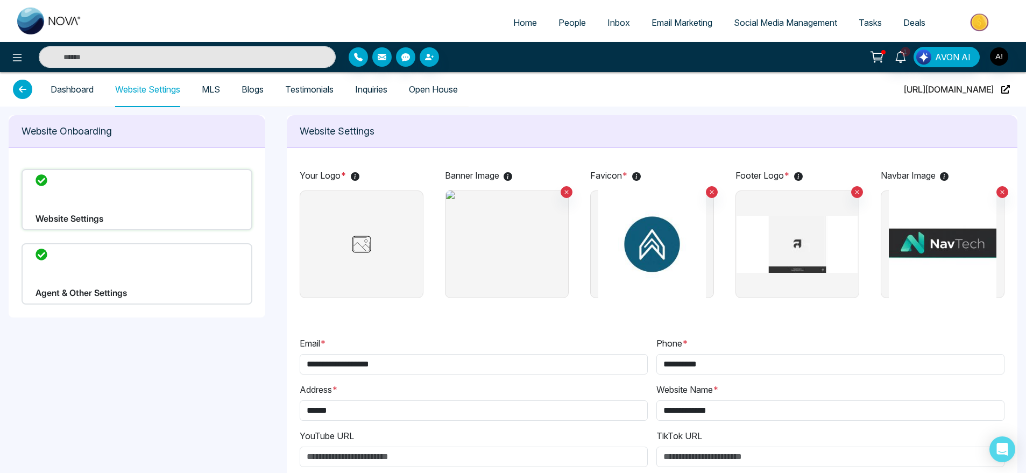
click at [362, 278] on label at bounding box center [362, 244] width 124 height 108
click at [0, 0] on input "file" at bounding box center [0, 0] width 0 height 0
click at [515, 30] on link "Home" at bounding box center [524, 22] width 45 height 20
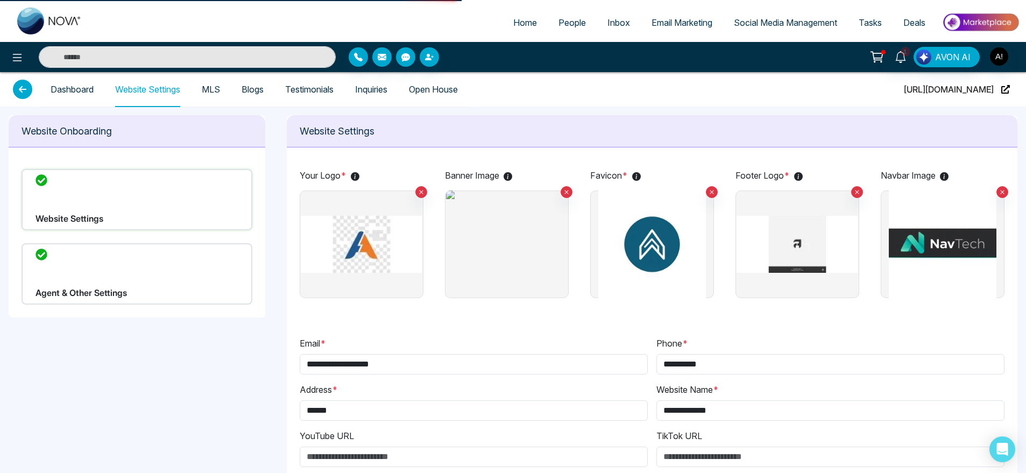
select select "*"
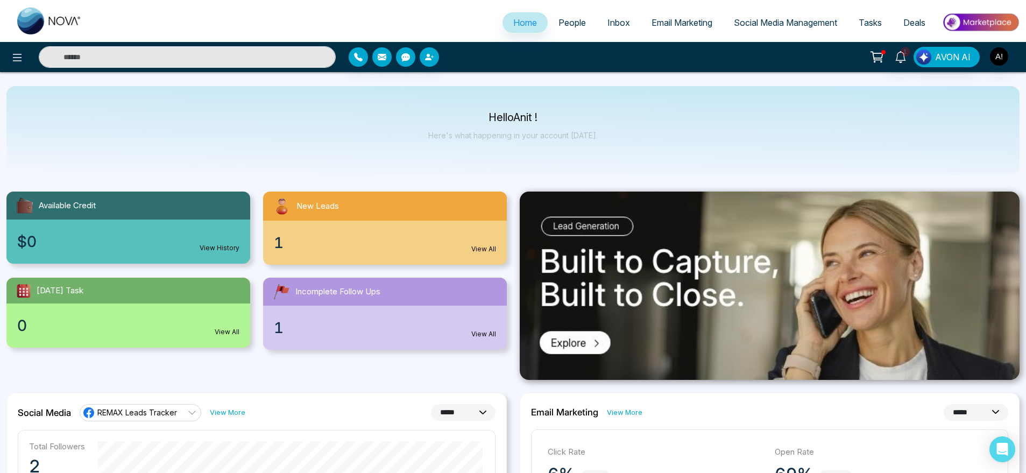
click at [566, 19] on span "People" at bounding box center [571, 22] width 27 height 11
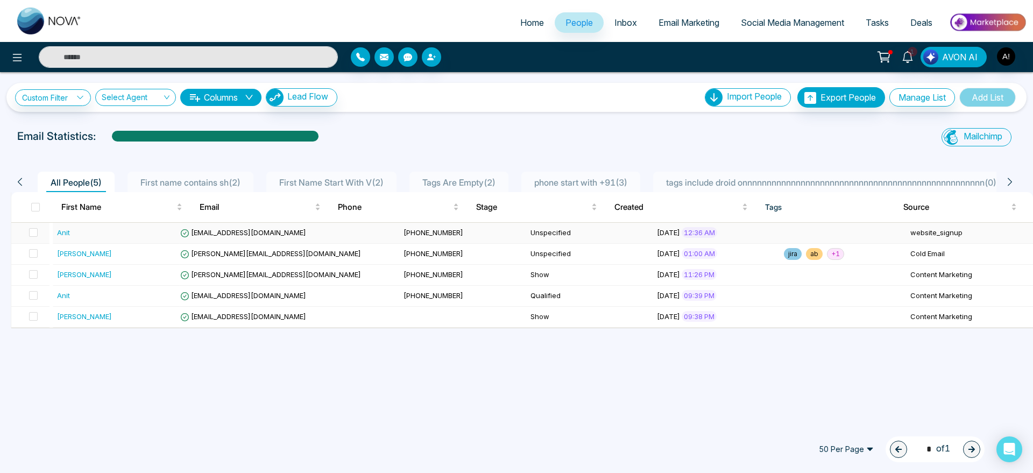
click at [423, 242] on td "[PHONE_NUMBER]" at bounding box center [462, 233] width 127 height 21
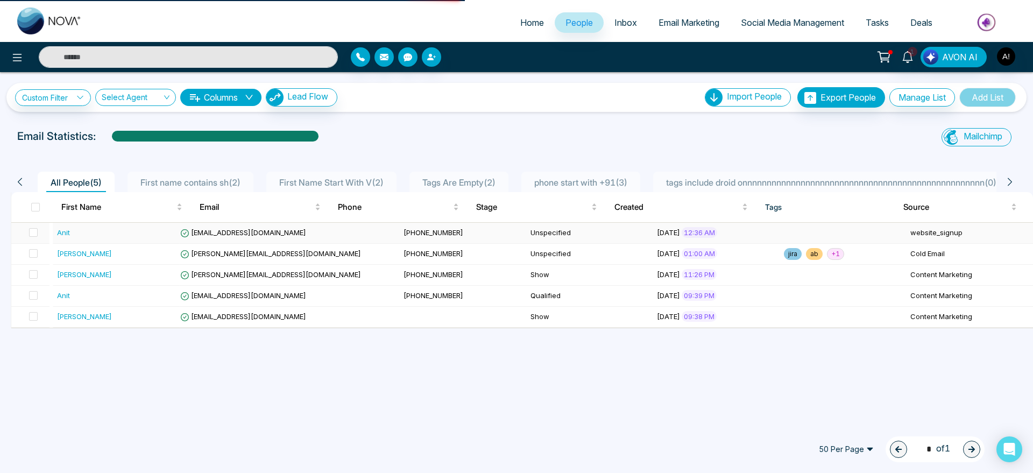
click at [434, 236] on td "[PHONE_NUMBER]" at bounding box center [462, 233] width 127 height 21
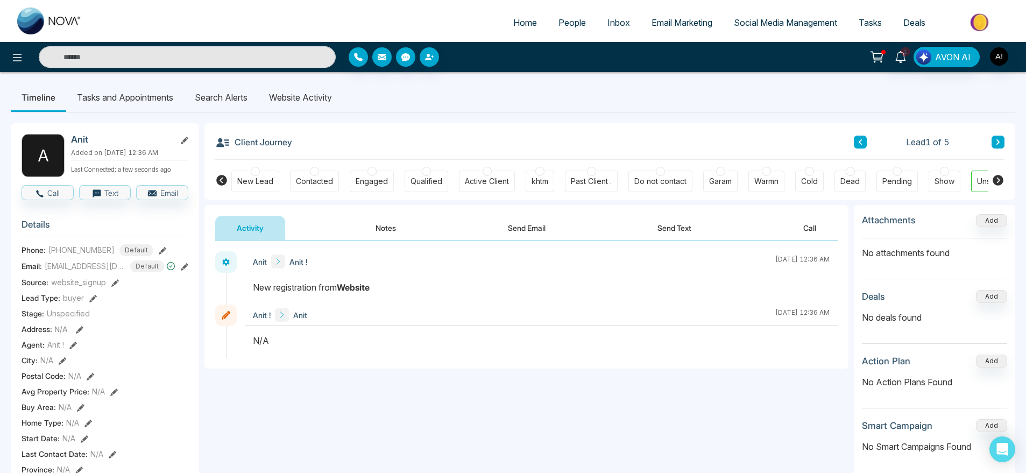
scroll to position [0, 39]
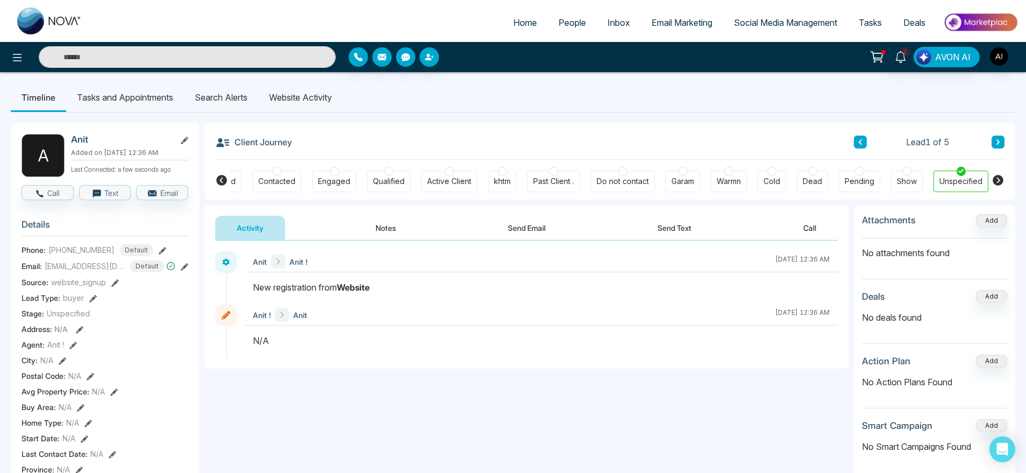
click at [238, 95] on li "Search Alerts" at bounding box center [221, 97] width 74 height 29
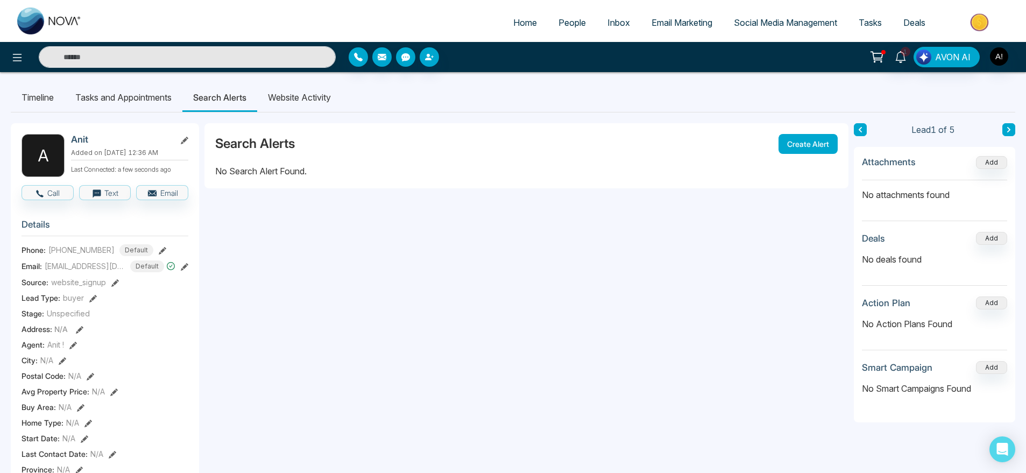
click at [311, 97] on li "Website Activity" at bounding box center [299, 97] width 84 height 29
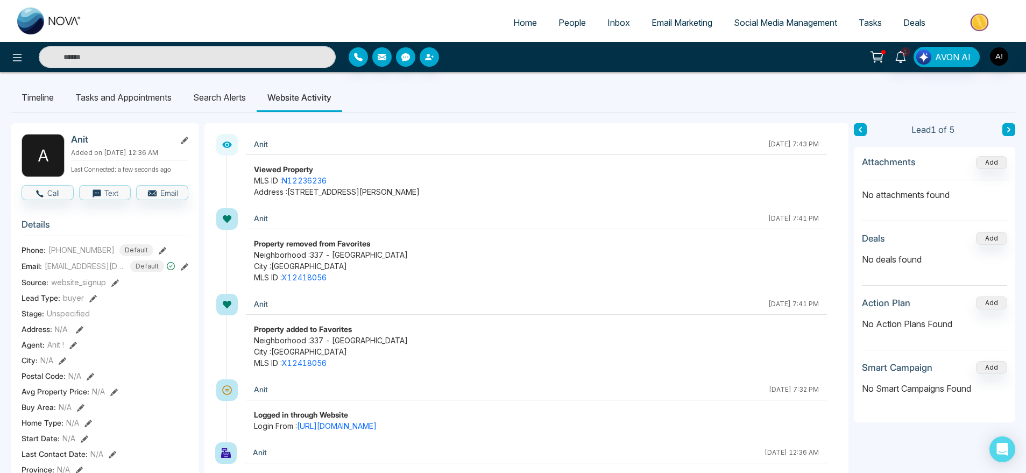
click at [232, 107] on li "Search Alerts" at bounding box center [219, 97] width 74 height 29
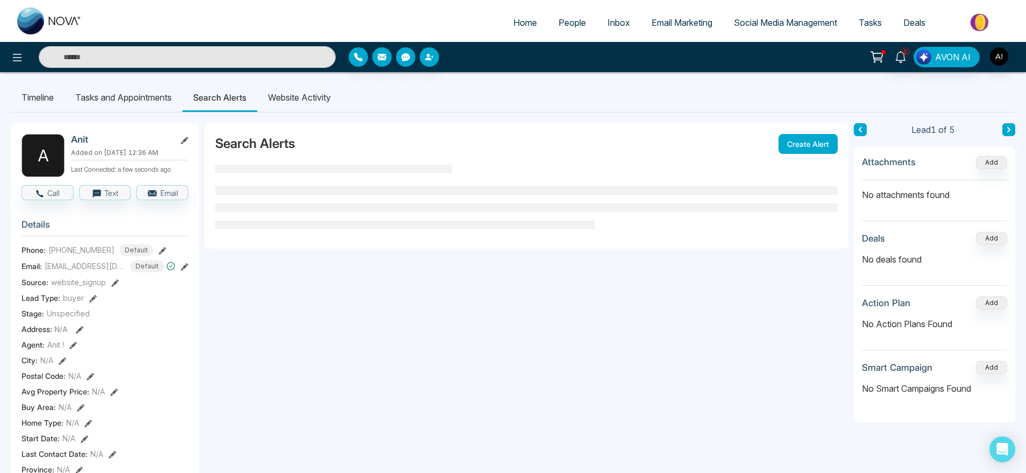
click at [302, 103] on li "Website Activity" at bounding box center [299, 97] width 84 height 29
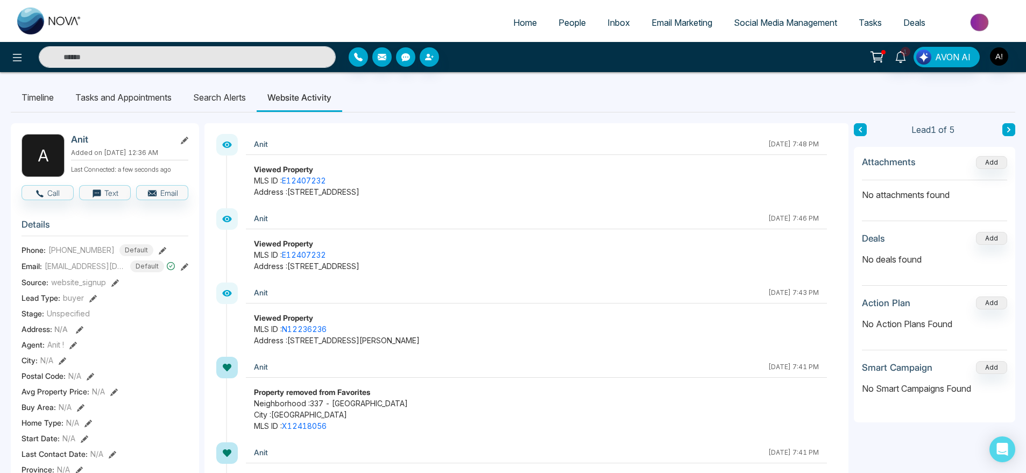
scroll to position [1, 0]
click at [215, 102] on li "Search Alerts" at bounding box center [219, 96] width 74 height 29
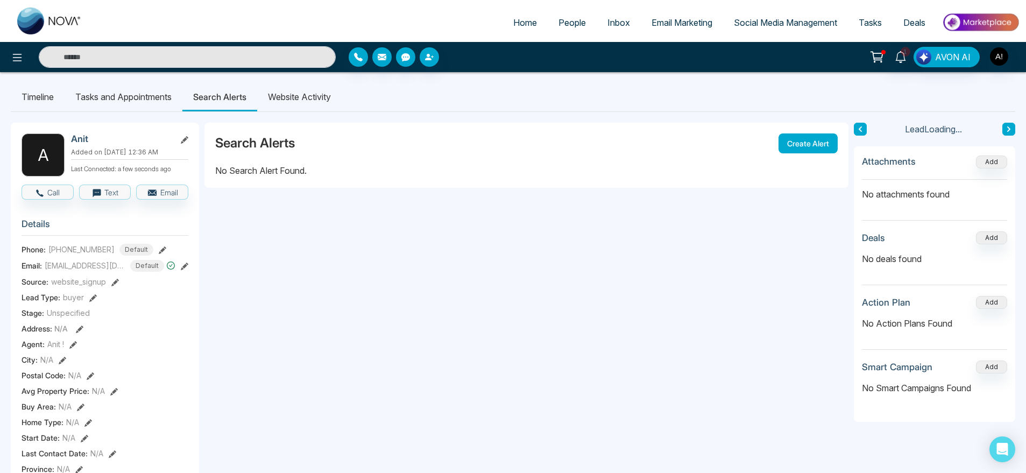
click at [289, 93] on li "Website Activity" at bounding box center [299, 96] width 84 height 29
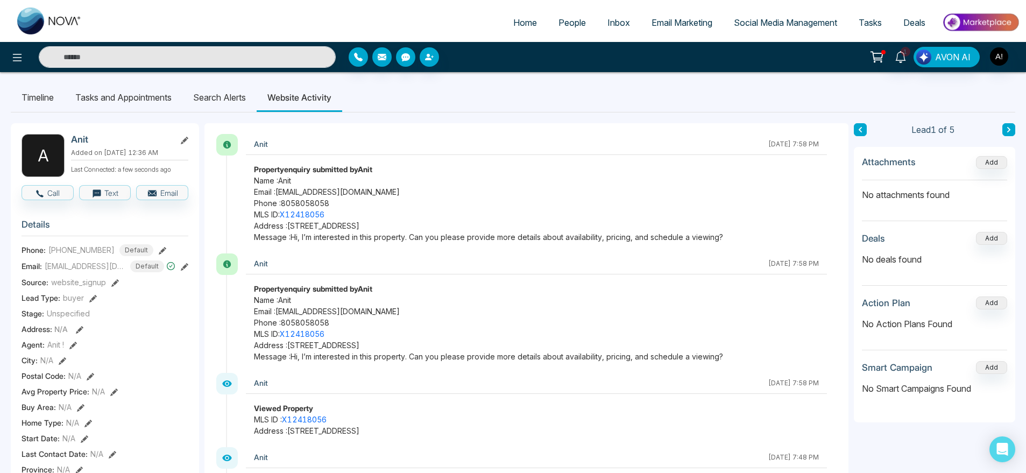
click at [219, 91] on li "Search Alerts" at bounding box center [219, 97] width 74 height 29
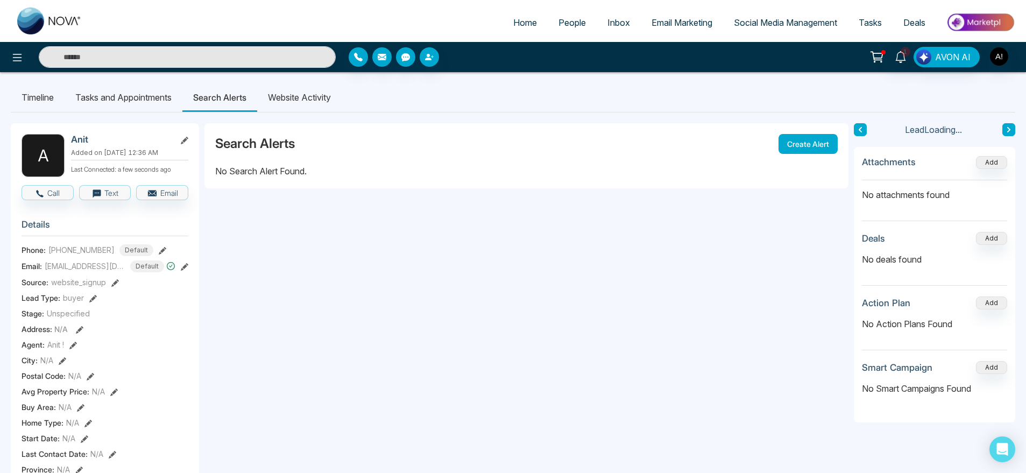
click at [293, 97] on li "Website Activity" at bounding box center [299, 97] width 84 height 29
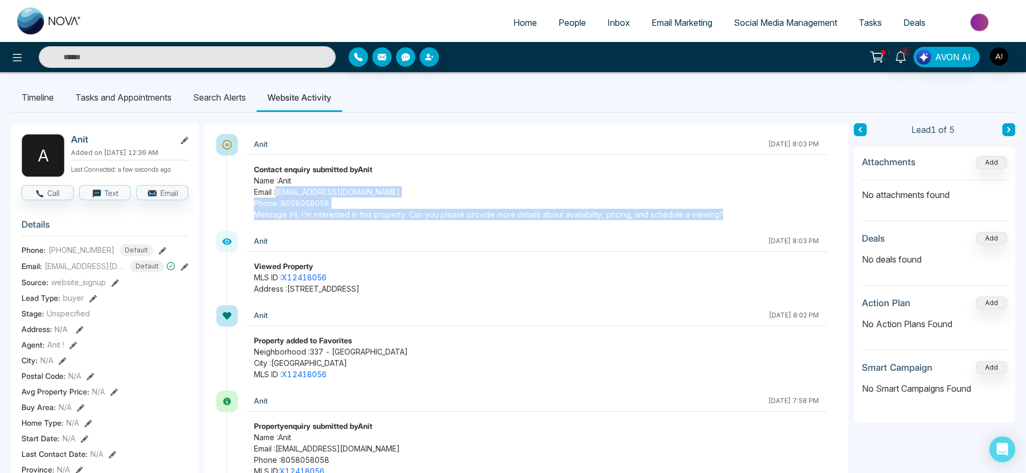
drag, startPoint x: 277, startPoint y: 191, endPoint x: 743, endPoint y: 218, distance: 467.7
click at [743, 218] on div "Contact enquiry submitted by Anit Name : Anit Email : [EMAIL_ADDRESS][DOMAIN_NA…" at bounding box center [536, 192] width 581 height 56
click at [743, 218] on span "Message : Hi, I’m interested in this property. Can you please provide more deta…" at bounding box center [536, 214] width 565 height 11
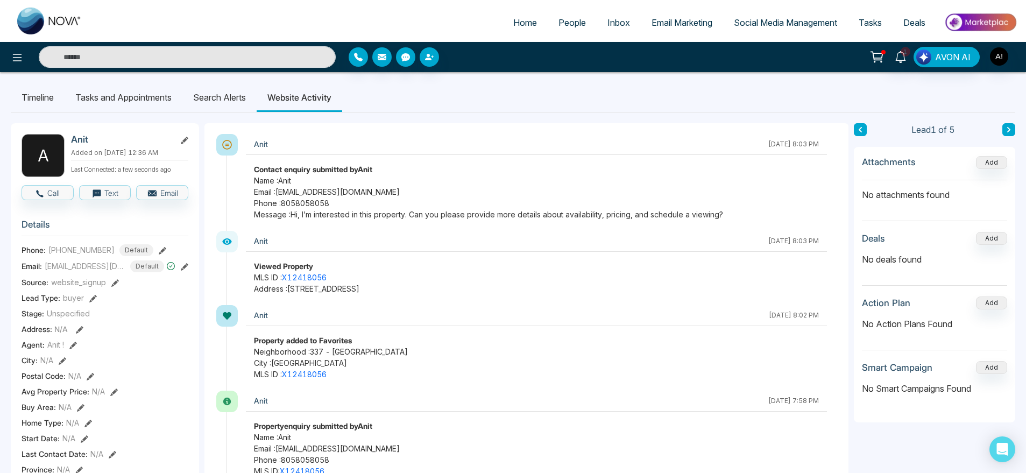
click at [243, 175] on div "Anit [DATE] 8:03 PM Contact enquiry submitted by Anit Name : Anit Email : [EMAI…" at bounding box center [532, 182] width 612 height 97
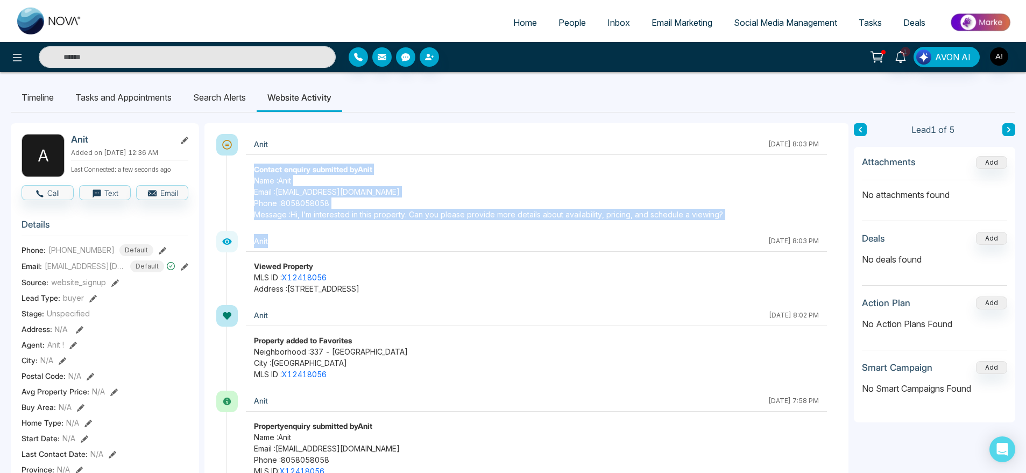
drag, startPoint x: 243, startPoint y: 169, endPoint x: 678, endPoint y: 253, distance: 443.1
click at [678, 253] on div "Anit [DATE] 8:03 PM Viewed Property MLS ID : X12418056 Address : [STREET_ADDRES…" at bounding box center [536, 262] width 581 height 63
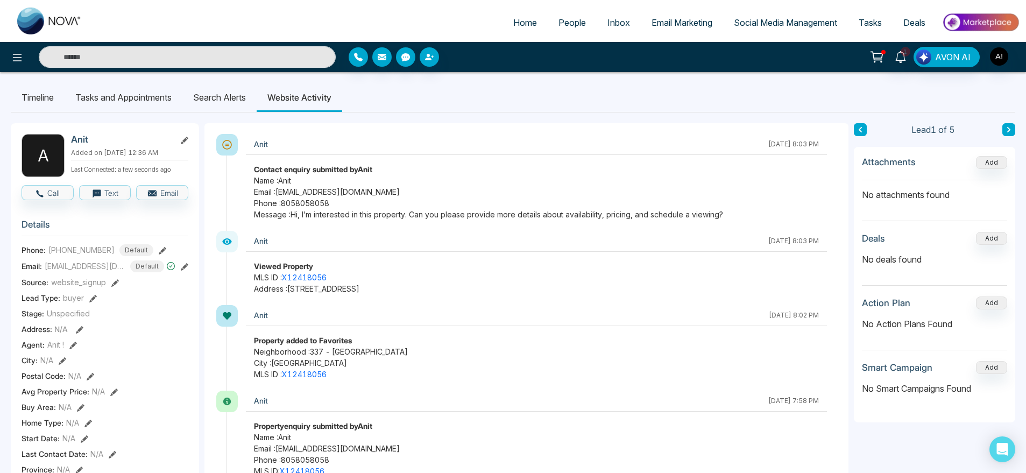
click at [249, 87] on li "Search Alerts" at bounding box center [219, 97] width 74 height 29
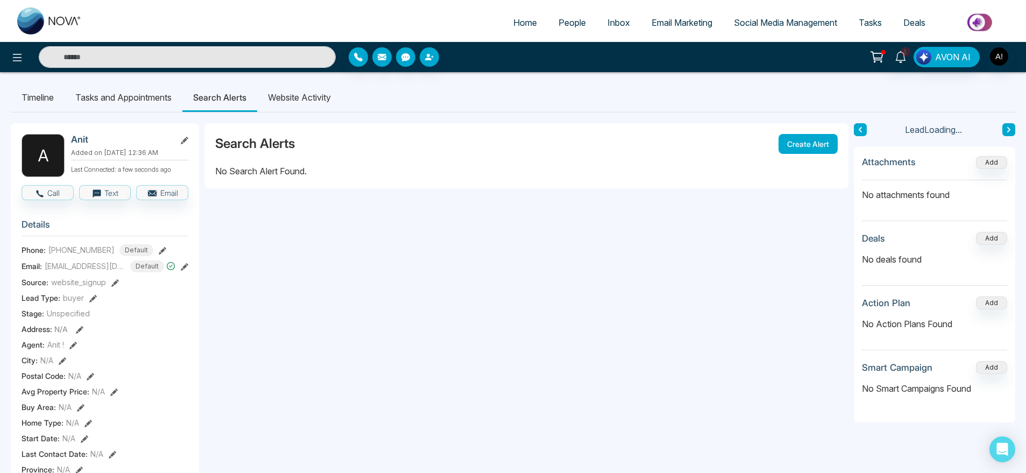
click at [316, 107] on li "Website Activity" at bounding box center [299, 97] width 84 height 29
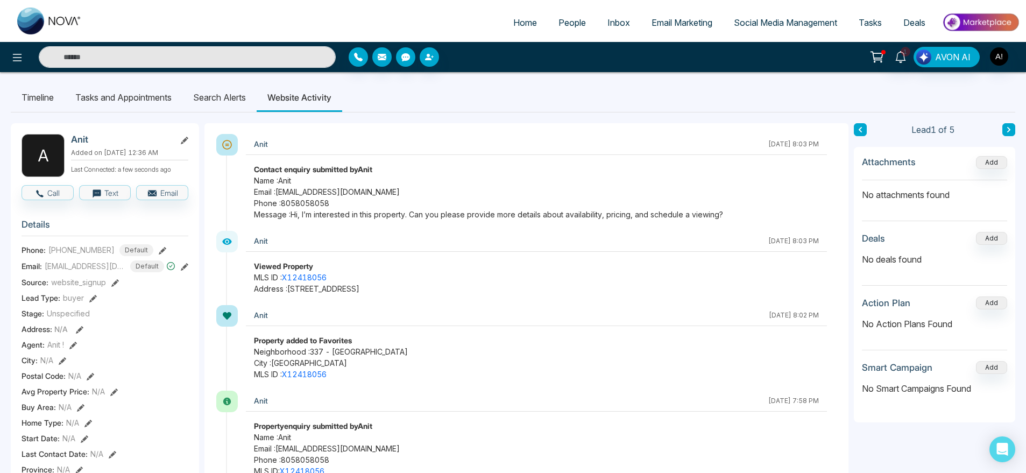
scroll to position [1, 0]
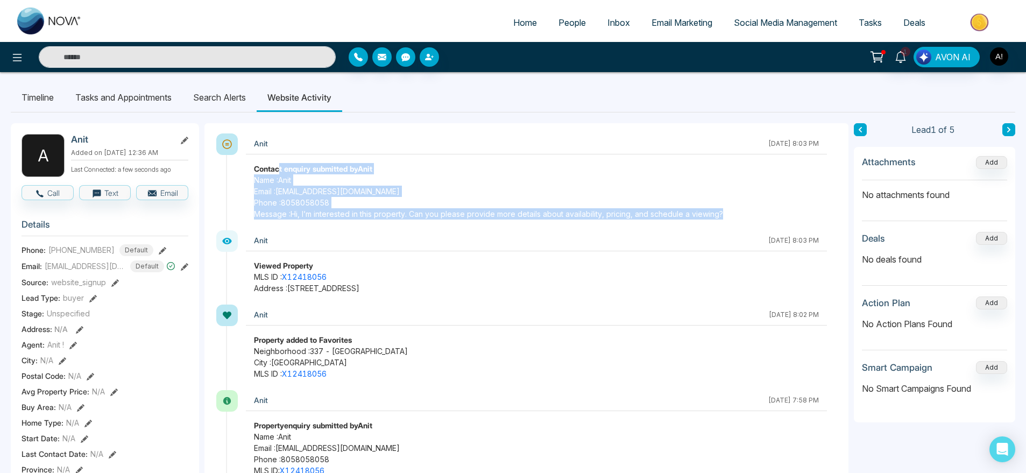
drag, startPoint x: 744, startPoint y: 222, endPoint x: 281, endPoint y: 156, distance: 467.9
click at [281, 156] on div "Anit [DATE] 8:03 PM Contact enquiry submitted by Anit Name : Anit Email : [EMAI…" at bounding box center [532, 181] width 612 height 97
click at [281, 156] on div "Anit [DATE] 8:03 PM Contact enquiry submitted by Anit Name : Anit Email : [EMAI…" at bounding box center [536, 176] width 581 height 86
drag, startPoint x: 252, startPoint y: 160, endPoint x: 729, endPoint y: 226, distance: 481.8
click at [729, 226] on div "Anit [DATE] 8:03 PM Contact enquiry submitted by Anit Name : Anit Email : [EMAI…" at bounding box center [532, 181] width 612 height 97
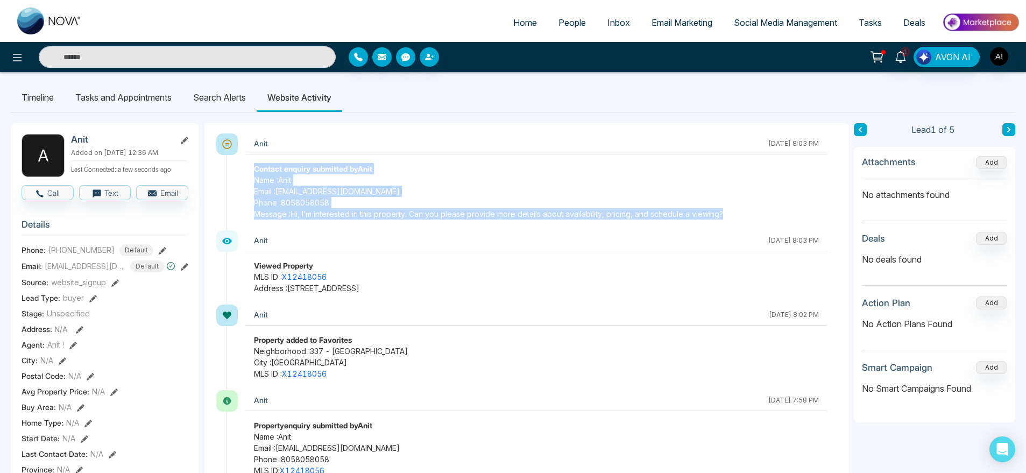
click at [729, 226] on div "Anit [DATE] 8:03 PM Contact enquiry submitted by Anit Name : Anit Email : [EMAI…" at bounding box center [532, 181] width 612 height 97
drag, startPoint x: 729, startPoint y: 226, endPoint x: 209, endPoint y: 164, distance: 523.9
click at [373, 195] on span "Email : [EMAIL_ADDRESS][DOMAIN_NAME]" at bounding box center [536, 191] width 565 height 11
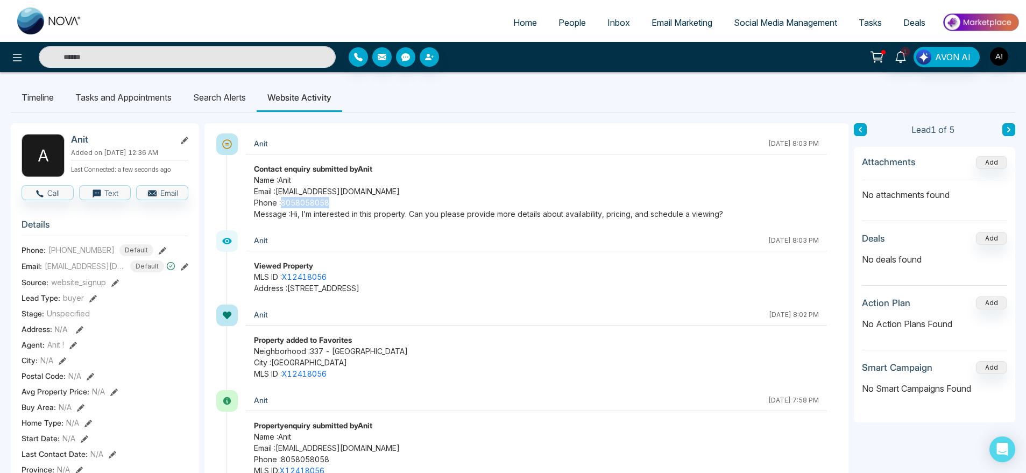
drag, startPoint x: 335, startPoint y: 202, endPoint x: 282, endPoint y: 199, distance: 52.8
click at [282, 199] on span "Phone : [PHONE_NUMBER]" at bounding box center [536, 202] width 565 height 11
click at [376, 207] on span "Phone : [PHONE_NUMBER]" at bounding box center [536, 202] width 565 height 11
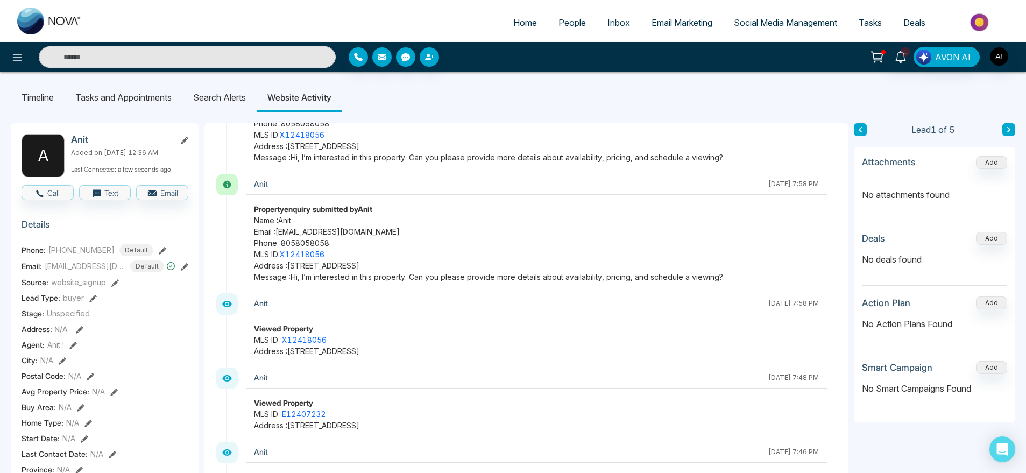
scroll to position [0, 0]
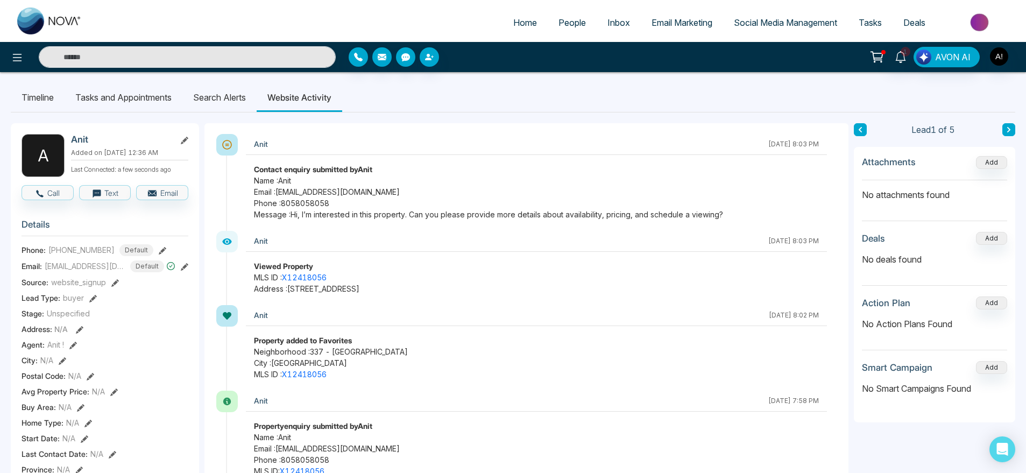
click at [532, 26] on link "Home" at bounding box center [524, 22] width 45 height 20
select select "*"
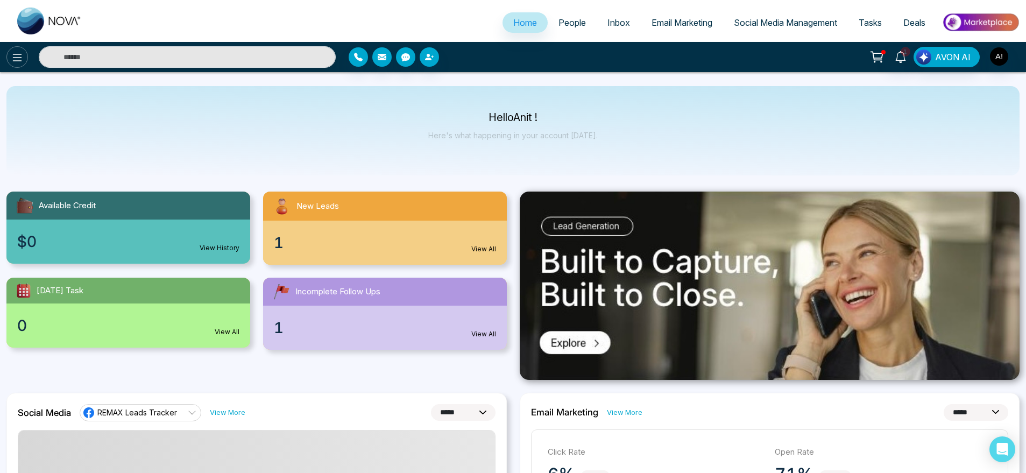
click at [9, 52] on button at bounding box center [17, 57] width 22 height 22
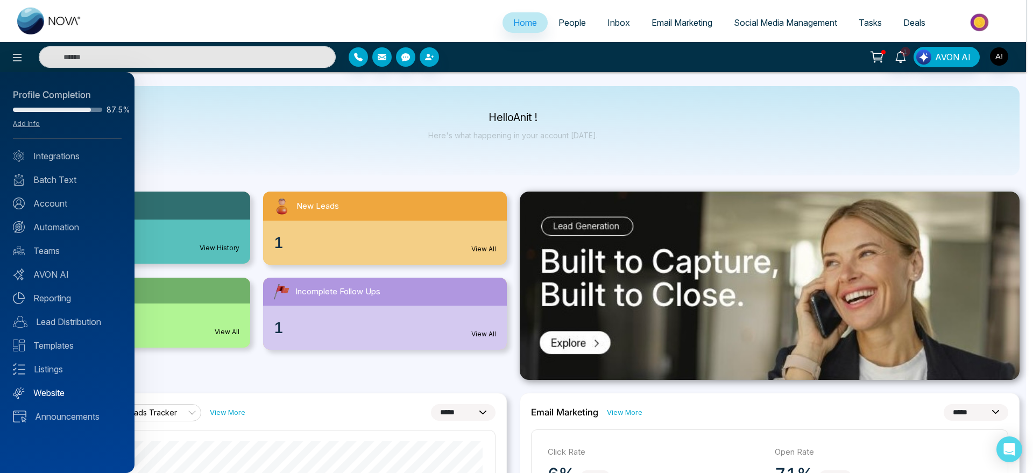
click at [34, 396] on link "Website" at bounding box center [67, 392] width 109 height 13
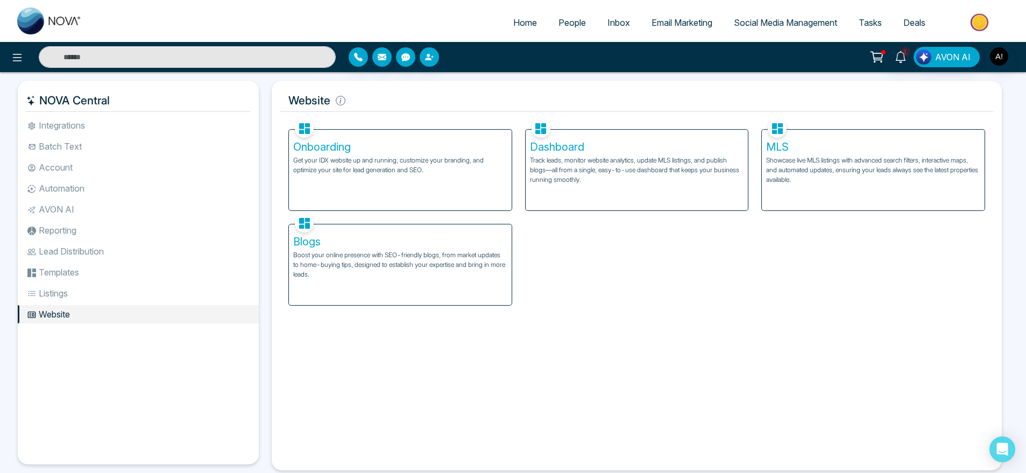
click at [400, 157] on p "Get your IDX website up and running, customize your branding, and optimize your…" at bounding box center [400, 164] width 214 height 19
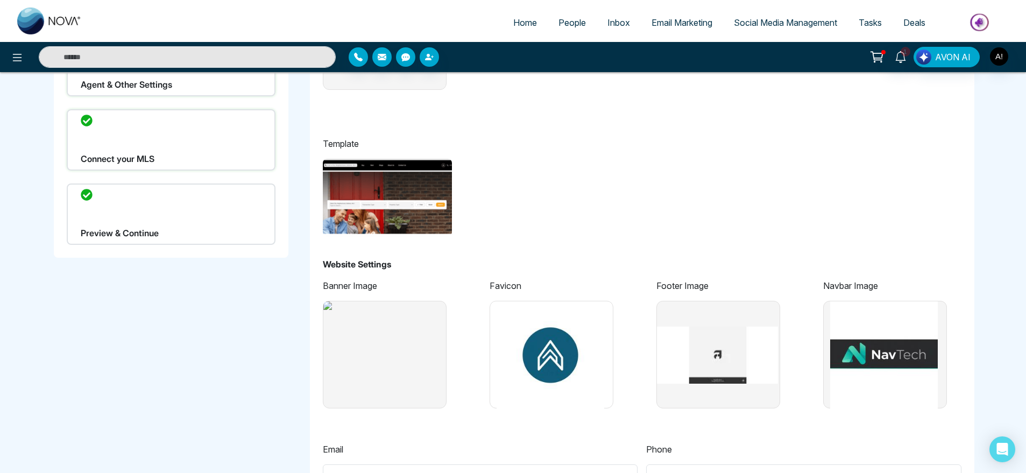
type input "**********"
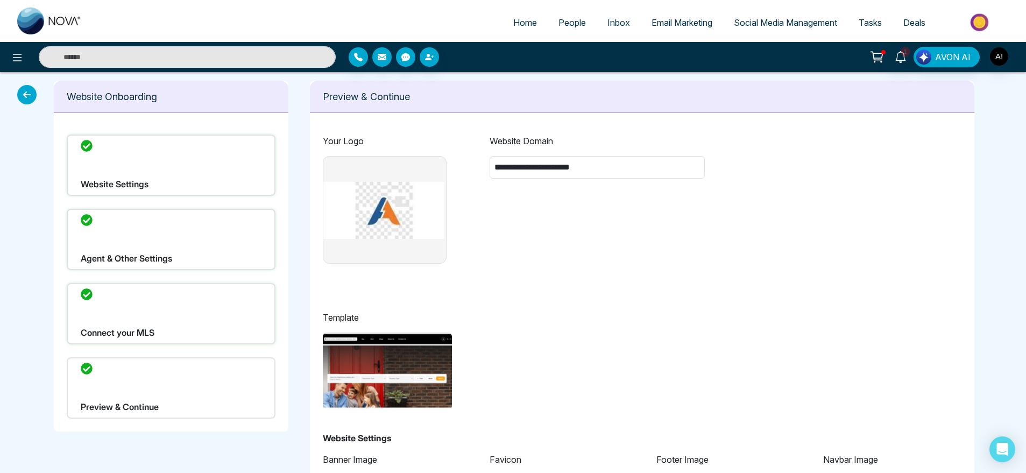
click at [513, 21] on span "Home" at bounding box center [525, 22] width 24 height 11
select select "*"
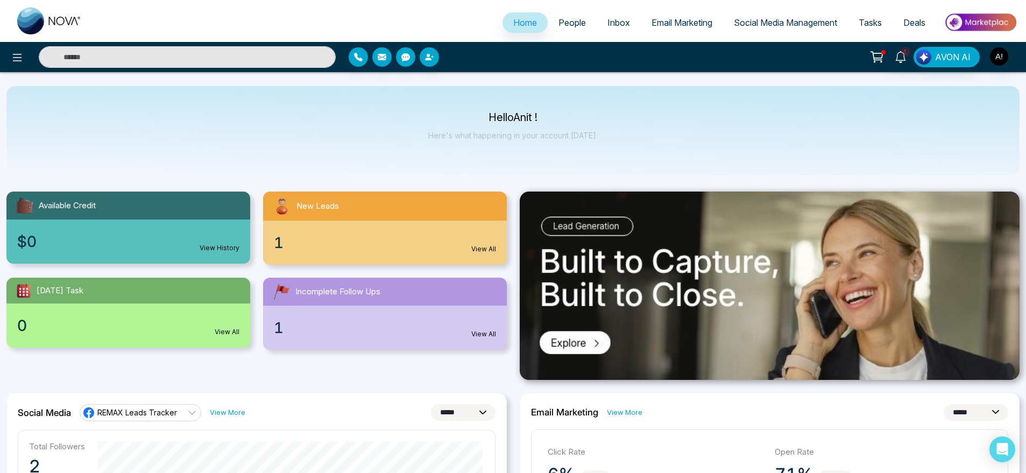
drag, startPoint x: 485, startPoint y: 104, endPoint x: 653, endPoint y: 160, distance: 176.8
click at [653, 160] on div "Hello Anit ! Here's what happening in your account [DATE]." at bounding box center [512, 130] width 1013 height 89
click at [558, 27] on span "People" at bounding box center [571, 22] width 27 height 11
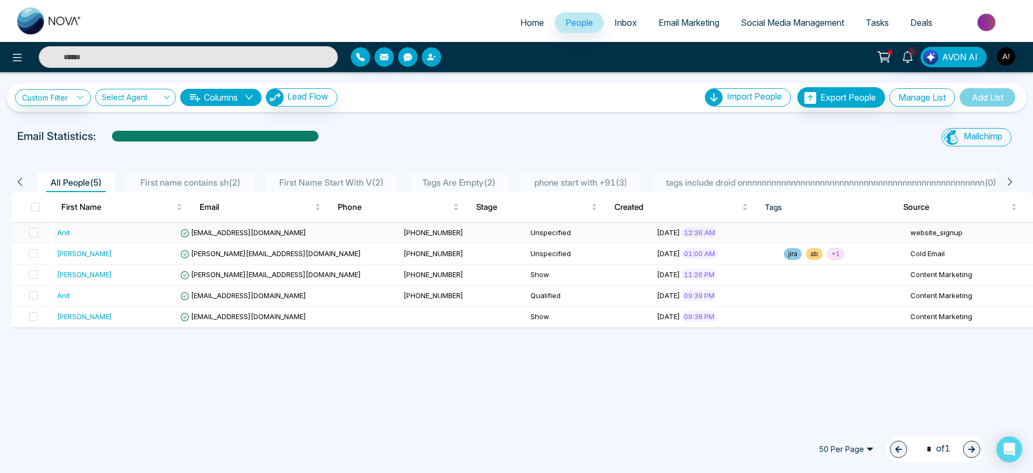
click at [403, 228] on span "[PHONE_NUMBER]" at bounding box center [433, 232] width 60 height 9
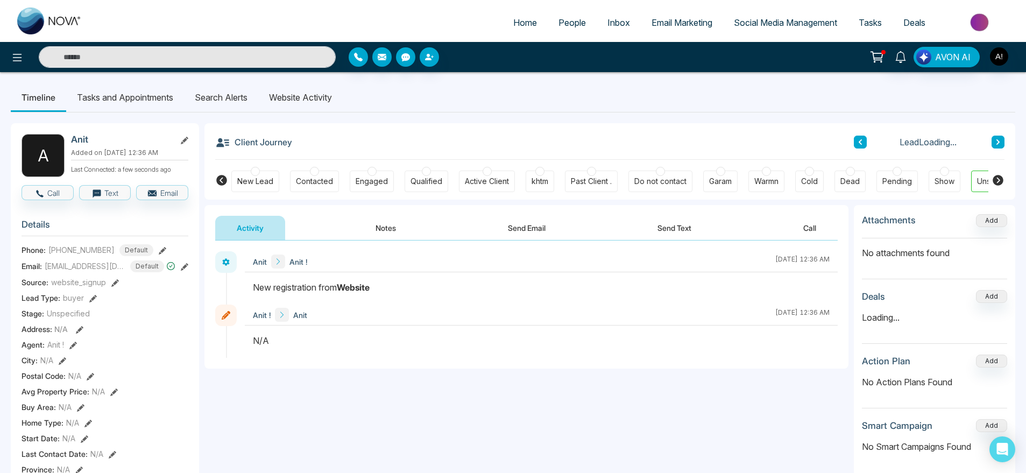
click at [109, 95] on li "Tasks and Appointments" at bounding box center [125, 97] width 118 height 29
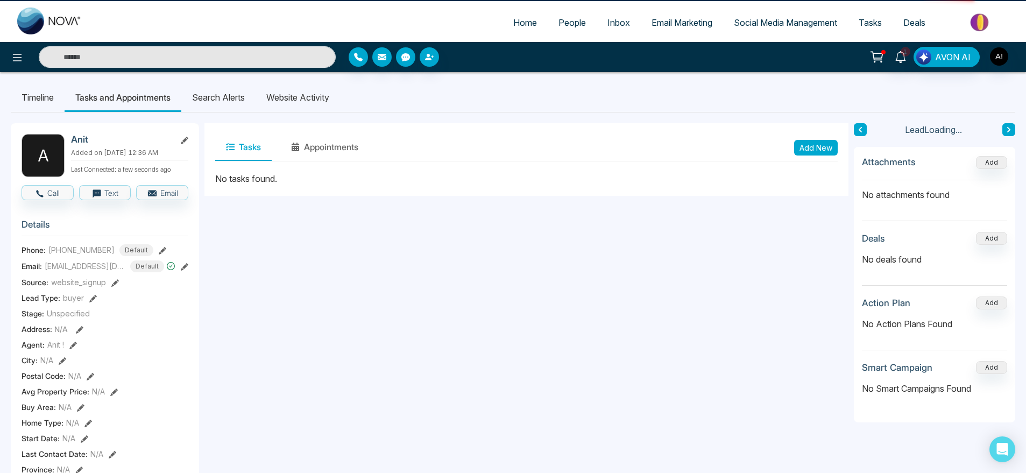
click at [194, 89] on li "Search Alerts" at bounding box center [218, 97] width 74 height 29
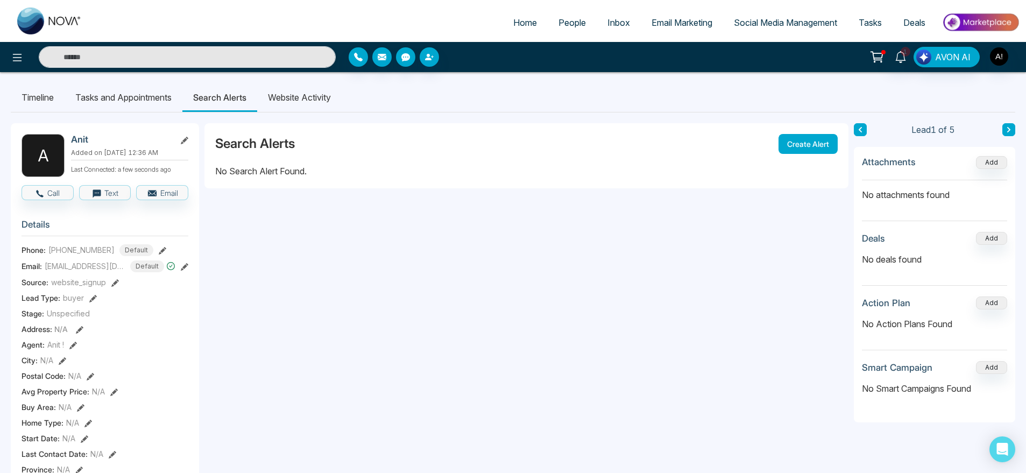
click at [317, 101] on li "Website Activity" at bounding box center [299, 97] width 84 height 29
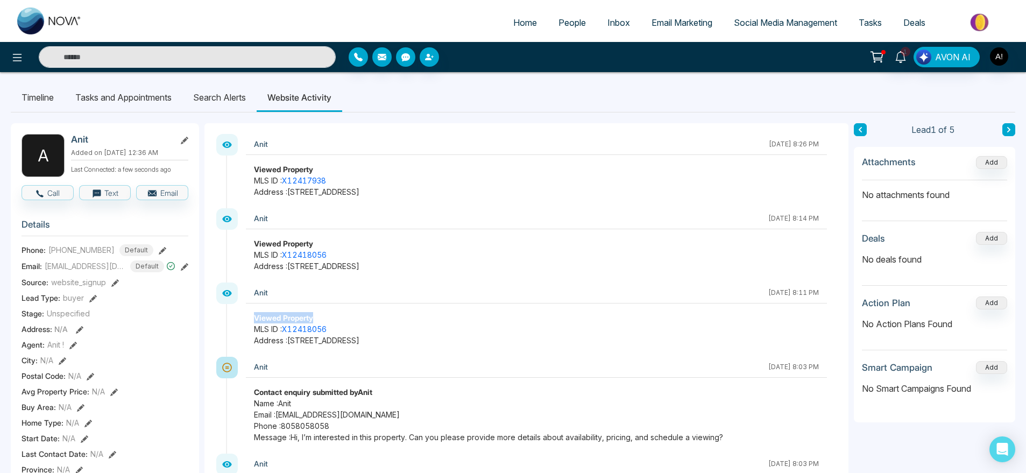
drag, startPoint x: 247, startPoint y: 323, endPoint x: 347, endPoint y: 325, distance: 99.6
click at [347, 325] on div "Viewed Property MLS ID : X12418056 Address : [STREET_ADDRESS]" at bounding box center [536, 329] width 581 height 34
click at [442, 341] on p "Address : [STREET_ADDRESS]" at bounding box center [536, 340] width 565 height 11
drag, startPoint x: 246, startPoint y: 318, endPoint x: 480, endPoint y: 349, distance: 235.9
click at [480, 349] on div "Anit [DATE] 8:11 PM Viewed Property MLS ID : X12418056 Address : [STREET_ADDRES…" at bounding box center [532, 319] width 612 height 74
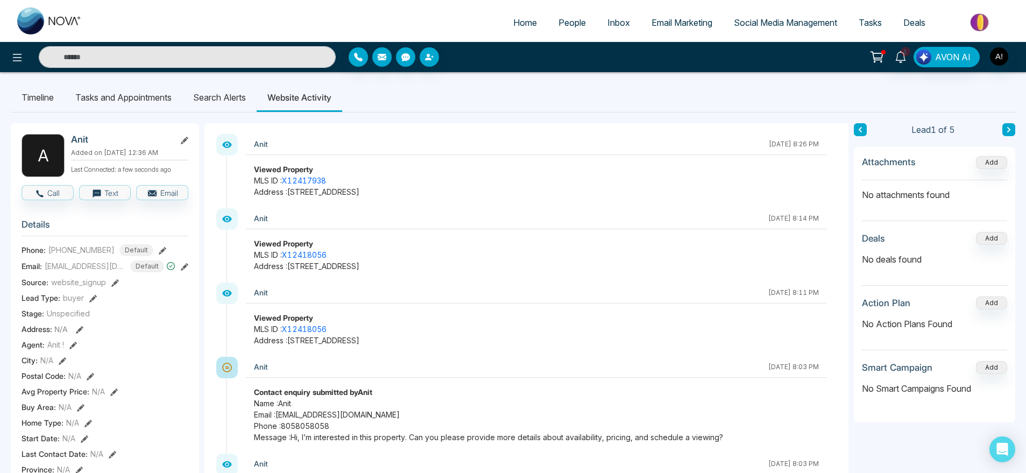
click at [480, 349] on div "Anit [DATE] 8:11 PM Viewed Property MLS ID : X12418056 Address : [STREET_ADDRES…" at bounding box center [532, 319] width 612 height 74
drag, startPoint x: 456, startPoint y: 267, endPoint x: 231, endPoint y: 239, distance: 226.1
click at [231, 239] on div "Anit [DATE] 8:14 PM Viewed Property MLS ID : X12418056 Address : [STREET_ADDRES…" at bounding box center [532, 245] width 612 height 74
drag, startPoint x: 250, startPoint y: 166, endPoint x: 500, endPoint y: 197, distance: 252.0
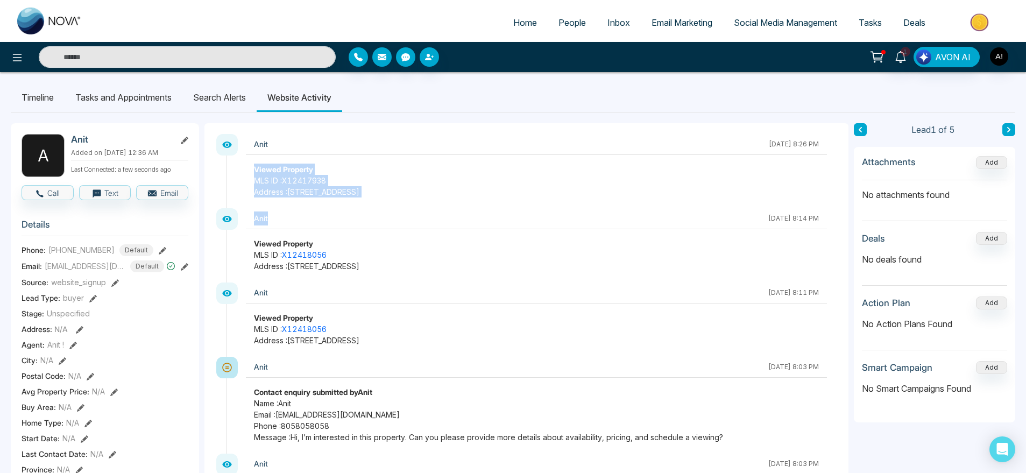
click at [500, 197] on div "Viewed Property MLS ID : X12417938 Address : [STREET_ADDRESS]" at bounding box center [536, 181] width 581 height 34
click at [500, 197] on p "Address : [STREET_ADDRESS]" at bounding box center [536, 191] width 565 height 11
drag, startPoint x: 500, startPoint y: 197, endPoint x: 258, endPoint y: 165, distance: 244.8
click at [258, 165] on div "Viewed Property MLS ID : X12417938 Address : [STREET_ADDRESS]" at bounding box center [536, 181] width 581 height 34
click at [258, 165] on strong "Viewed Property" at bounding box center [283, 169] width 59 height 9
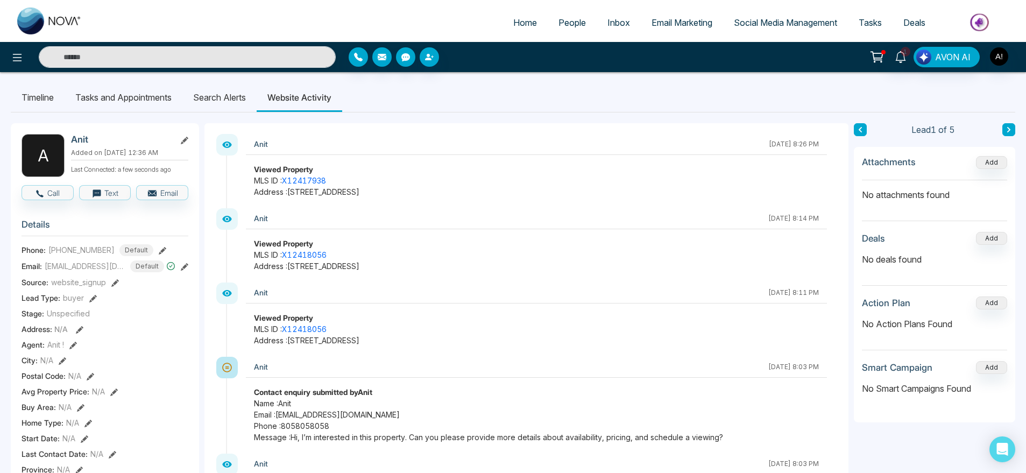
click at [258, 165] on strong "Viewed Property" at bounding box center [283, 169] width 59 height 9
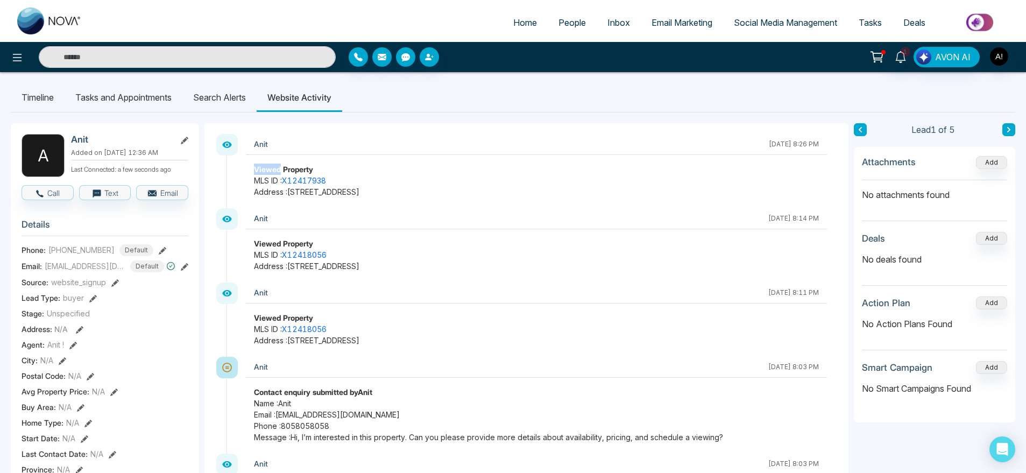
click at [258, 165] on strong "Viewed Property" at bounding box center [283, 169] width 59 height 9
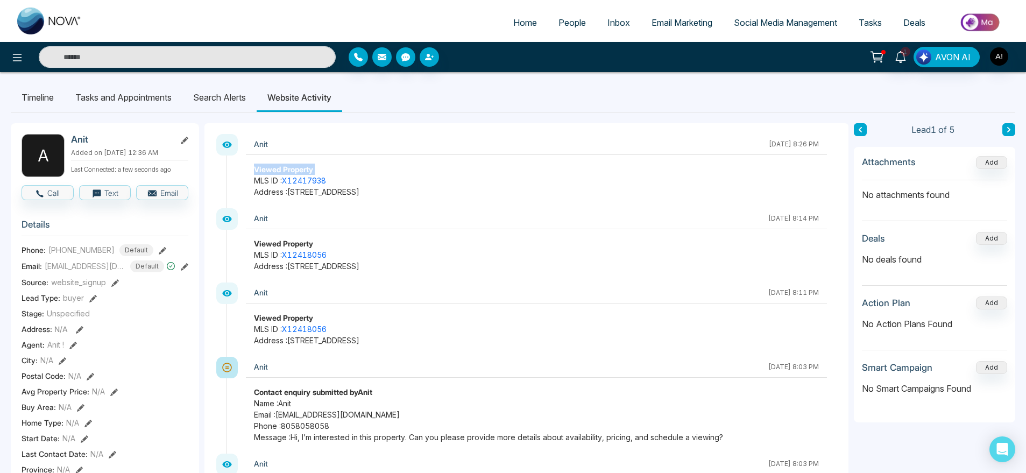
click at [258, 165] on strong "Viewed Property" at bounding box center [283, 169] width 59 height 9
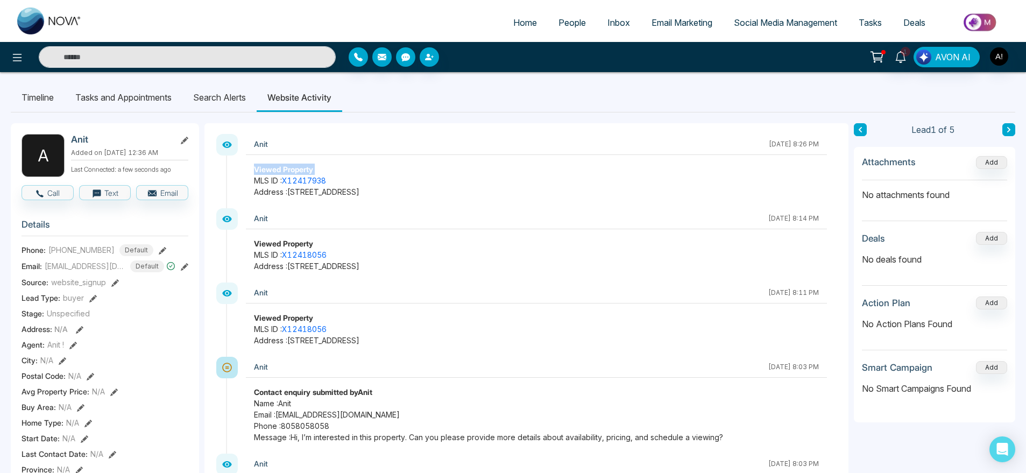
click at [258, 165] on strong "Viewed Property" at bounding box center [283, 169] width 59 height 9
click at [277, 172] on strong "Viewed Property" at bounding box center [283, 169] width 59 height 9
drag, startPoint x: 251, startPoint y: 145, endPoint x: 271, endPoint y: 145, distance: 19.9
click at [271, 145] on div "Anit [DATE] 8:26 PM" at bounding box center [536, 144] width 581 height 21
click at [271, 145] on div "Anit" at bounding box center [508, 144] width 509 height 14
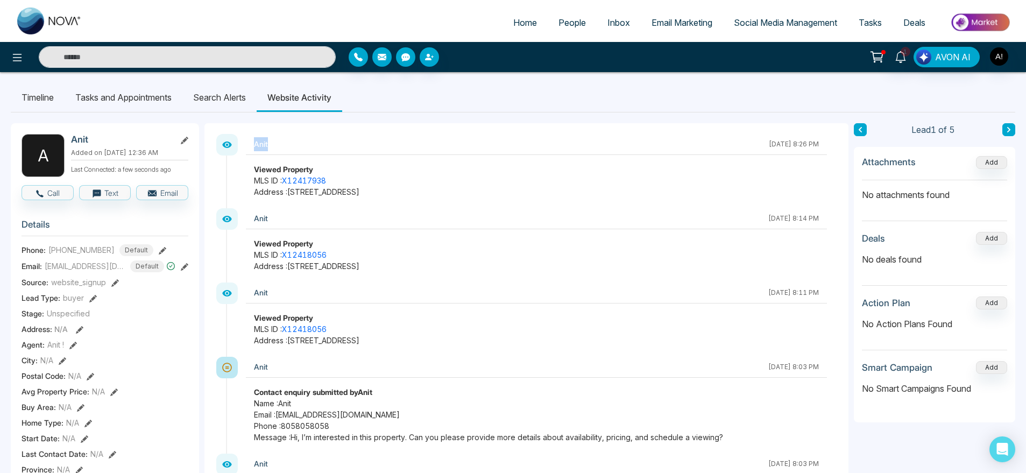
drag, startPoint x: 269, startPoint y: 151, endPoint x: 250, endPoint y: 145, distance: 20.3
click at [250, 145] on div "Anit [DATE] 8:26 PM" at bounding box center [536, 144] width 581 height 21
click at [226, 143] on icon at bounding box center [227, 144] width 11 height 11
click at [228, 97] on li "Search Alerts" at bounding box center [219, 97] width 74 height 29
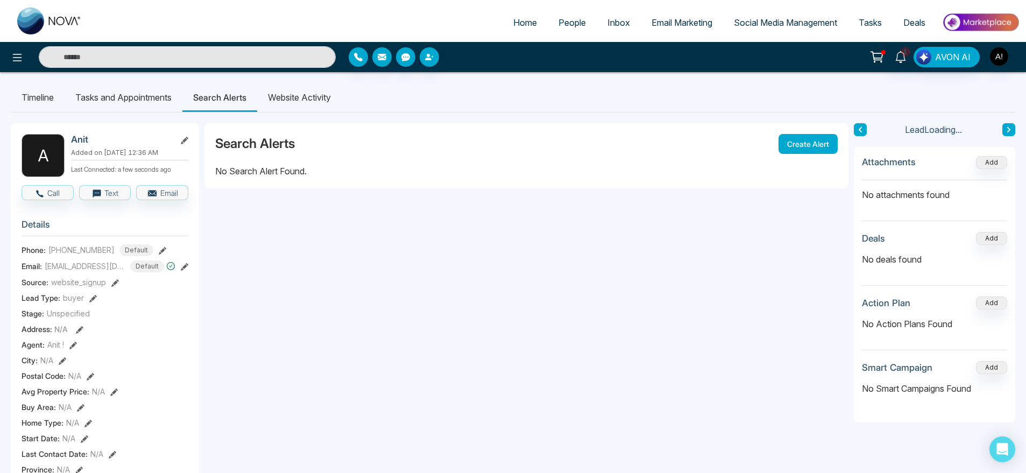
click at [307, 99] on li "Website Activity" at bounding box center [299, 97] width 84 height 29
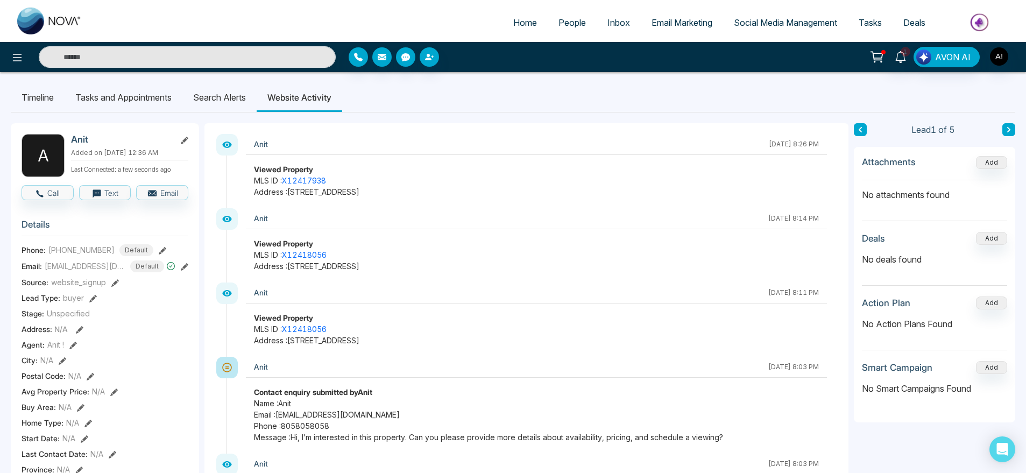
click at [217, 105] on li "Search Alerts" at bounding box center [219, 97] width 74 height 29
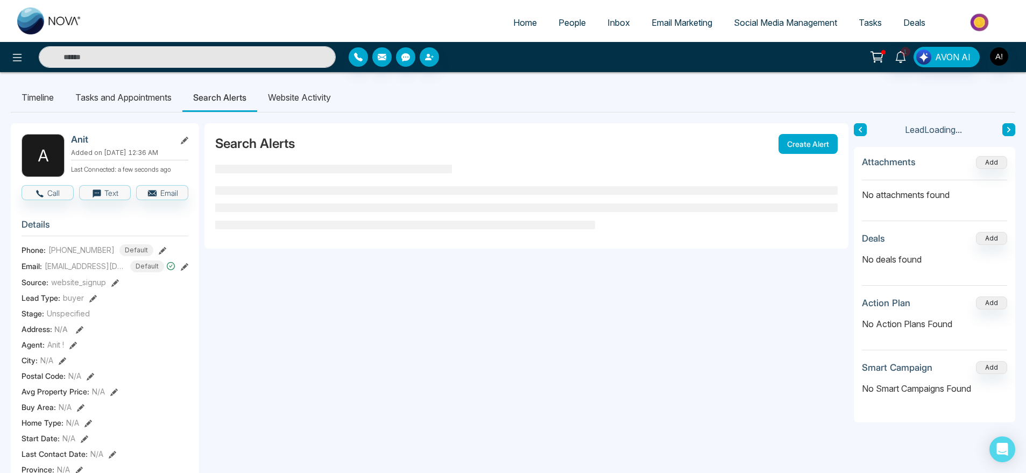
click at [304, 108] on li "Website Activity" at bounding box center [299, 97] width 84 height 29
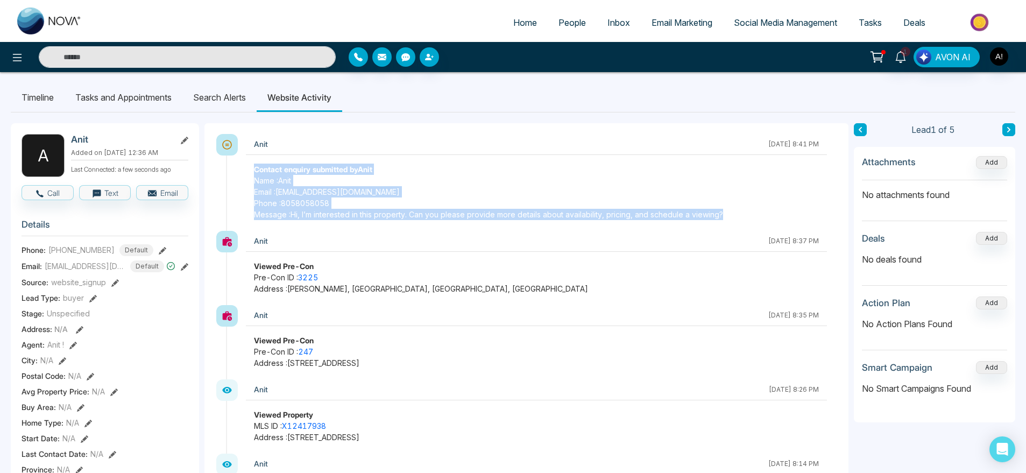
drag, startPoint x: 245, startPoint y: 169, endPoint x: 793, endPoint y: 225, distance: 550.5
click at [793, 225] on div "Anit [DATE] 8:41 PM Contact enquiry submitted by Anit Name : Anit Email : [EMAI…" at bounding box center [532, 182] width 612 height 97
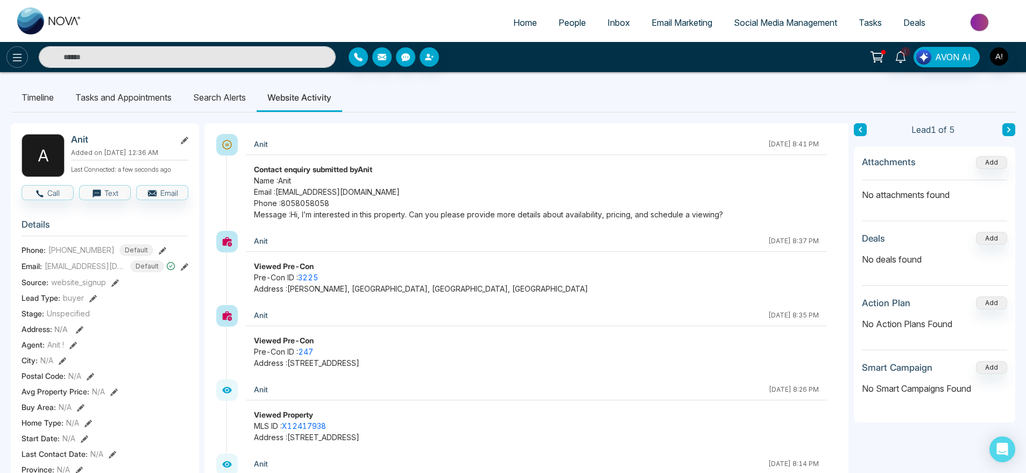
click at [9, 51] on button at bounding box center [17, 57] width 22 height 22
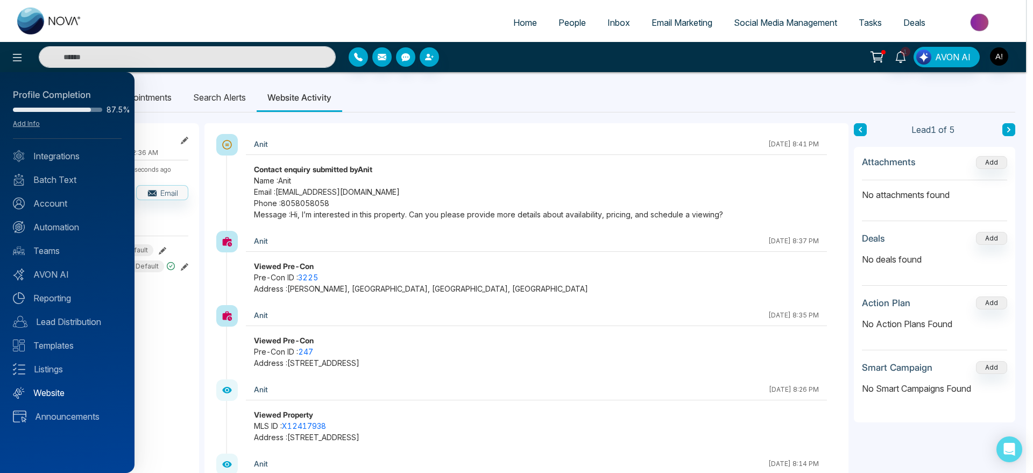
click at [78, 388] on link "Website" at bounding box center [67, 392] width 109 height 13
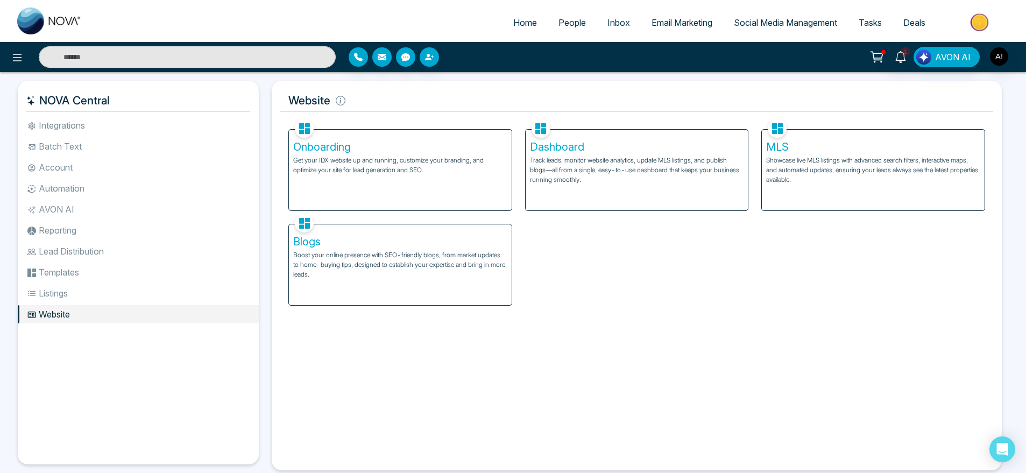
click at [111, 290] on li "Listings" at bounding box center [138, 293] width 241 height 18
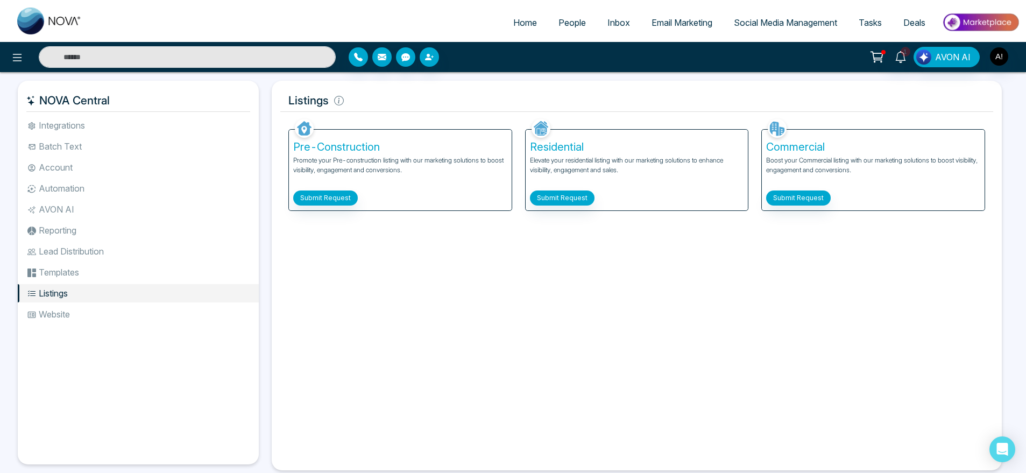
click at [125, 317] on li "Website" at bounding box center [138, 314] width 241 height 18
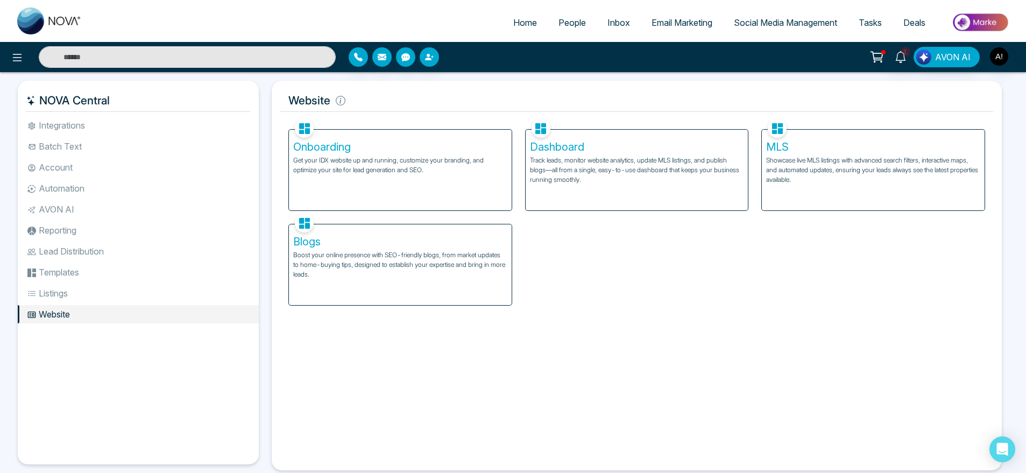
click at [650, 180] on p "Track leads, monitor website analytics, update MLS listings, and publish blogs—…" at bounding box center [637, 169] width 214 height 29
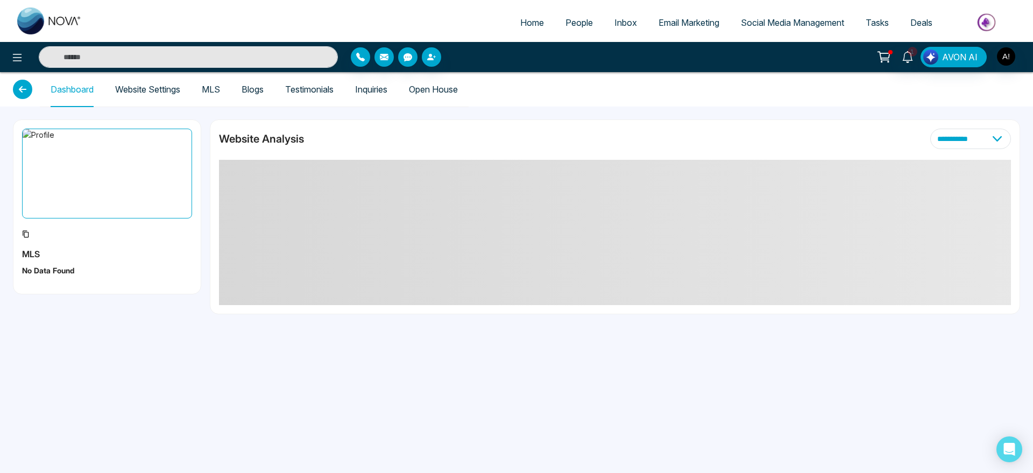
click at [117, 85] on link "Website Settings" at bounding box center [147, 89] width 65 height 9
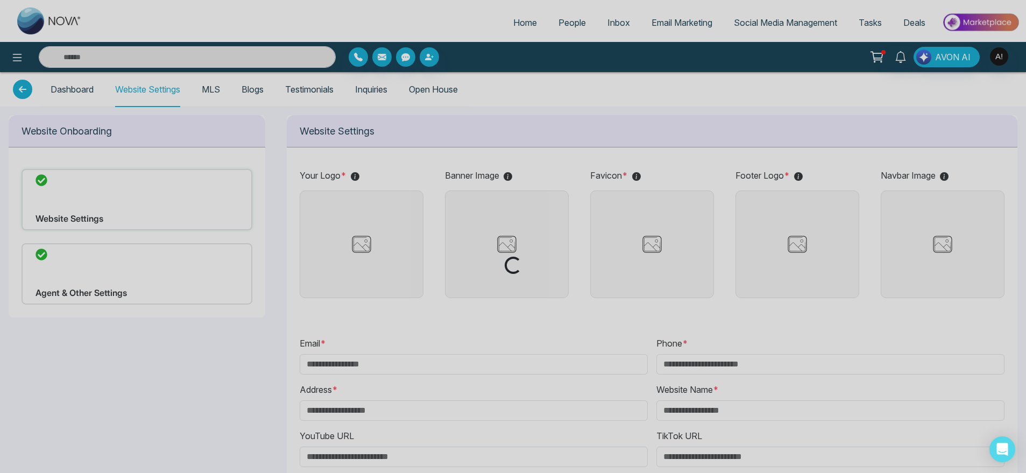
type input "**********"
type input "******"
type input "**********"
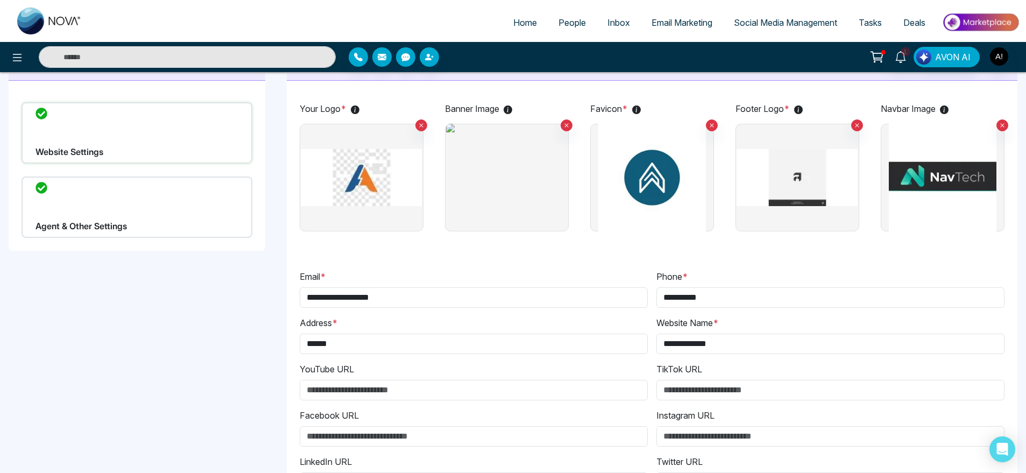
scroll to position [68, 0]
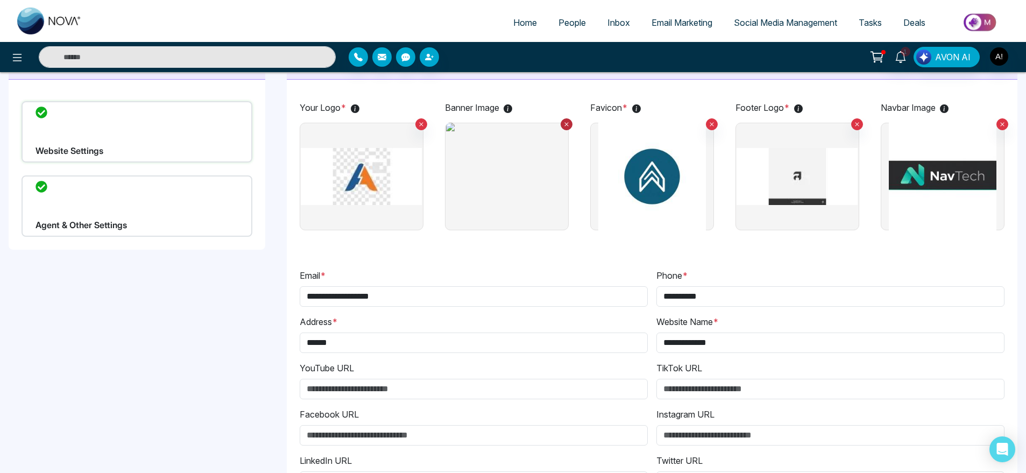
click at [563, 125] on icon at bounding box center [566, 125] width 6 height 8
click at [496, 201] on label at bounding box center [507, 177] width 124 height 108
click at [0, 0] on input "file" at bounding box center [0, 0] width 0 height 0
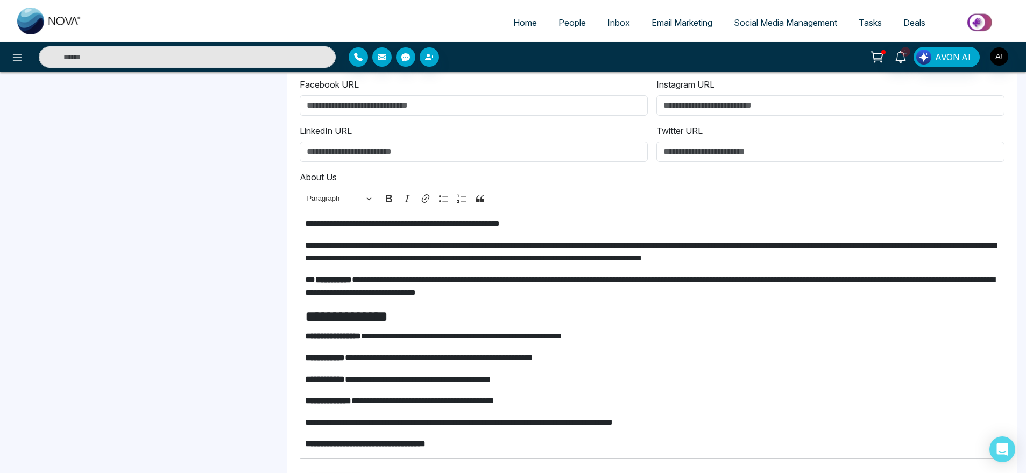
scroll to position [443, 0]
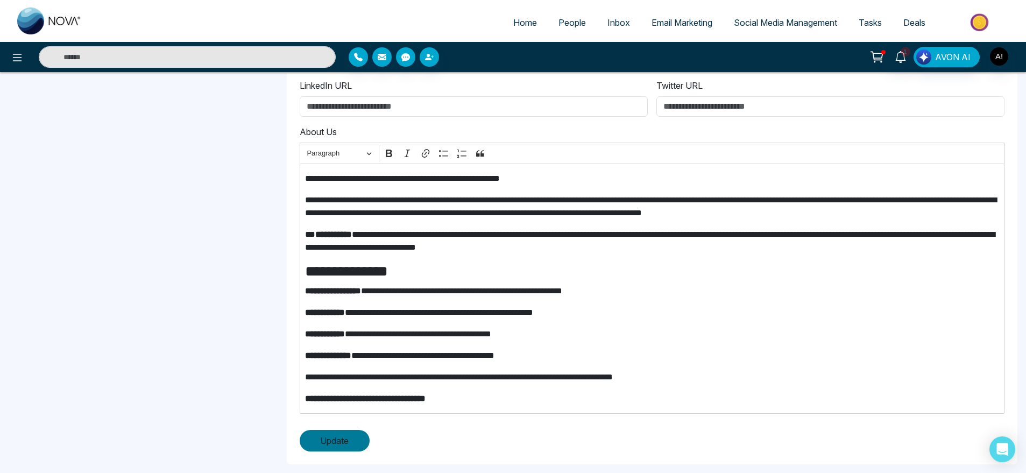
click at [317, 447] on button "Update" at bounding box center [335, 441] width 70 height 22
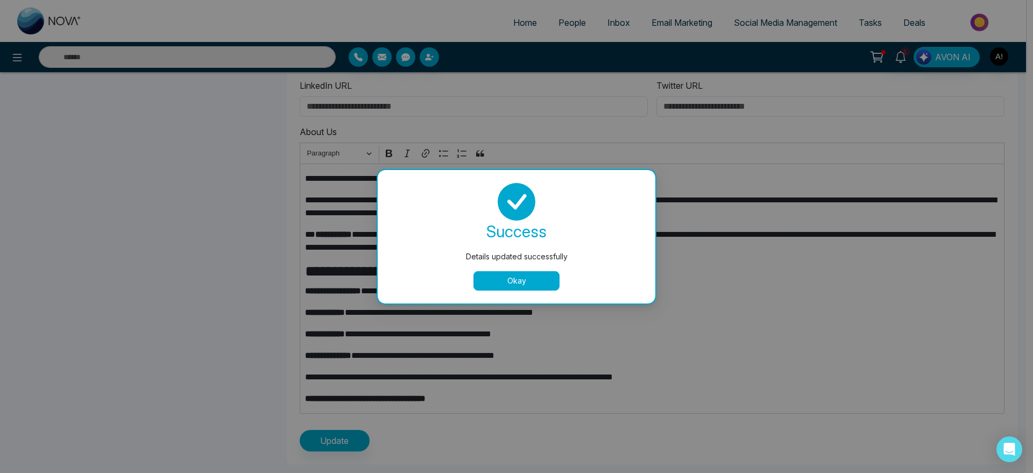
click at [515, 278] on button "Okay" at bounding box center [516, 280] width 86 height 19
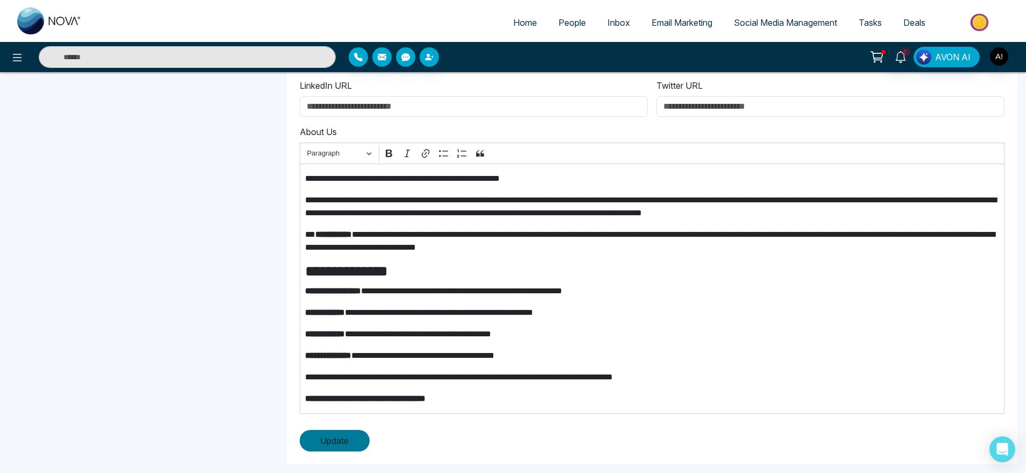
click at [348, 440] on span "Update" at bounding box center [334, 440] width 29 height 13
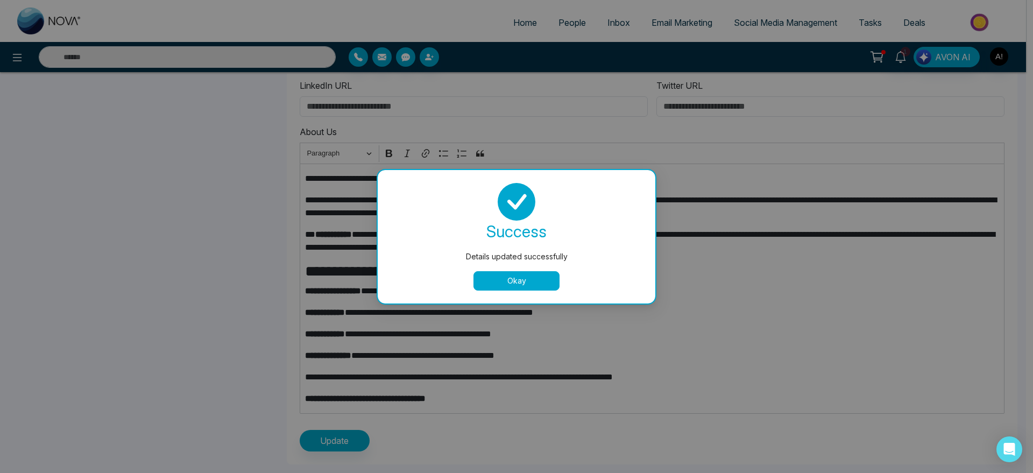
click at [537, 276] on button "Okay" at bounding box center [516, 280] width 86 height 19
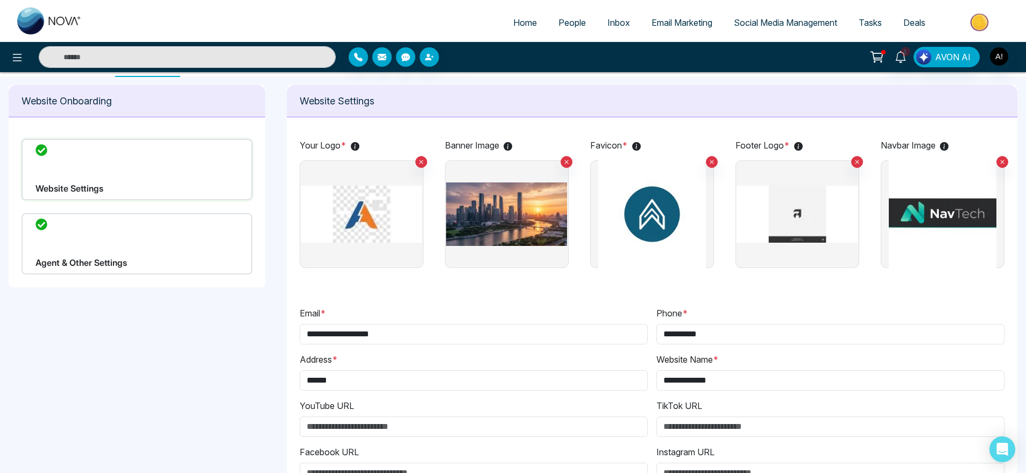
scroll to position [0, 0]
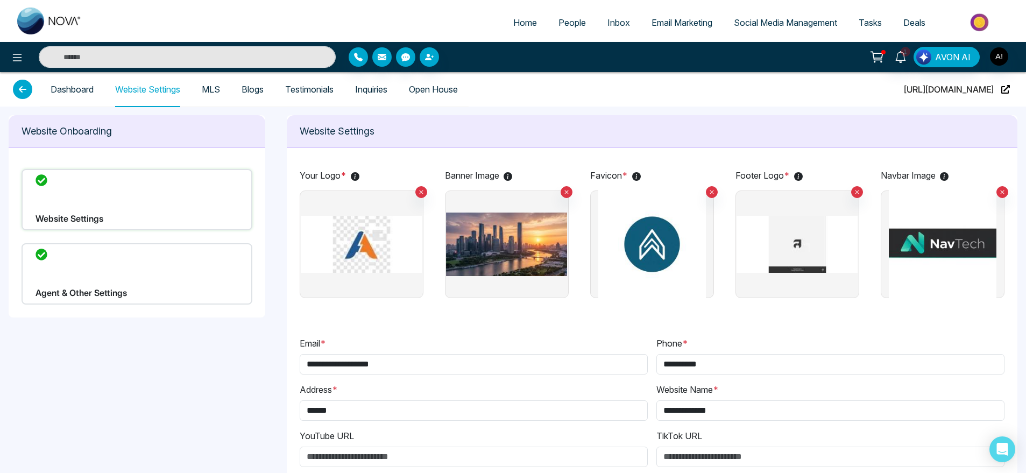
click at [219, 85] on link "MLS" at bounding box center [211, 89] width 18 height 9
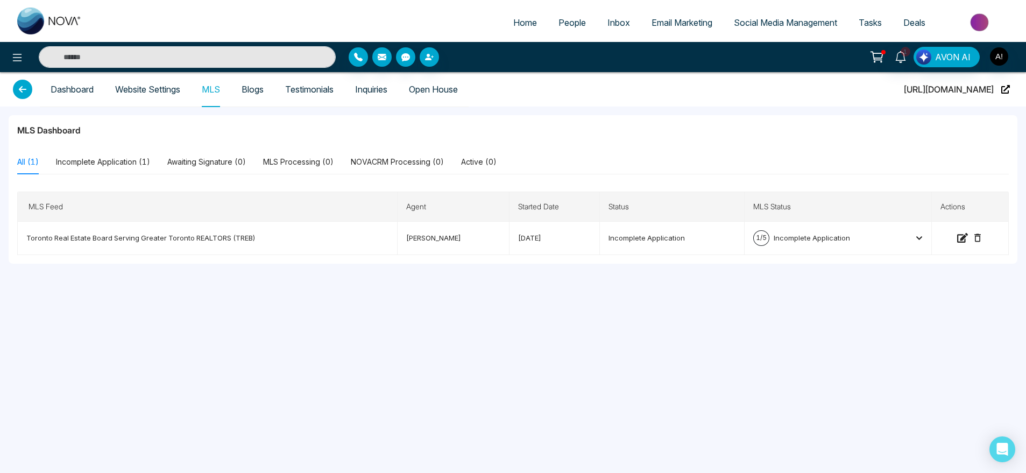
click at [258, 90] on link "Blogs" at bounding box center [253, 89] width 22 height 9
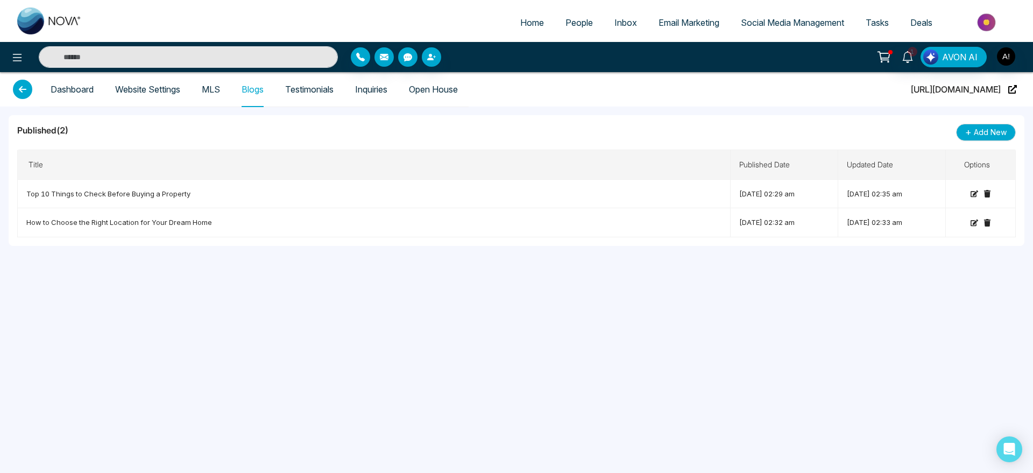
click at [304, 93] on link "Testimonials" at bounding box center [309, 89] width 48 height 9
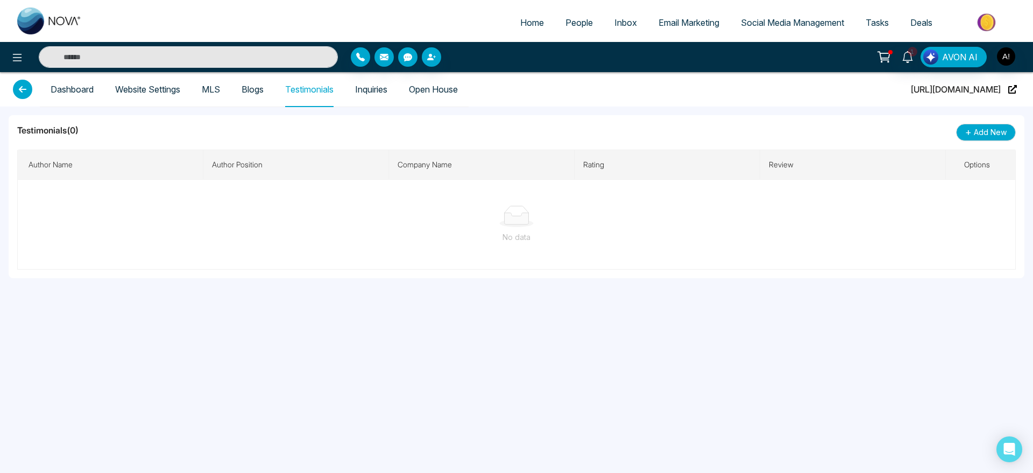
click at [366, 94] on link "Inquiries" at bounding box center [371, 89] width 32 height 9
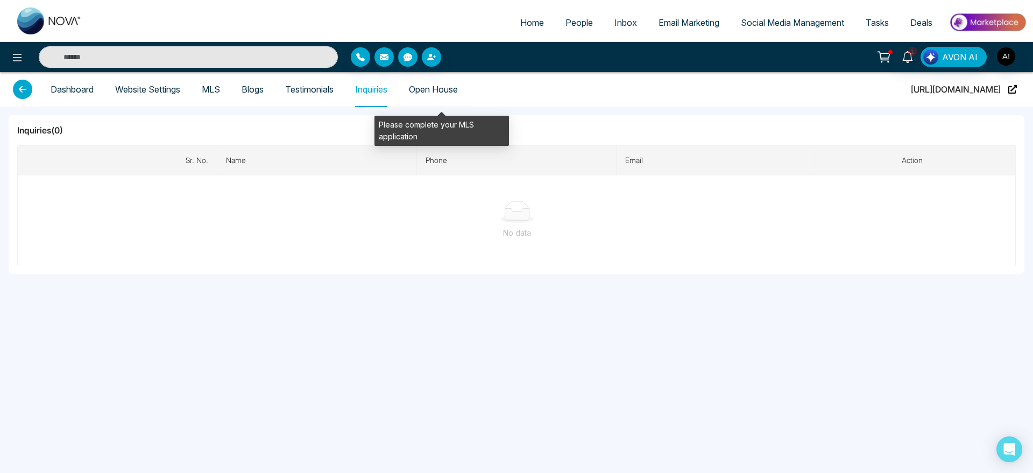
click at [447, 84] on span "Open House" at bounding box center [433, 89] width 49 height 34
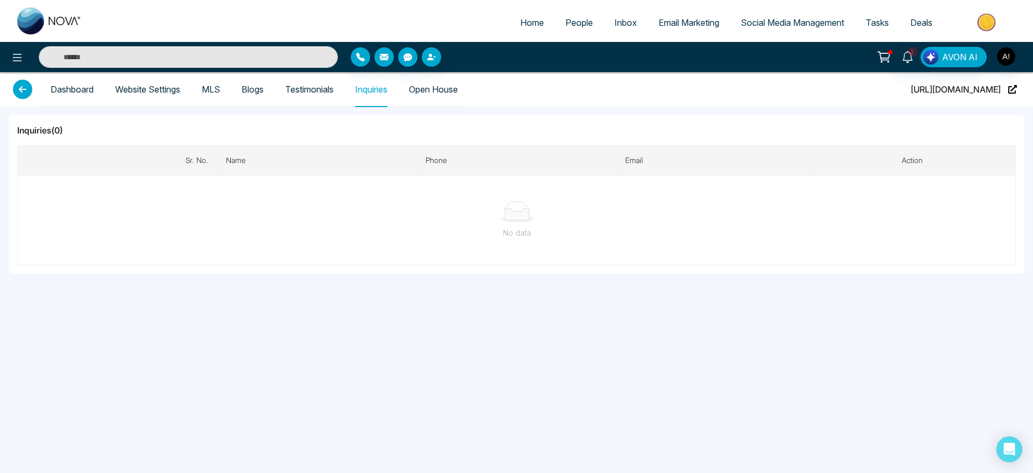
click at [61, 85] on link "Dashboard" at bounding box center [72, 89] width 43 height 9
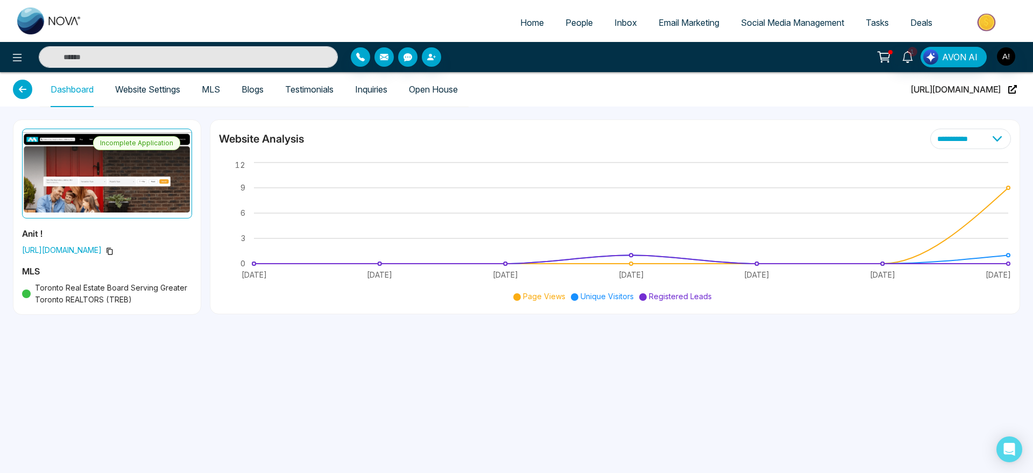
click at [533, 27] on span "Home" at bounding box center [532, 22] width 24 height 11
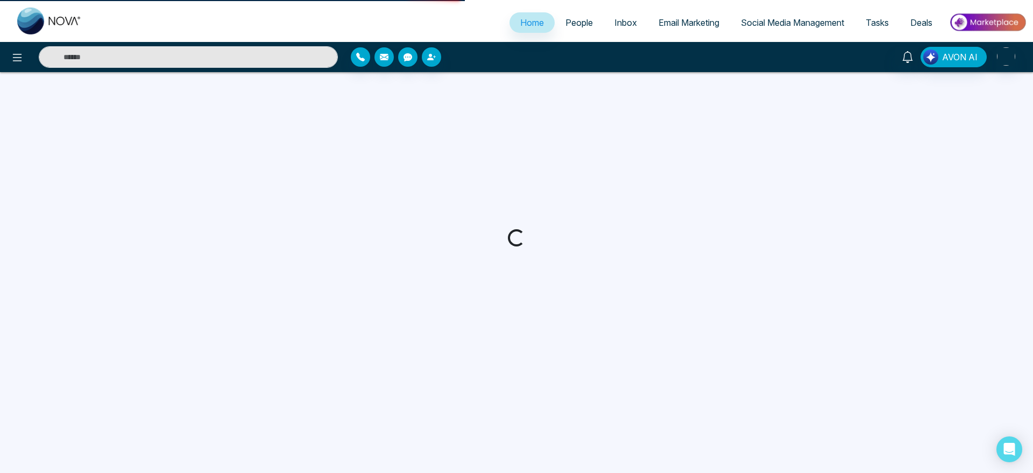
select select "*"
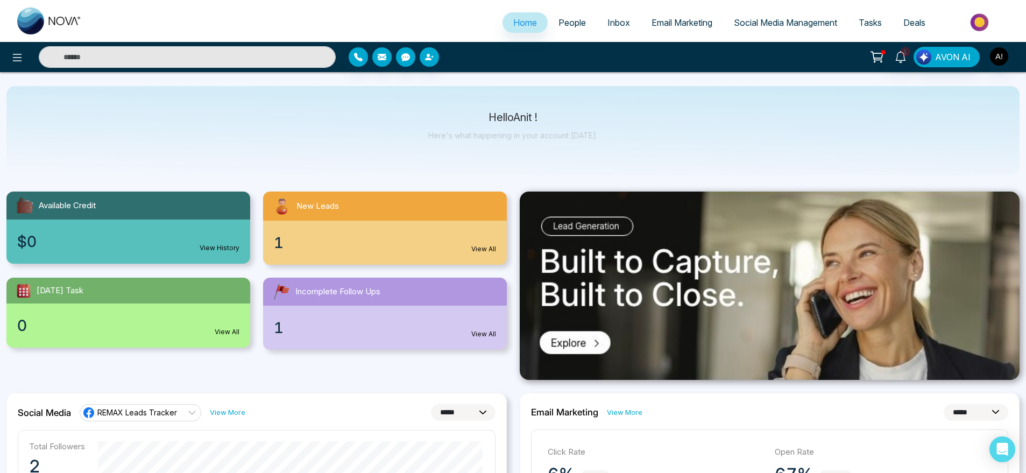
scroll to position [8, 0]
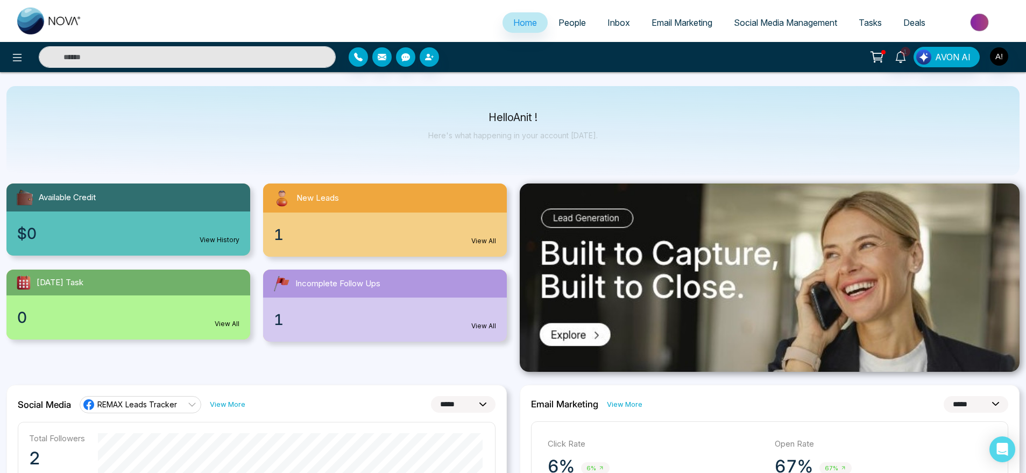
click at [534, 126] on div "Hello Anit ! Here's what happening in your account [DATE]." at bounding box center [512, 131] width 169 height 36
drag, startPoint x: 490, startPoint y: 112, endPoint x: 633, endPoint y: 110, distance: 143.1
click at [633, 110] on div "Hello Anit ! Here's what happening in your account [DATE]." at bounding box center [512, 130] width 1013 height 89
click at [618, 138] on div "Hello Anit ! Here's what happening in your account [DATE]." at bounding box center [512, 130] width 1013 height 89
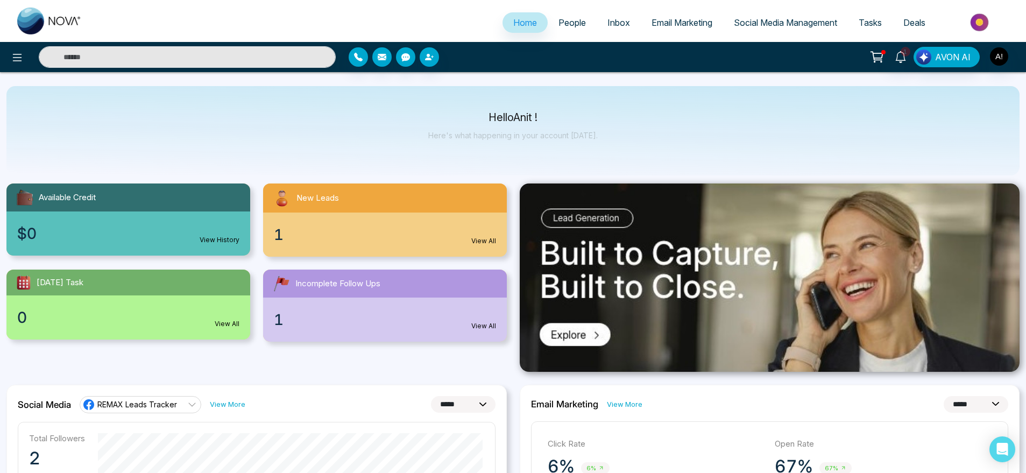
click at [581, 27] on link "People" at bounding box center [572, 22] width 49 height 20
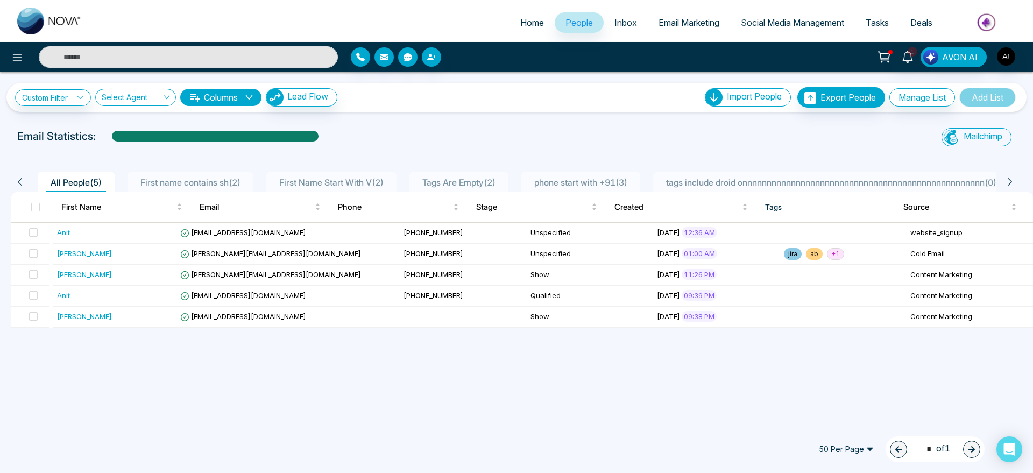
click at [434, 87] on div "Custom Filter Choose a filter Cancel Apply Select Agent Columns Lead Flow Impor…" at bounding box center [516, 97] width 1003 height 20
click at [208, 240] on td "[EMAIL_ADDRESS][DOMAIN_NAME]" at bounding box center [287, 233] width 223 height 21
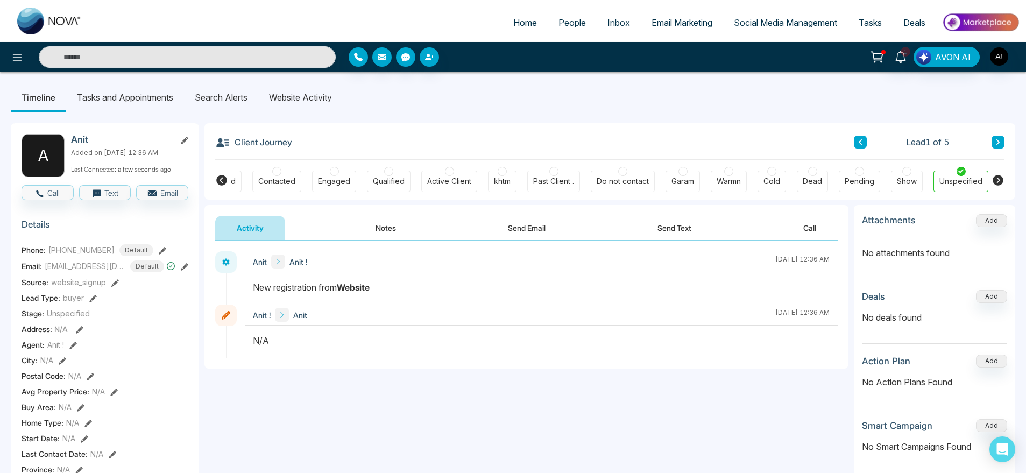
drag, startPoint x: 403, startPoint y: 228, endPoint x: 274, endPoint y: 226, distance: 129.1
click at [403, 228] on button "Notes" at bounding box center [385, 228] width 63 height 24
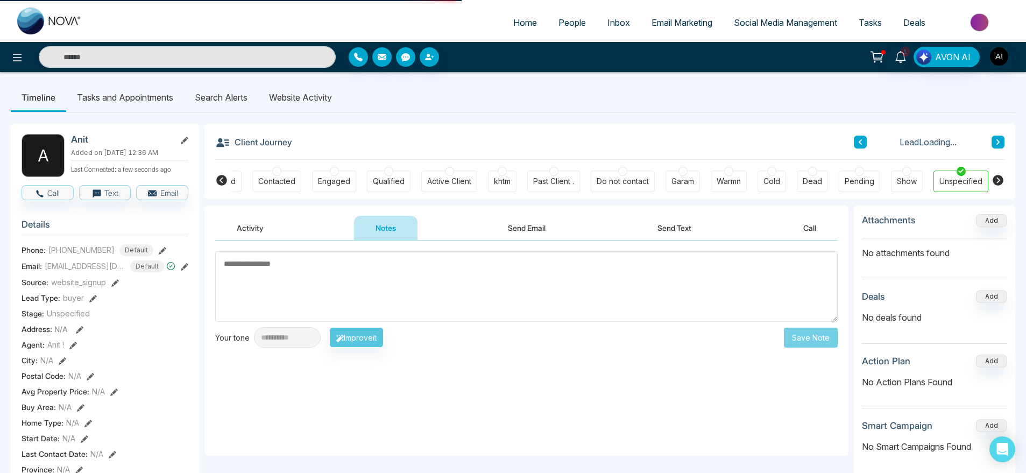
click at [367, 219] on button "Notes" at bounding box center [385, 228] width 63 height 24
click at [210, 96] on li "Search Alerts" at bounding box center [221, 97] width 74 height 29
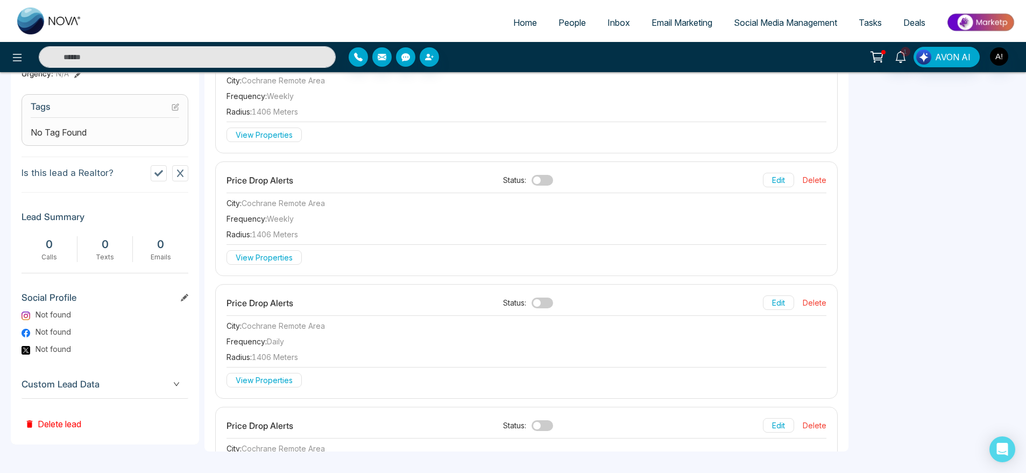
scroll to position [432, 0]
drag, startPoint x: 224, startPoint y: 197, endPoint x: 328, endPoint y: 247, distance: 115.3
click at [328, 247] on div "Price Drop Alerts Status: Edit Delete City : Cochrane Remote Area Frequency : w…" at bounding box center [526, 222] width 621 height 114
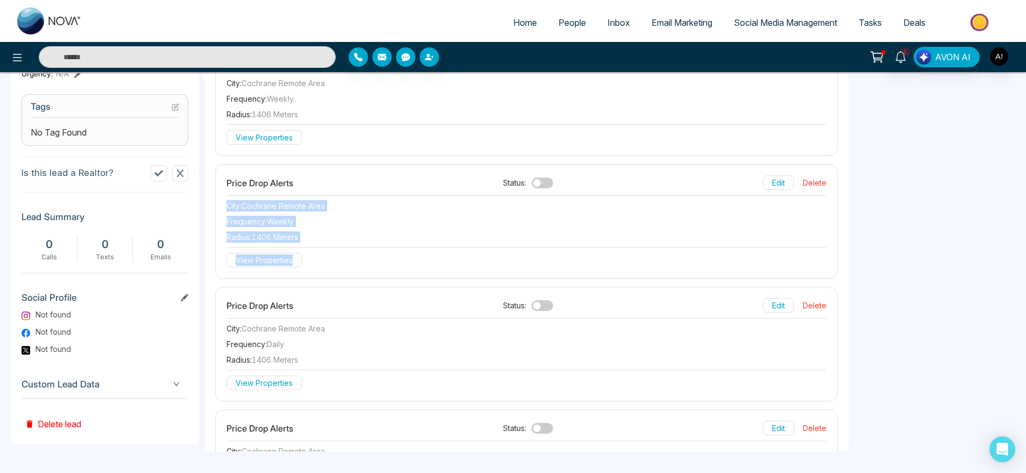
drag, startPoint x: 328, startPoint y: 247, endPoint x: 218, endPoint y: 211, distance: 116.2
click at [218, 211] on div "Price Drop Alerts Status: Edit Delete City : Cochrane Remote Area Frequency : w…" at bounding box center [526, 222] width 621 height 114
click at [348, 203] on div "City : Cochrane Remote Area" at bounding box center [526, 205] width 600 height 11
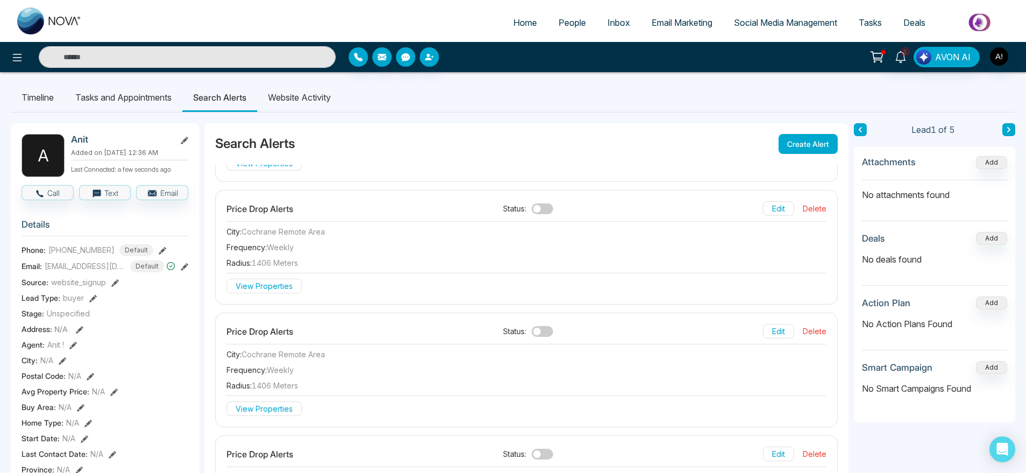
scroll to position [0, 0]
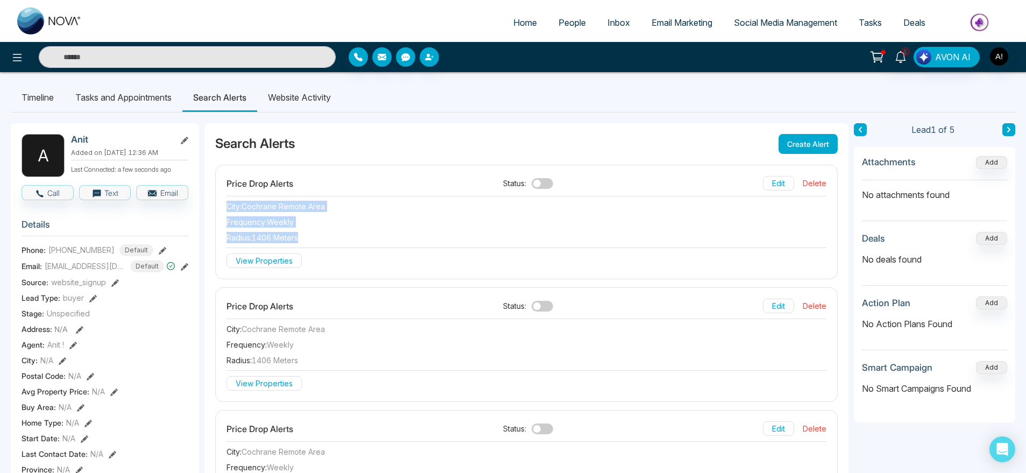
drag, startPoint x: 221, startPoint y: 204, endPoint x: 306, endPoint y: 236, distance: 90.2
click at [306, 236] on div "Price Drop Alerts Status: Edit Delete City : Cochrane Remote Area Frequency : w…" at bounding box center [526, 222] width 621 height 114
click at [306, 236] on div "Radius : 1406 meters" at bounding box center [526, 237] width 600 height 11
click at [287, 253] on button "View Properties" at bounding box center [263, 260] width 75 height 15
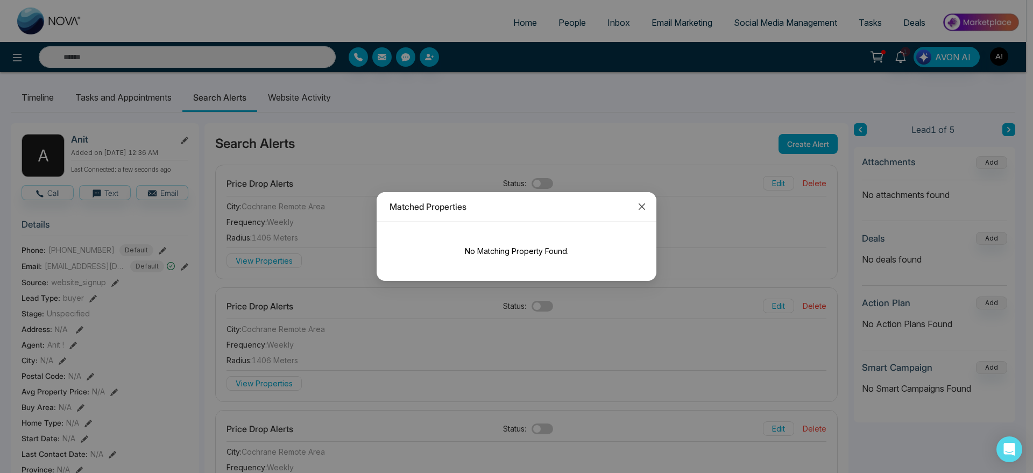
click at [639, 203] on icon "close" at bounding box center [641, 206] width 9 height 9
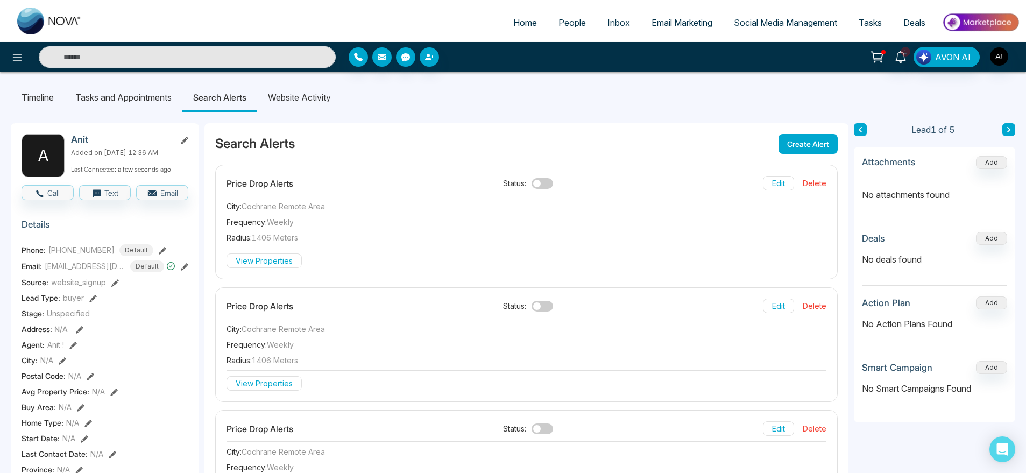
click at [279, 266] on button "View Properties" at bounding box center [263, 260] width 75 height 15
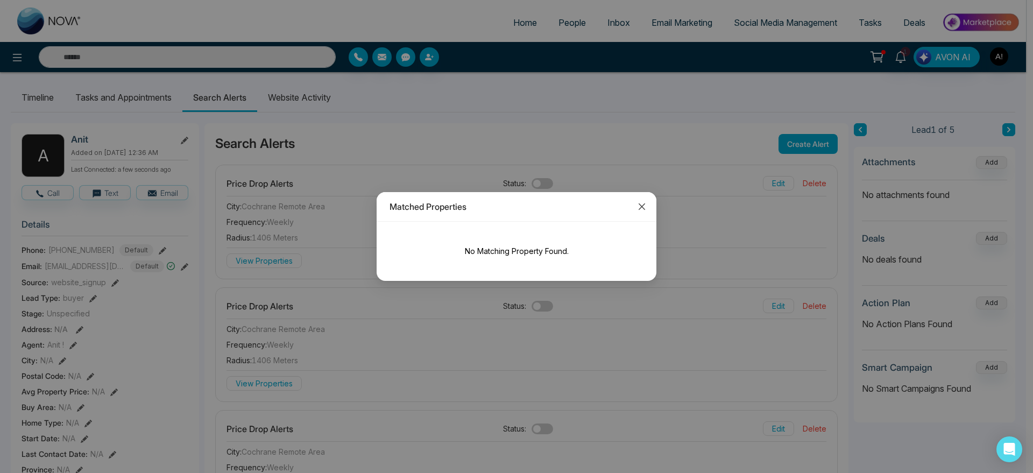
drag, startPoint x: 635, startPoint y: 203, endPoint x: 647, endPoint y: 207, distance: 12.8
click at [647, 207] on span "Close" at bounding box center [641, 206] width 29 height 29
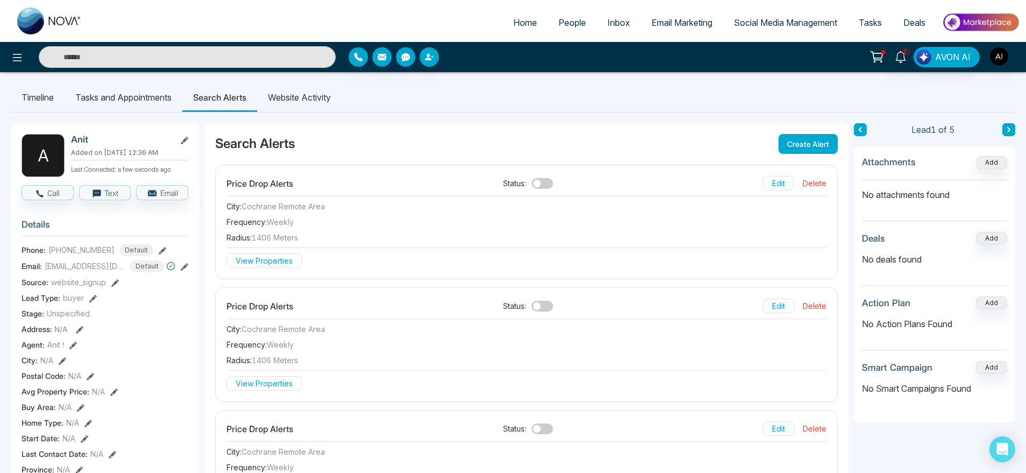
click at [647, 207] on div "City : Cochrane Remote Area" at bounding box center [526, 206] width 600 height 11
click at [306, 105] on li "Website Activity" at bounding box center [299, 97] width 84 height 29
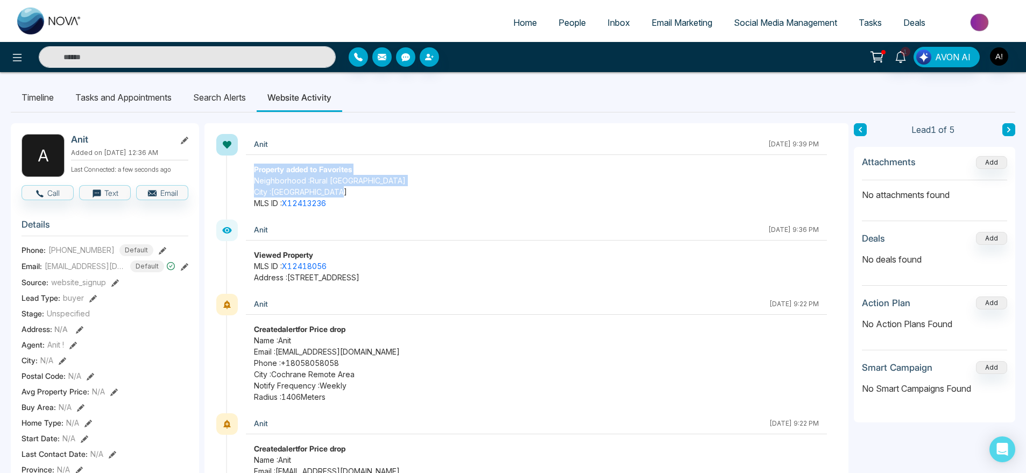
drag, startPoint x: 250, startPoint y: 168, endPoint x: 345, endPoint y: 195, distance: 98.9
click at [345, 195] on div "Property added to Favorites Neighborhood : Rural [GEOGRAPHIC_DATA] : [GEOGRAPHI…" at bounding box center [536, 186] width 581 height 45
click at [345, 195] on span "City : [GEOGRAPHIC_DATA]" at bounding box center [536, 191] width 565 height 11
drag, startPoint x: 241, startPoint y: 173, endPoint x: 354, endPoint y: 188, distance: 114.0
click at [354, 188] on div "Anit [DATE] 9:39 PM Property added to Favorites Neighborhood : [GEOGRAPHIC_DATA…" at bounding box center [532, 177] width 612 height 86
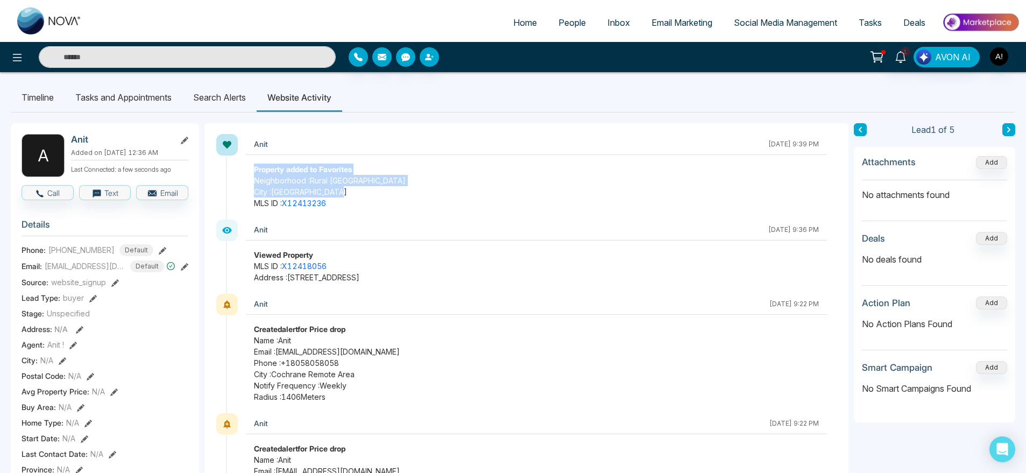
click at [354, 188] on span "City : [GEOGRAPHIC_DATA]" at bounding box center [536, 191] width 565 height 11
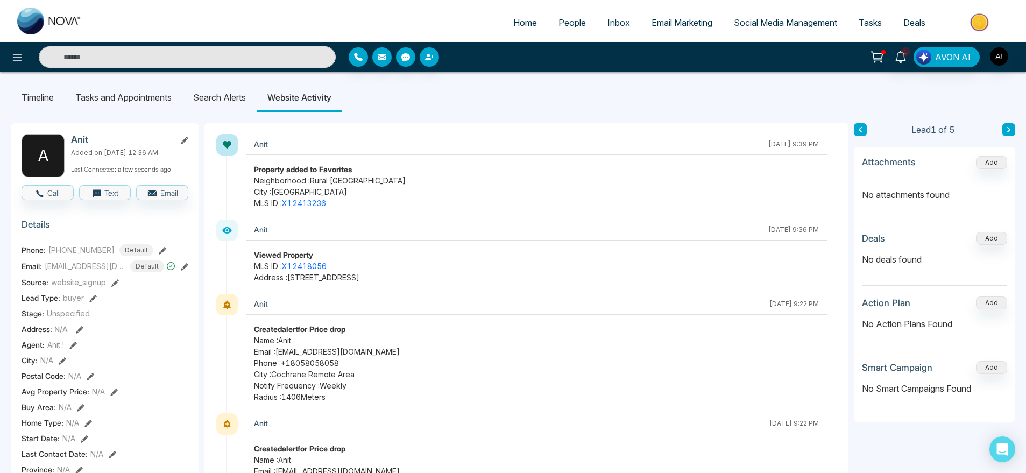
drag, startPoint x: 705, startPoint y: 146, endPoint x: 851, endPoint y: 142, distance: 145.3
click at [807, 172] on div "Property added to Favorites" at bounding box center [536, 169] width 565 height 11
click at [1003, 132] on button at bounding box center [1008, 129] width 13 height 13
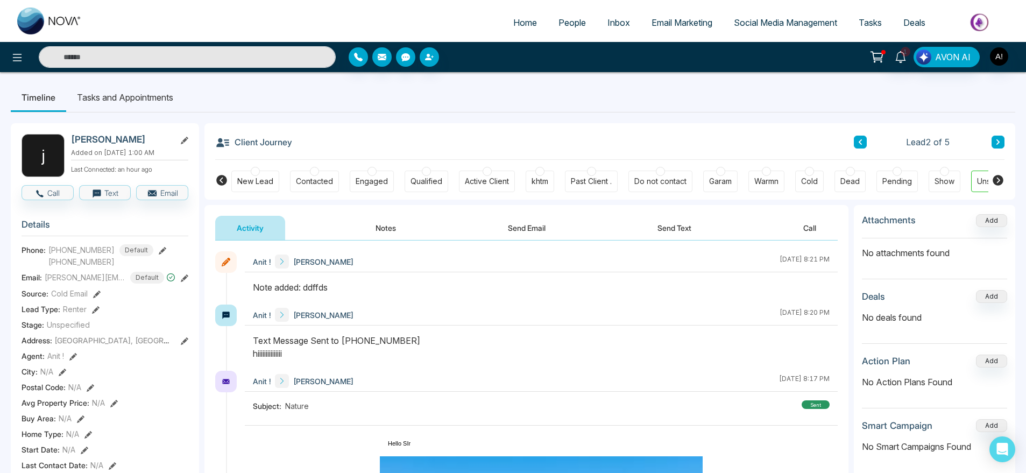
click at [857, 141] on button at bounding box center [860, 142] width 13 height 13
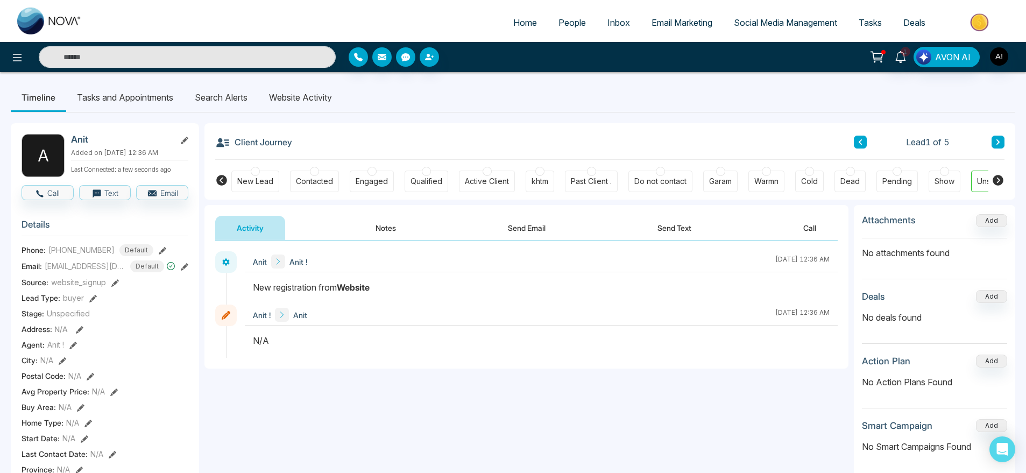
click at [226, 94] on li "Search Alerts" at bounding box center [221, 97] width 74 height 29
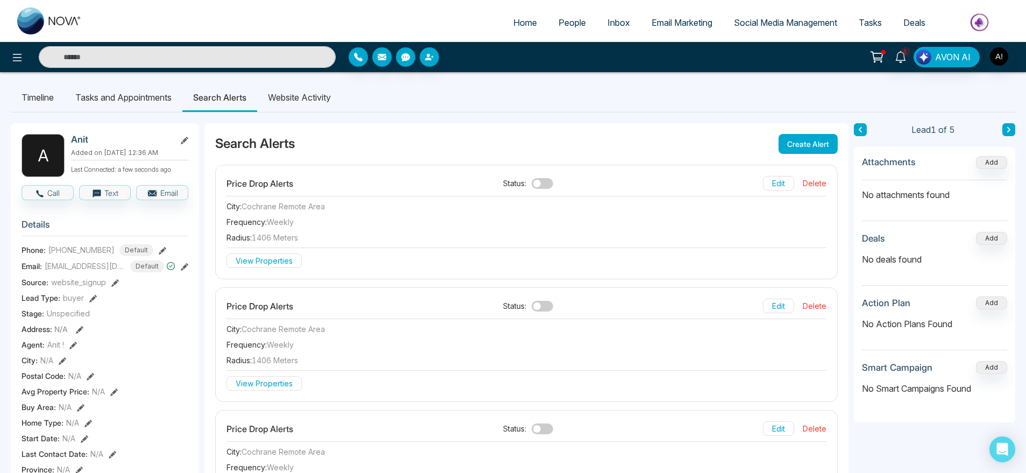
click at [251, 208] on span "Cochrane Remote Area" at bounding box center [283, 206] width 83 height 9
click at [304, 228] on div "Price Drop Alerts Status: Edit Delete City : Cochrane Remote Area Frequency : w…" at bounding box center [526, 222] width 621 height 114
click at [323, 99] on li "Website Activity" at bounding box center [299, 97] width 84 height 29
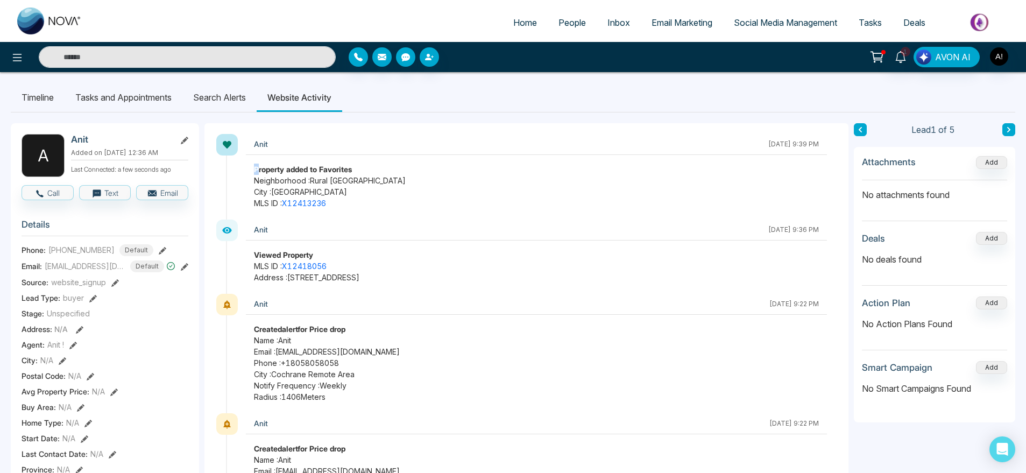
drag, startPoint x: 256, startPoint y: 173, endPoint x: 263, endPoint y: 172, distance: 6.5
click at [263, 172] on strong "Property added to Favorites" at bounding box center [303, 169] width 98 height 9
drag, startPoint x: 256, startPoint y: 172, endPoint x: 362, endPoint y: 195, distance: 108.1
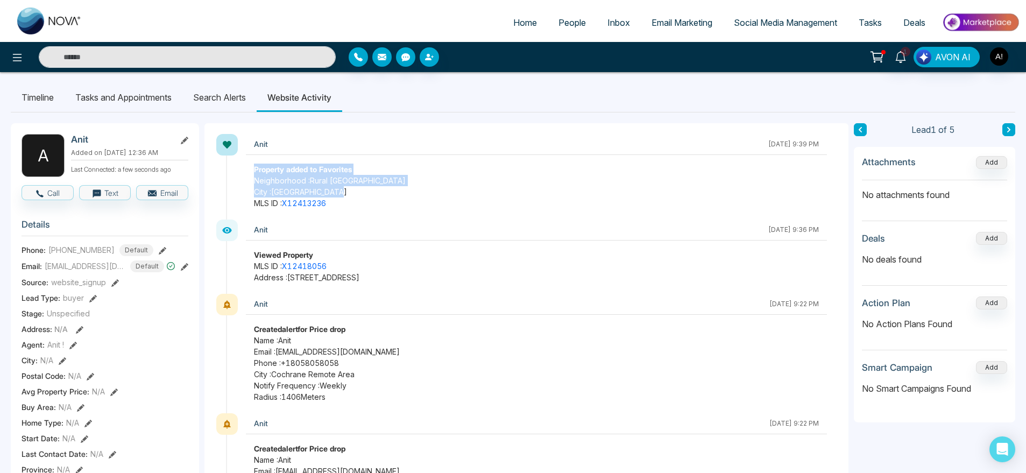
click at [362, 195] on div "Property added to Favorites Neighborhood : Rural [GEOGRAPHIC_DATA] : [GEOGRAPHI…" at bounding box center [536, 186] width 581 height 45
click at [362, 195] on span "City : [GEOGRAPHIC_DATA]" at bounding box center [536, 191] width 565 height 11
drag, startPoint x: 346, startPoint y: 201, endPoint x: 225, endPoint y: 181, distance: 122.8
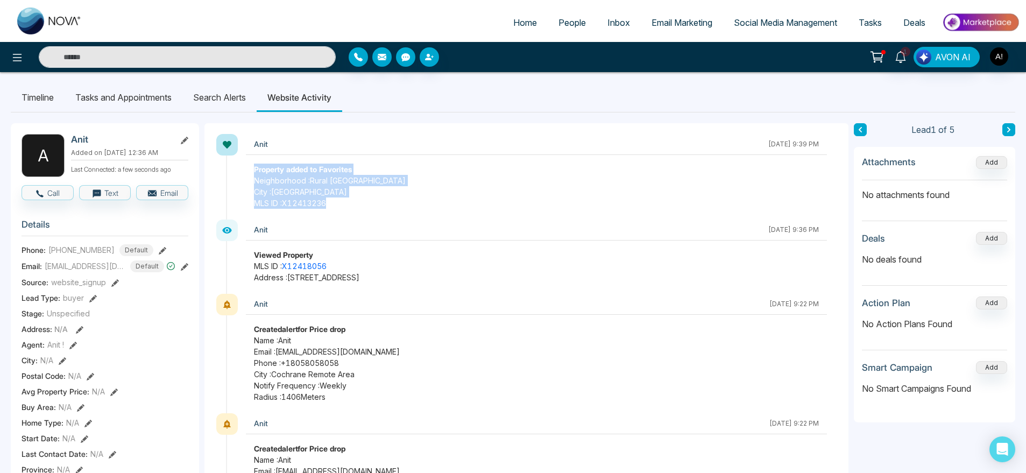
drag, startPoint x: 248, startPoint y: 161, endPoint x: 344, endPoint y: 204, distance: 105.5
click at [344, 204] on div "Anit [DATE] 9:39 PM Property added to Favorites Neighborhood : [GEOGRAPHIC_DATA…" at bounding box center [536, 171] width 581 height 75
click at [344, 204] on span "MLS ID : X12413236" at bounding box center [536, 202] width 565 height 11
drag, startPoint x: 344, startPoint y: 204, endPoint x: 215, endPoint y: 168, distance: 134.7
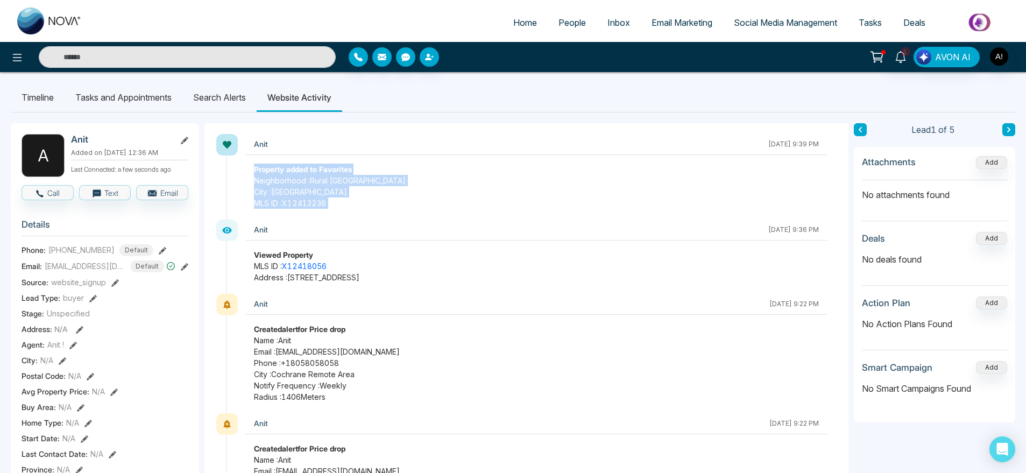
drag, startPoint x: 340, startPoint y: 208, endPoint x: 208, endPoint y: 180, distance: 135.2
drag, startPoint x: 246, startPoint y: 166, endPoint x: 363, endPoint y: 222, distance: 128.7
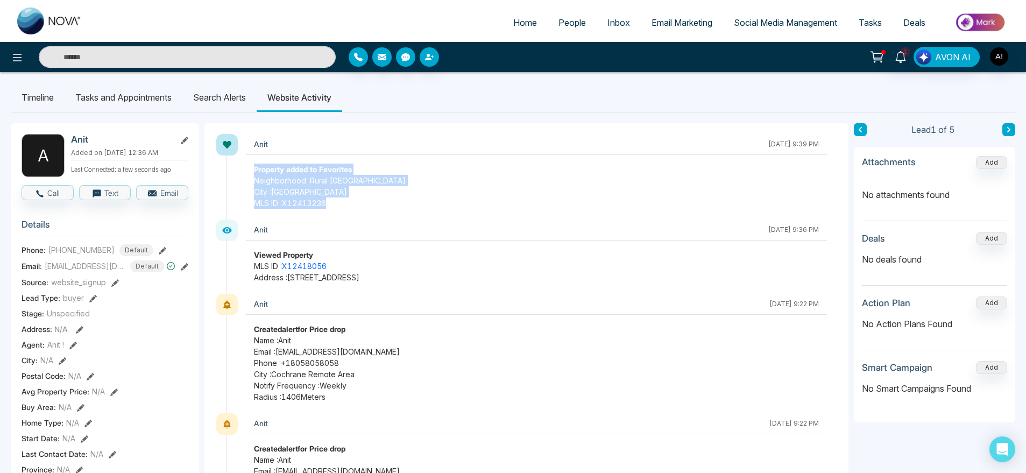
click at [363, 222] on div "Anit [DATE] 9:36 PM" at bounding box center [536, 229] width 581 height 21
drag, startPoint x: 341, startPoint y: 216, endPoint x: 240, endPoint y: 173, distance: 109.1
click at [240, 173] on div "Anit [DATE] 9:39 PM Property added to Favorites Neighborhood : [GEOGRAPHIC_DATA…" at bounding box center [532, 177] width 612 height 86
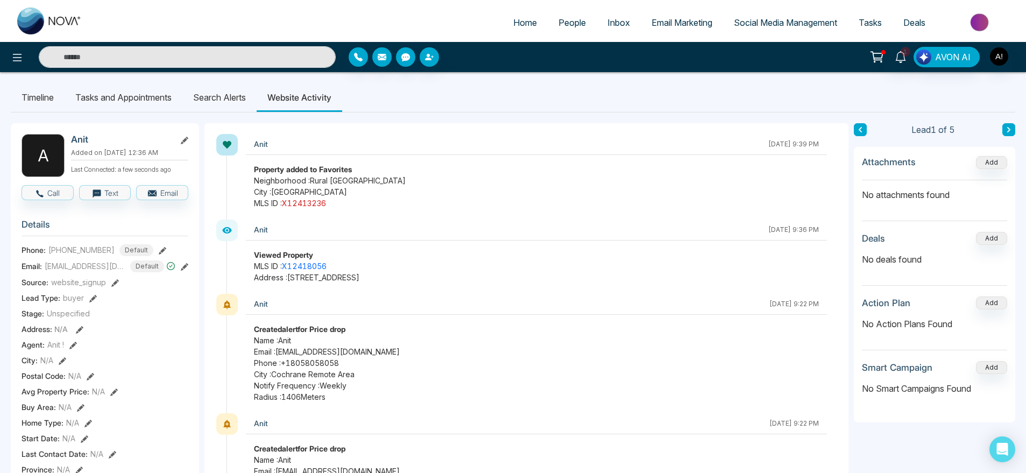
click at [314, 206] on link "X12413236" at bounding box center [304, 203] width 44 height 9
drag, startPoint x: 262, startPoint y: 166, endPoint x: 251, endPoint y: 166, distance: 10.8
click at [251, 166] on div "Property added to Favorites Neighborhood : Rural [GEOGRAPHIC_DATA] : [GEOGRAPHI…" at bounding box center [536, 186] width 581 height 45
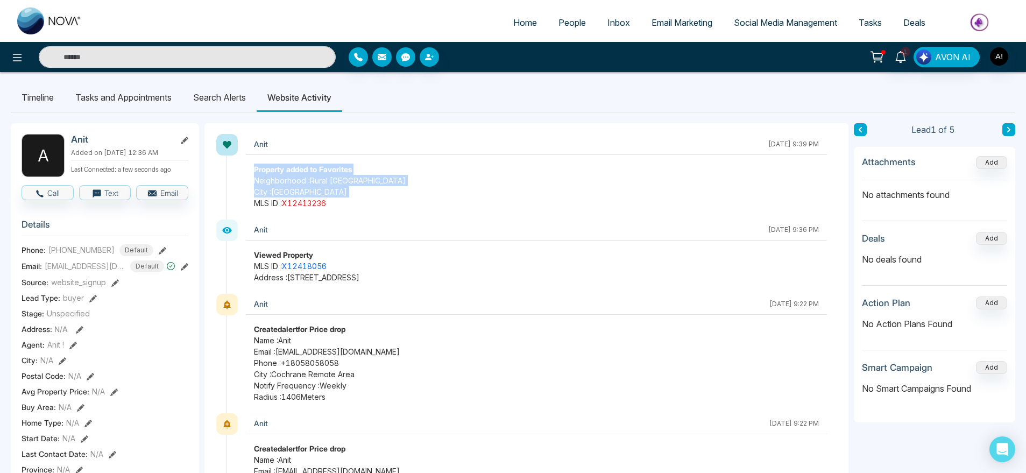
drag, startPoint x: 251, startPoint y: 166, endPoint x: 329, endPoint y: 202, distance: 85.7
click at [329, 202] on div "Property added to Favorites Neighborhood : Rural [GEOGRAPHIC_DATA] : [GEOGRAPHI…" at bounding box center [536, 186] width 581 height 45
click at [344, 209] on div "Anit [DATE] 9:39 PM Property added to Favorites Neighborhood : [GEOGRAPHIC_DATA…" at bounding box center [532, 177] width 612 height 86
drag, startPoint x: 344, startPoint y: 209, endPoint x: 330, endPoint y: 168, distance: 42.9
click at [330, 168] on div "Anit [DATE] 9:39 PM Property added to Favorites Neighborhood : [GEOGRAPHIC_DATA…" at bounding box center [532, 177] width 612 height 86
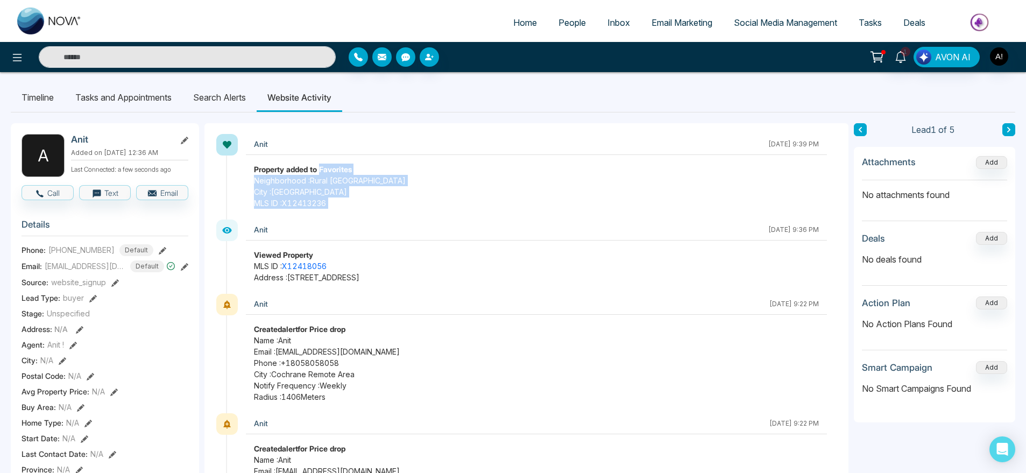
click at [330, 168] on strong "Property added to Favorites" at bounding box center [303, 169] width 98 height 9
click at [218, 99] on li "Search Alerts" at bounding box center [219, 97] width 74 height 29
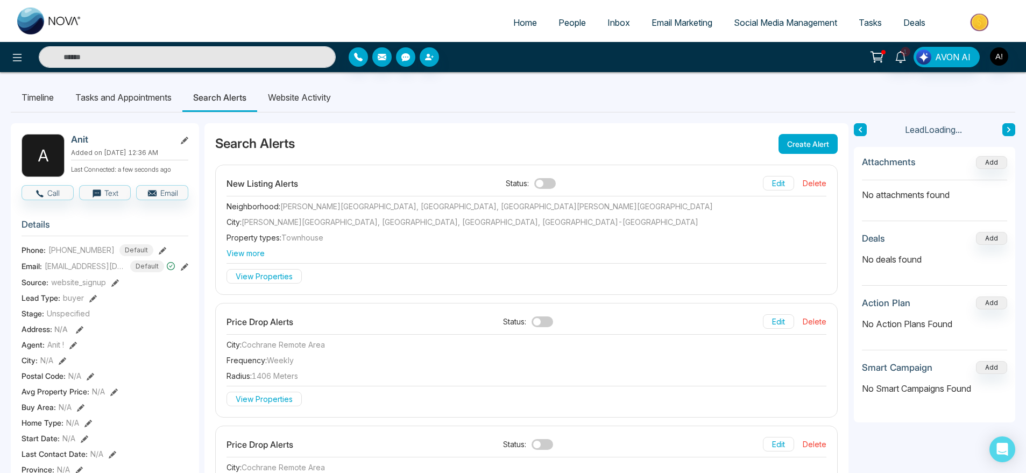
click at [309, 111] on li "Website Activity" at bounding box center [299, 97] width 84 height 29
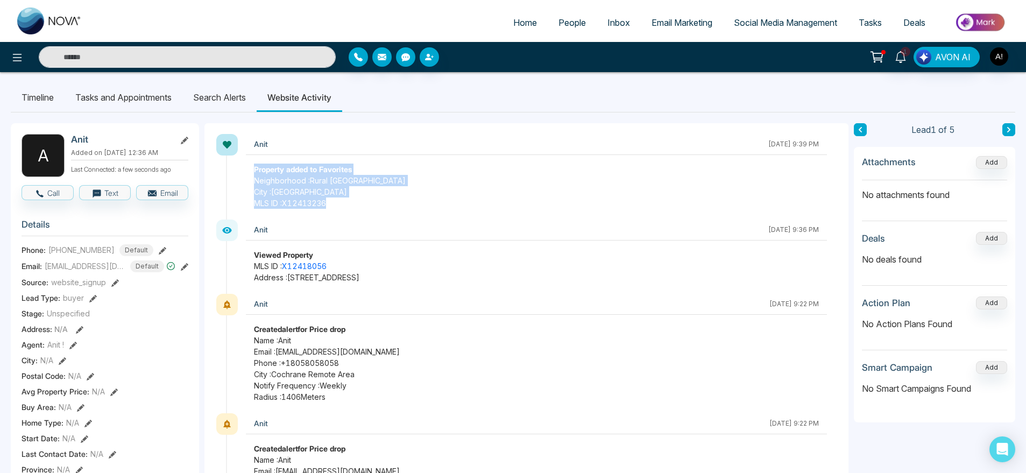
drag, startPoint x: 252, startPoint y: 167, endPoint x: 390, endPoint y: 214, distance: 146.1
click at [390, 214] on div "Anit [DATE] 9:39 PM Property added to Favorites Neighborhood : [GEOGRAPHIC_DATA…" at bounding box center [532, 177] width 612 height 86
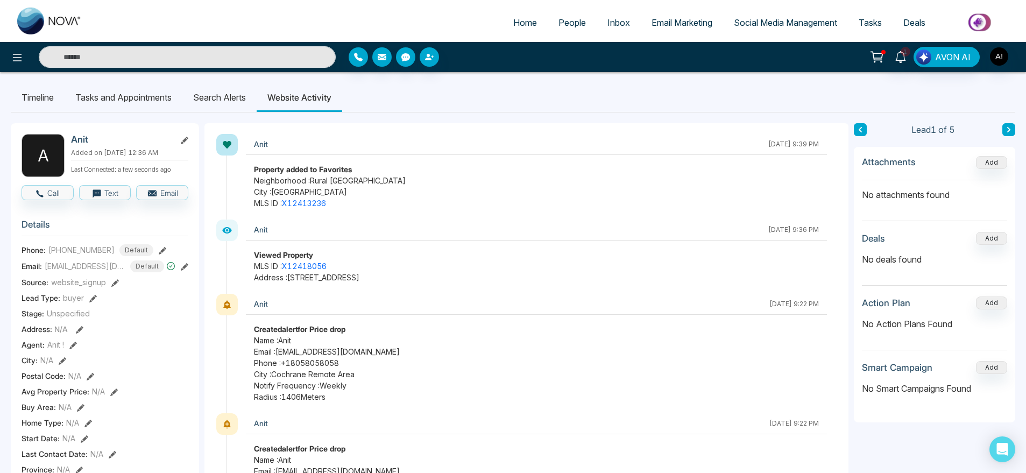
click at [210, 99] on li "Search Alerts" at bounding box center [219, 97] width 74 height 29
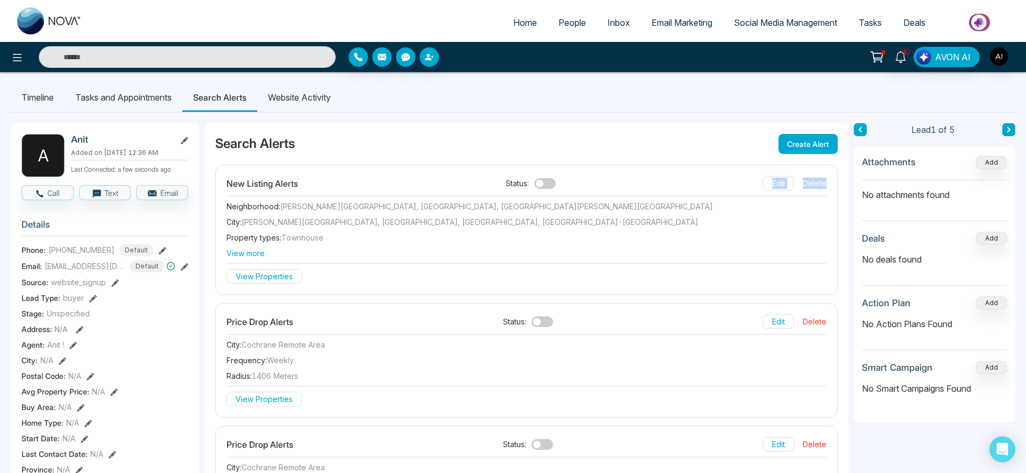
drag, startPoint x: 222, startPoint y: 199, endPoint x: 583, endPoint y: 195, distance: 361.5
click at [583, 195] on div "New Listing Alerts Status: Edit Delete Neighborhood : [PERSON_NAME][GEOGRAPHIC_…" at bounding box center [526, 229] width 621 height 129
click at [544, 182] on span at bounding box center [545, 183] width 22 height 11
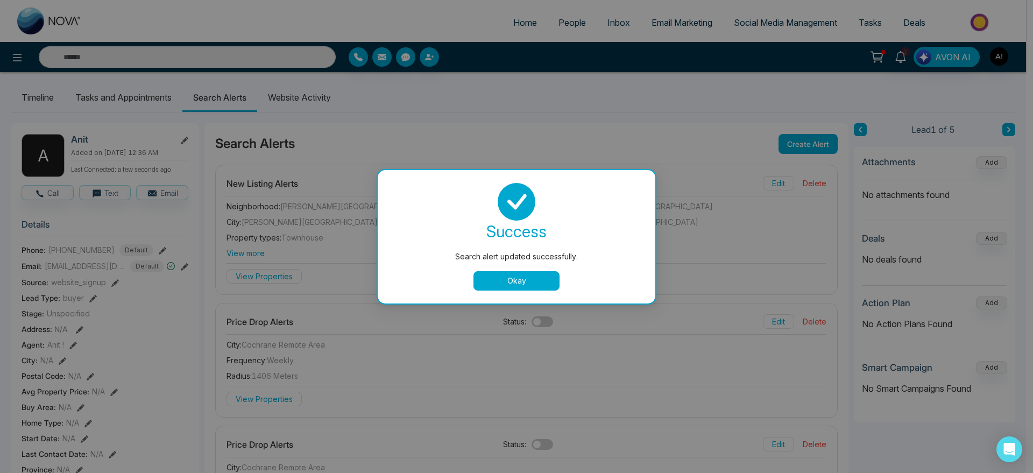
click at [529, 273] on button "Okay" at bounding box center [516, 280] width 86 height 19
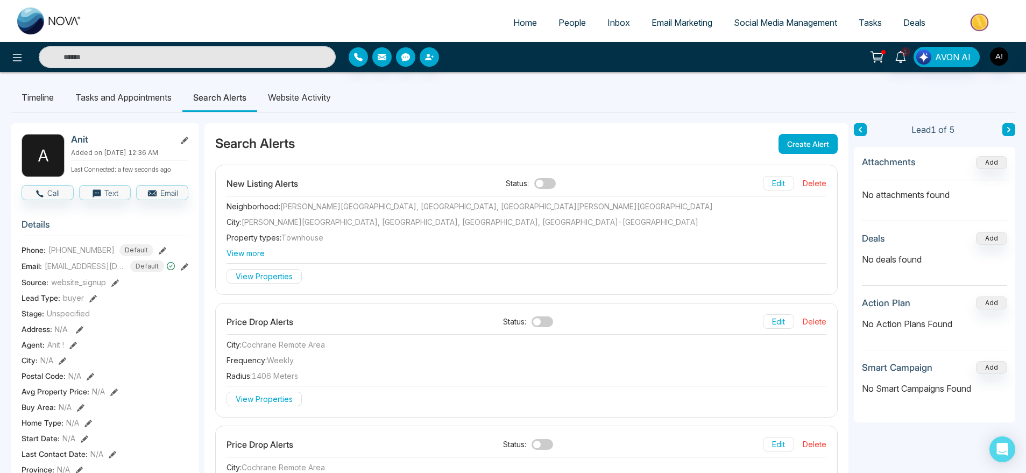
click at [308, 110] on li "Website Activity" at bounding box center [299, 97] width 84 height 29
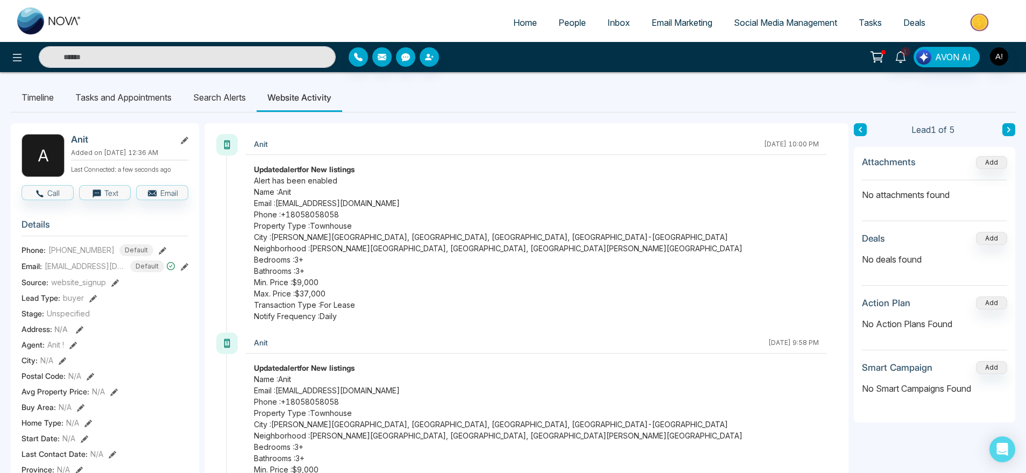
click at [226, 103] on li "Search Alerts" at bounding box center [219, 97] width 74 height 29
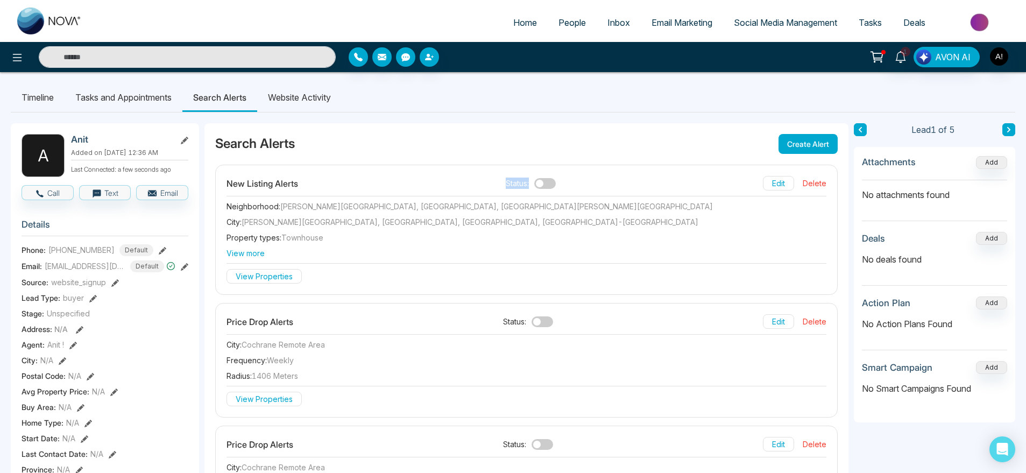
drag, startPoint x: 499, startPoint y: 188, endPoint x: 584, endPoint y: 176, distance: 85.7
click at [584, 176] on div "New Listing Alerts Status: Edit Delete" at bounding box center [526, 186] width 600 height 20
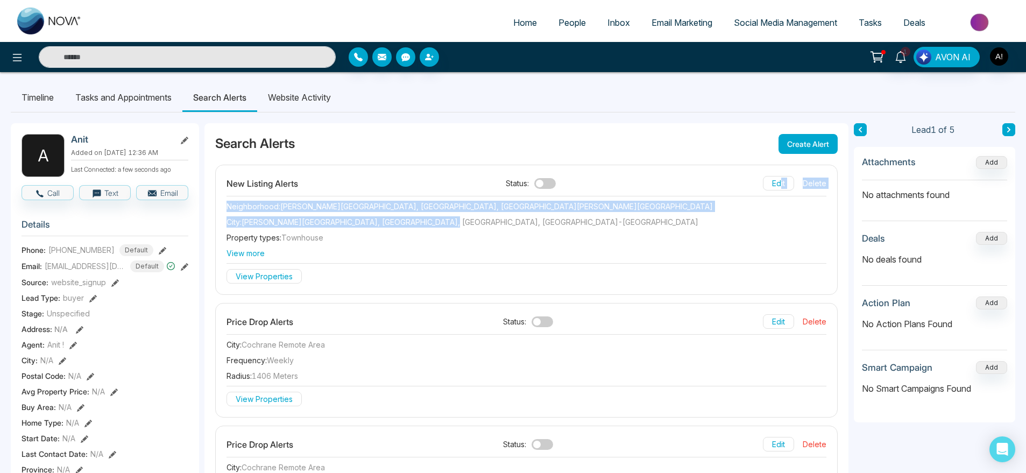
drag, startPoint x: 582, startPoint y: 227, endPoint x: 774, endPoint y: 186, distance: 196.5
click at [774, 186] on div "New Listing Alerts Status: Edit Delete Neighborhood : [PERSON_NAME][GEOGRAPHIC_…" at bounding box center [526, 229] width 621 height 129
click at [774, 186] on button "Edit" at bounding box center [778, 183] width 31 height 15
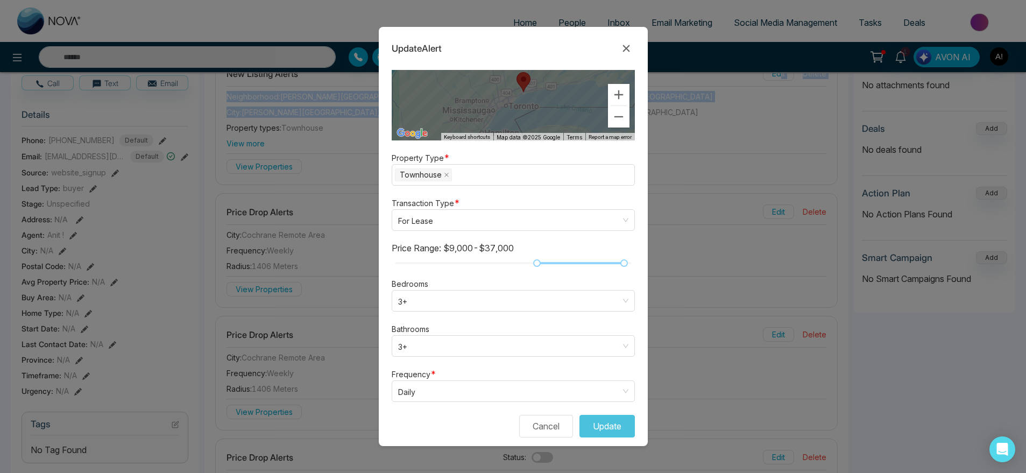
scroll to position [126, 0]
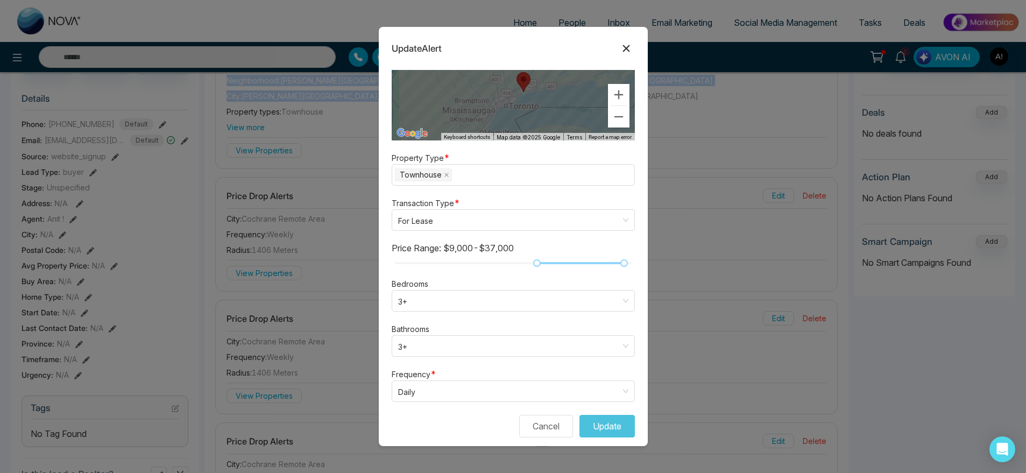
click at [628, 48] on icon at bounding box center [626, 48] width 13 height 13
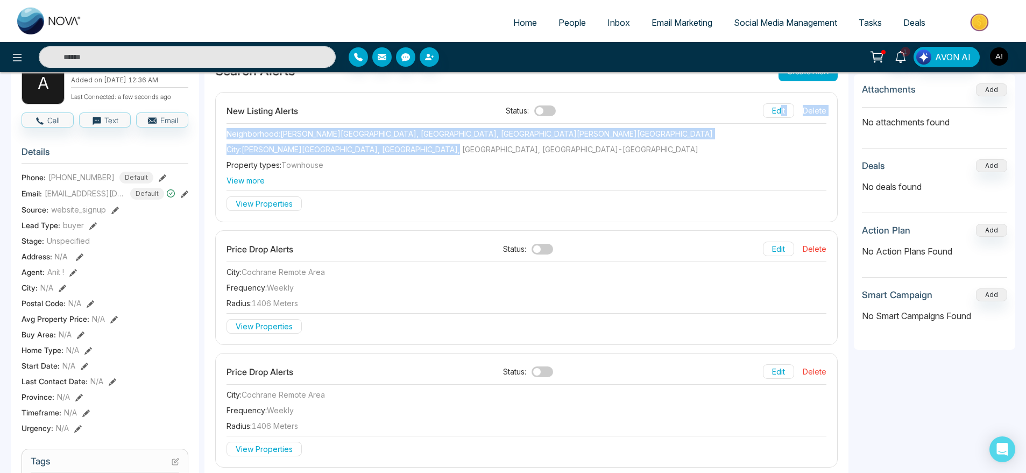
scroll to position [67, 0]
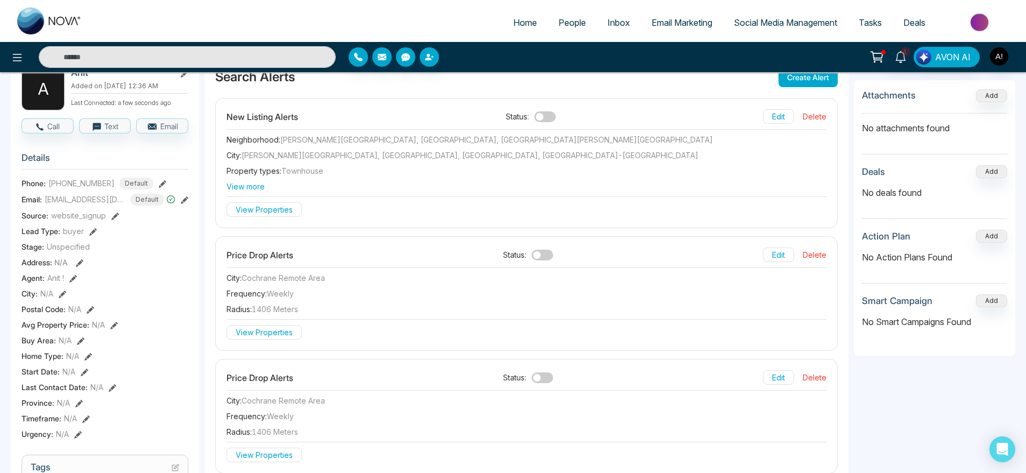
click at [370, 250] on div "Price Drop Alerts Status: Edit Delete" at bounding box center [526, 257] width 600 height 20
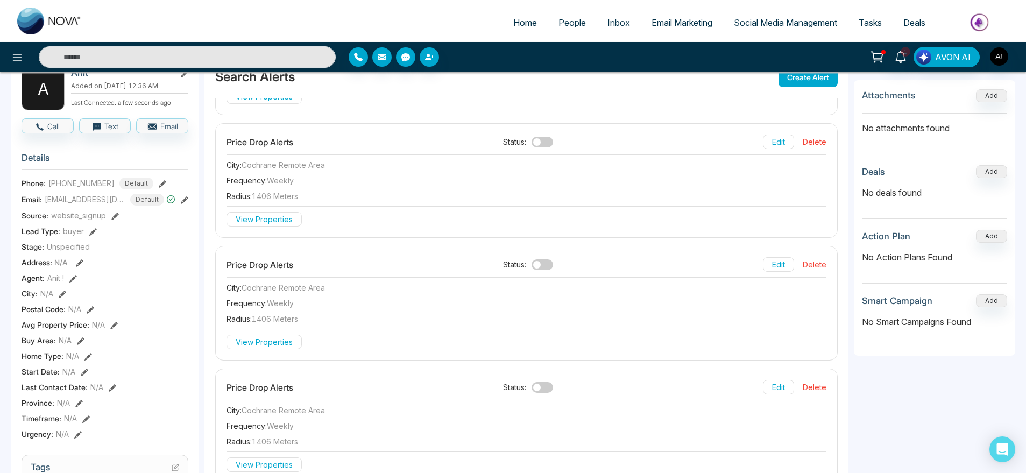
scroll to position [120, 0]
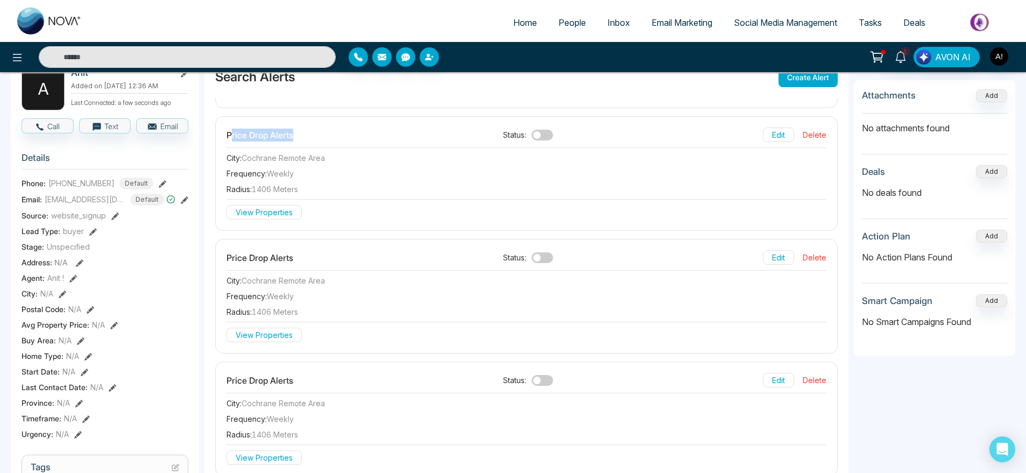
drag, startPoint x: 232, startPoint y: 136, endPoint x: 364, endPoint y: 131, distance: 131.9
click at [364, 131] on div "Price Drop Alerts Status: Edit Delete" at bounding box center [526, 137] width 600 height 20
click at [1012, 52] on div "1 AVON AI" at bounding box center [812, 57] width 415 height 20
click at [573, 22] on span "People" at bounding box center [571, 22] width 27 height 11
